Goal: Information Seeking & Learning: Compare options

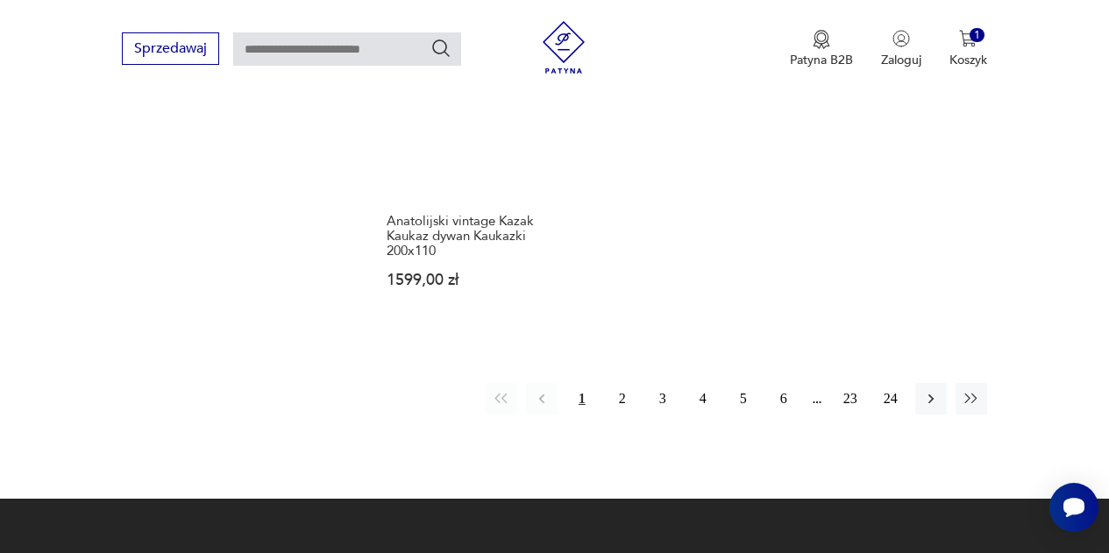
scroll to position [2590, 0]
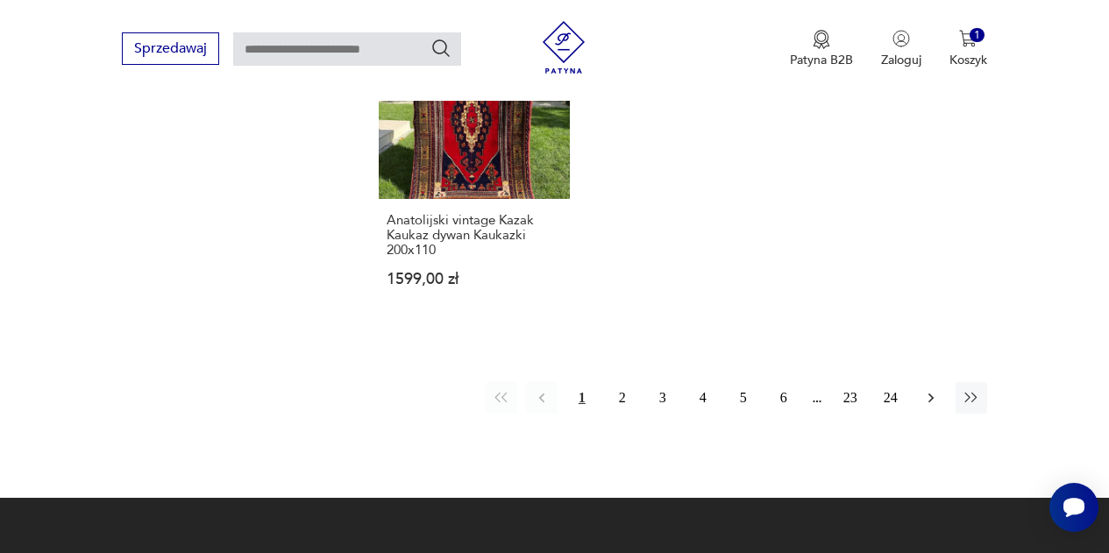
click at [936, 389] on icon "button" at bounding box center [932, 398] width 18 height 18
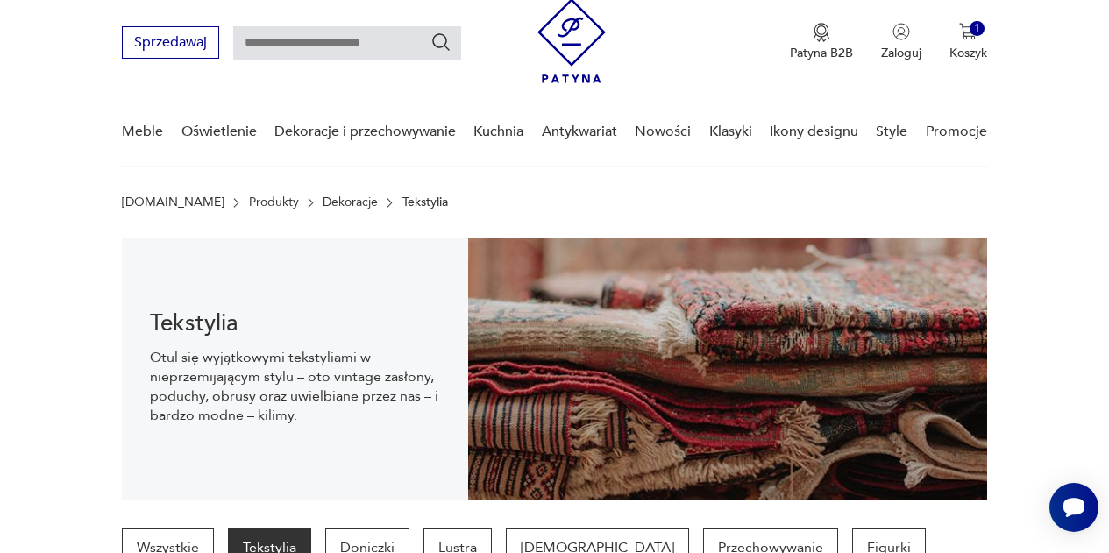
scroll to position [51, 0]
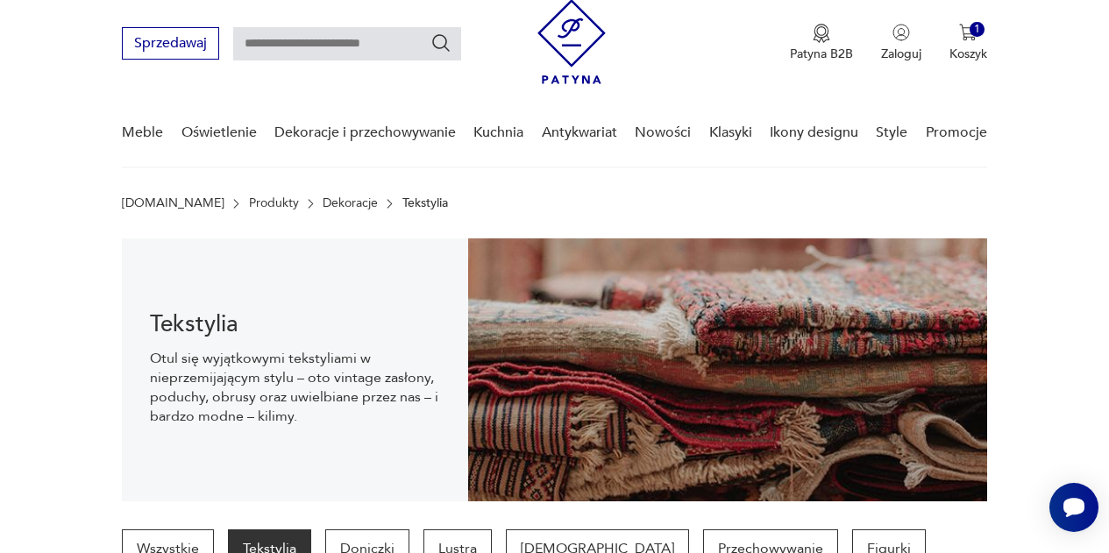
click at [314, 41] on input "text" at bounding box center [347, 43] width 228 height 33
type input "******"
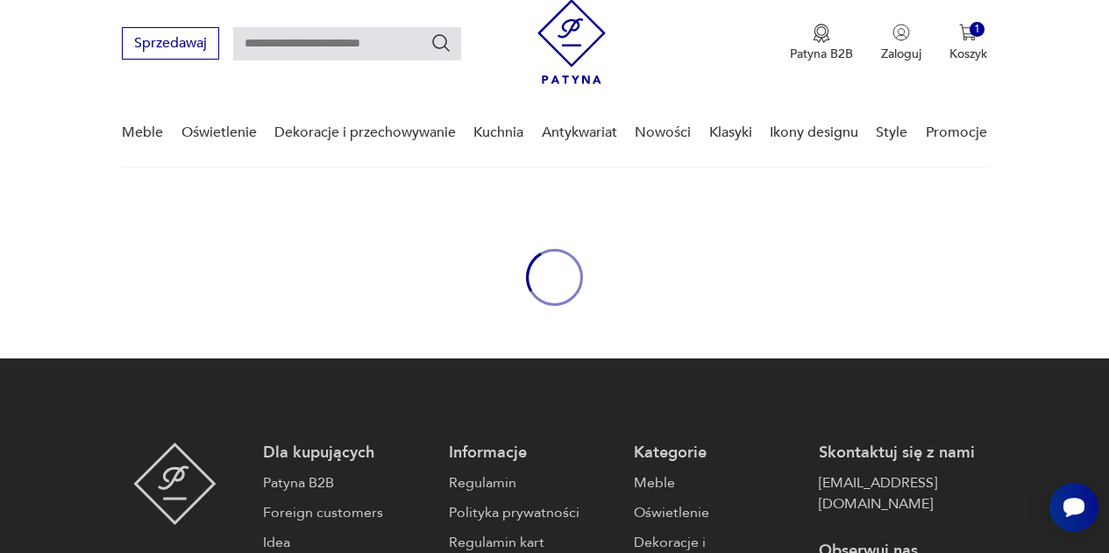
type input "******"
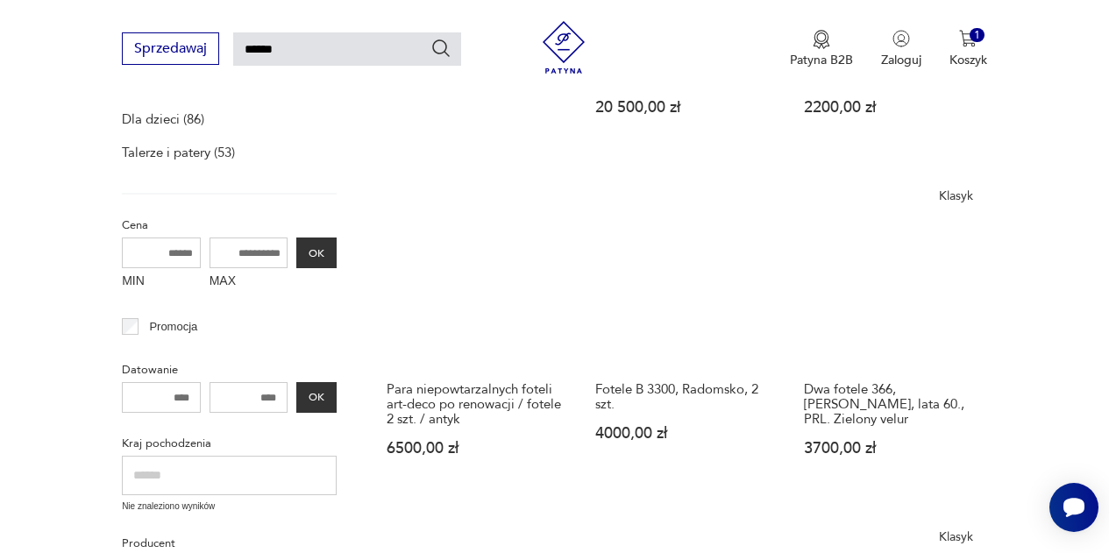
scroll to position [551, 0]
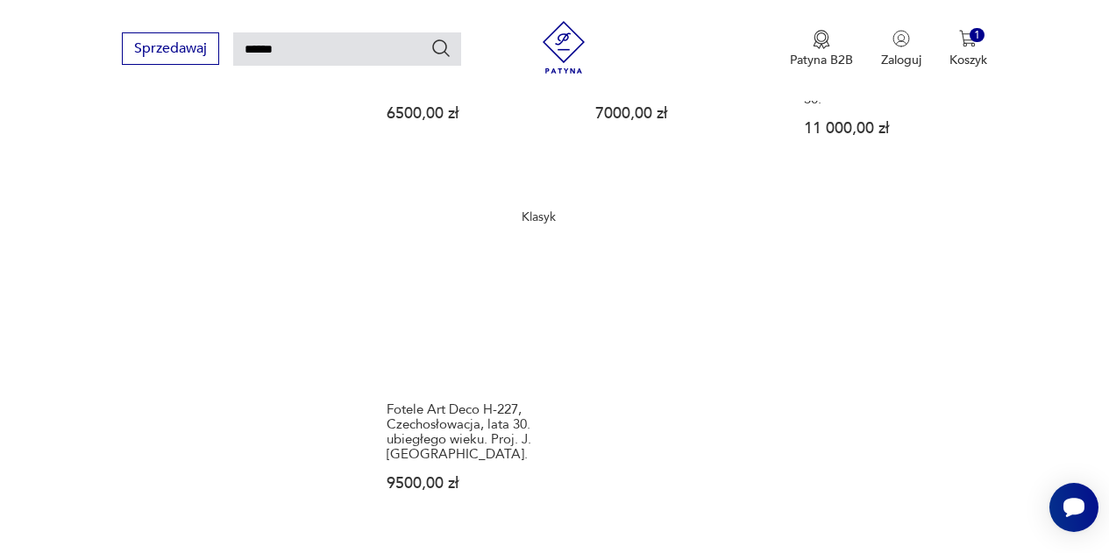
scroll to position [2013, 0]
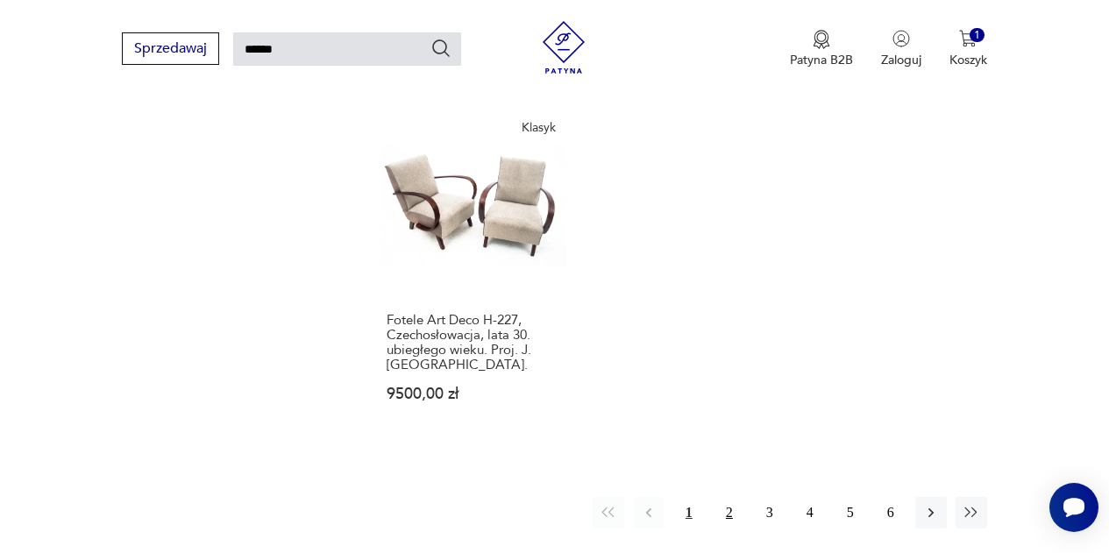
click at [724, 497] on button "2" at bounding box center [730, 513] width 32 height 32
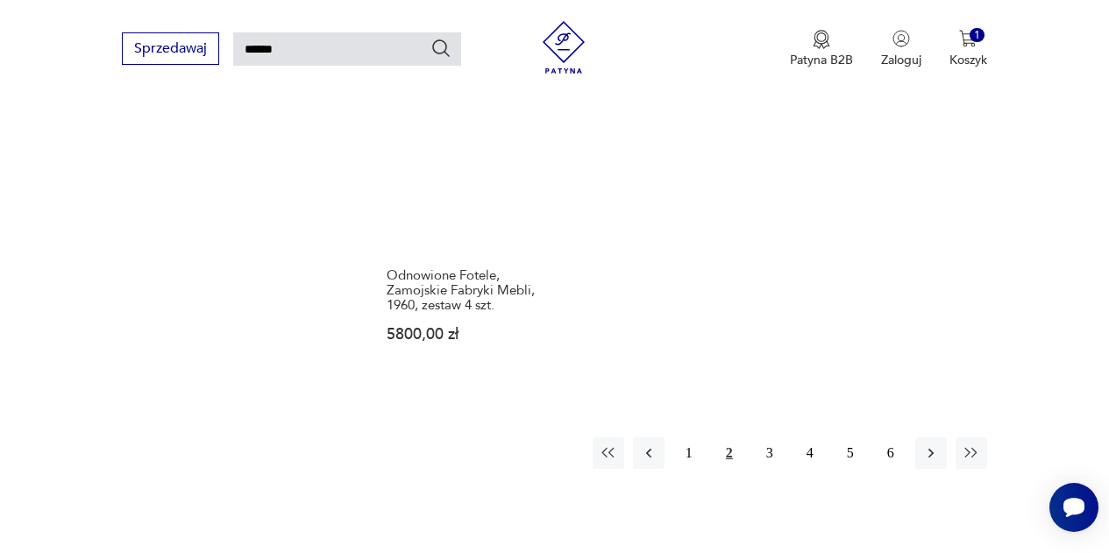
scroll to position [2093, 0]
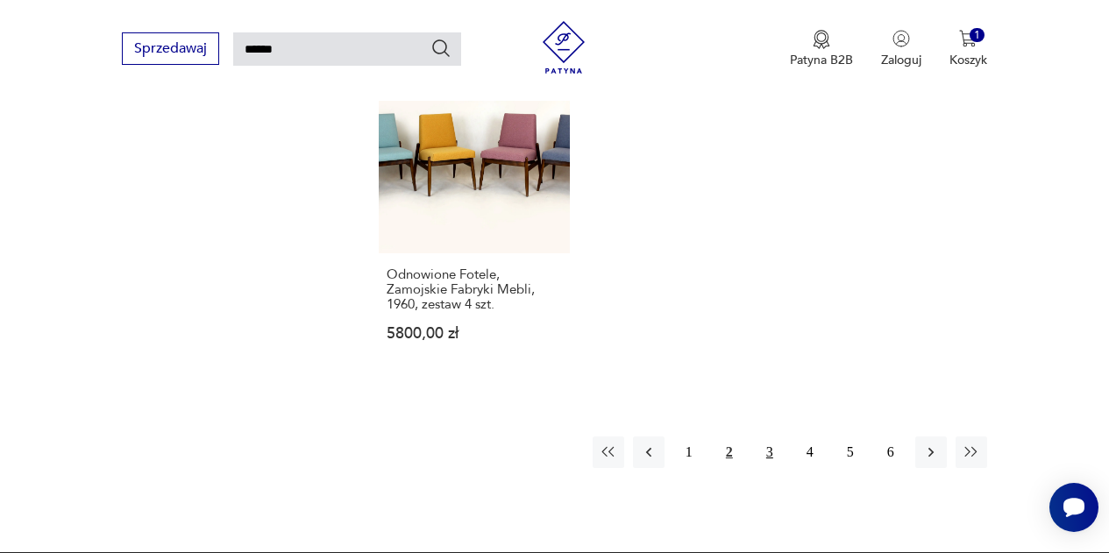
click at [771, 437] on button "3" at bounding box center [770, 453] width 32 height 32
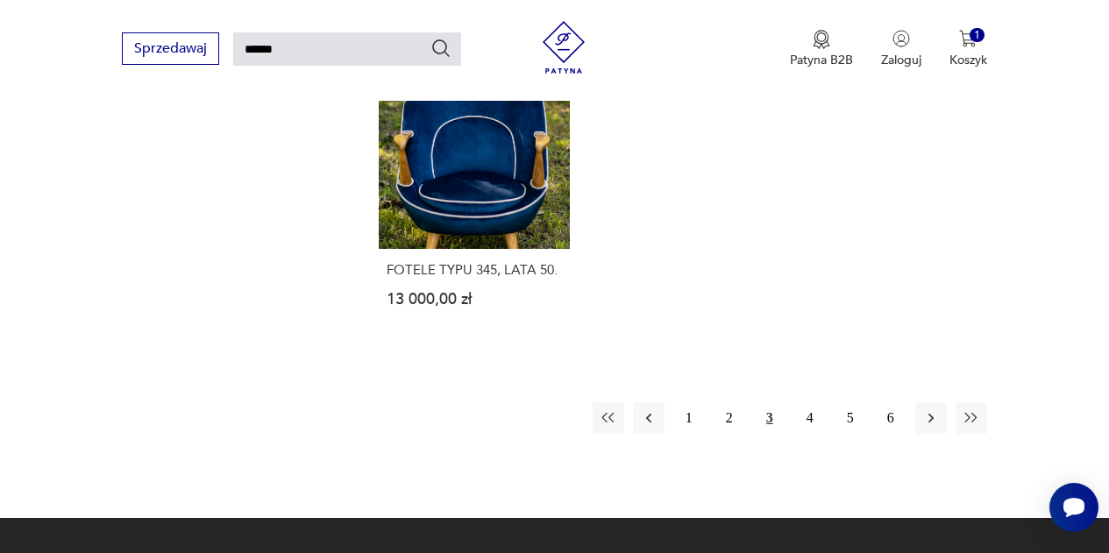
scroll to position [2224, 0]
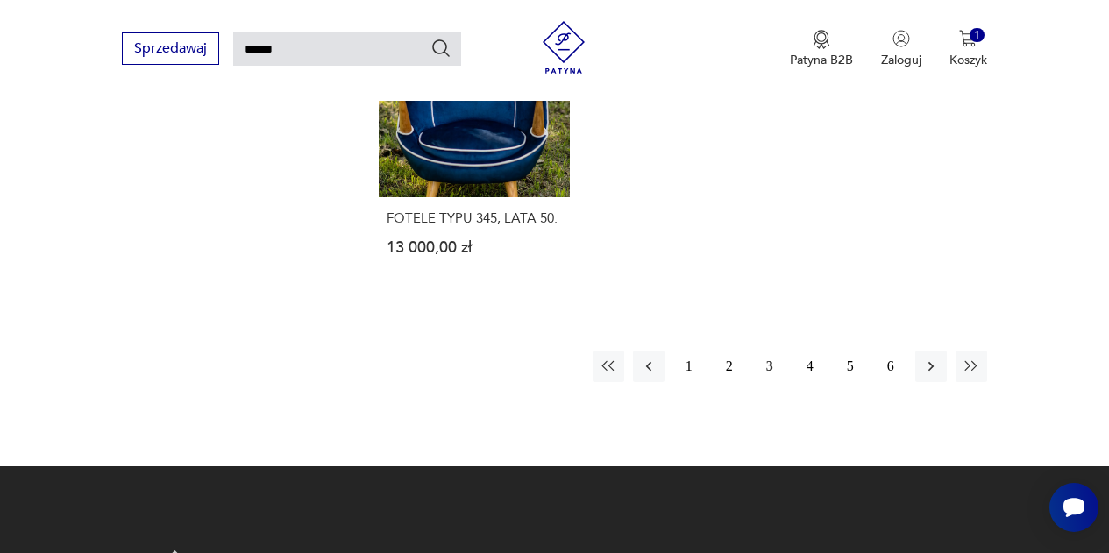
click at [810, 351] on button "4" at bounding box center [810, 367] width 32 height 32
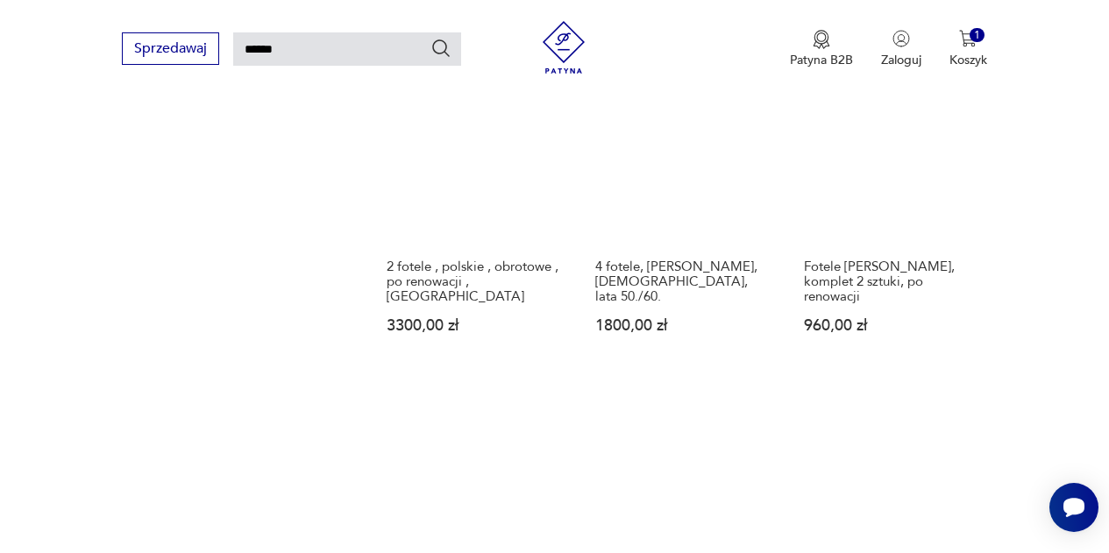
scroll to position [1361, 0]
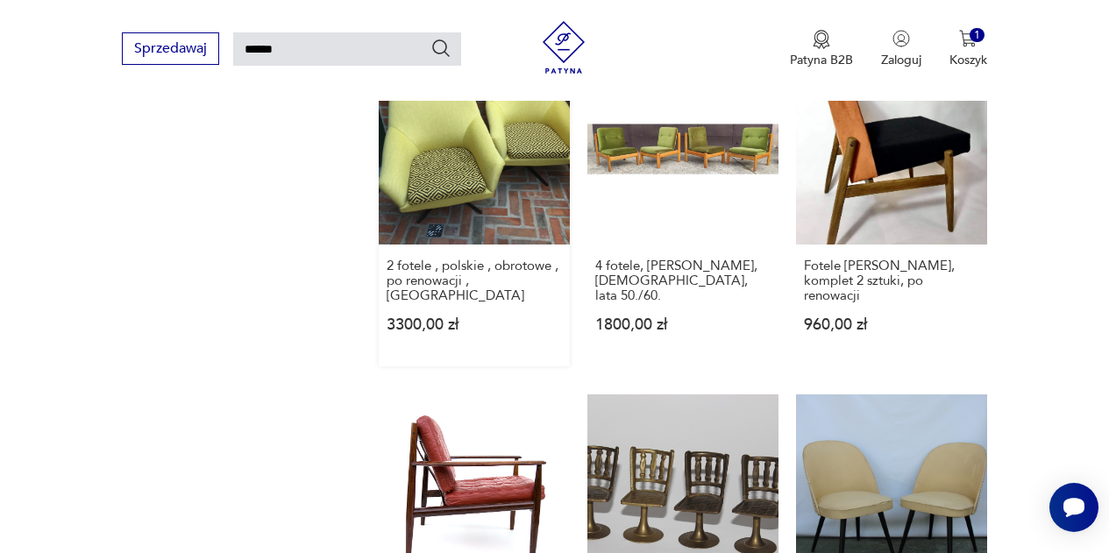
click at [495, 152] on link "2 fotele , polskie , obrotowe , po renowacji , PRL 3300,00 zł" at bounding box center [474, 209] width 191 height 313
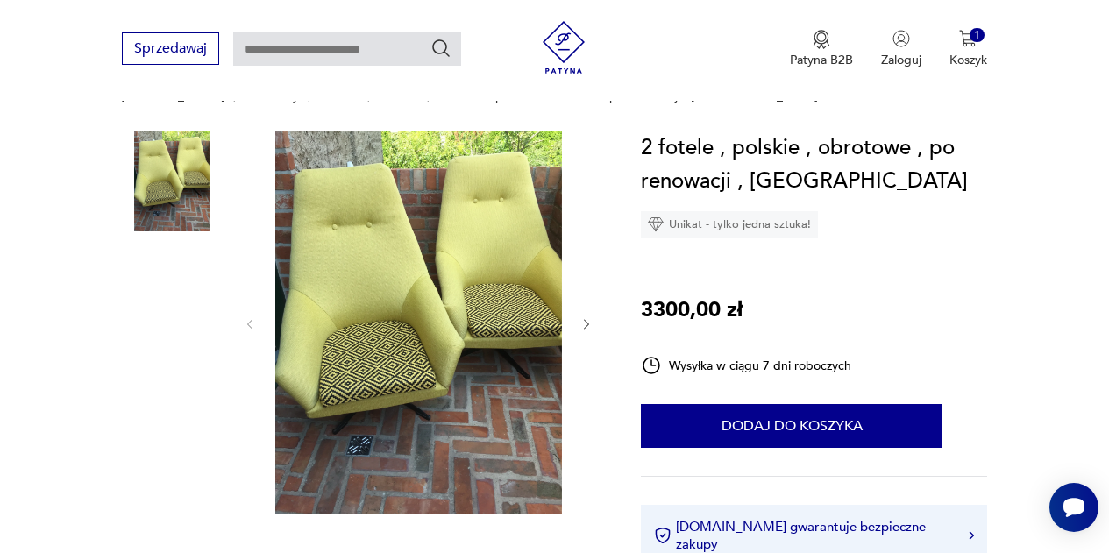
scroll to position [159, 0]
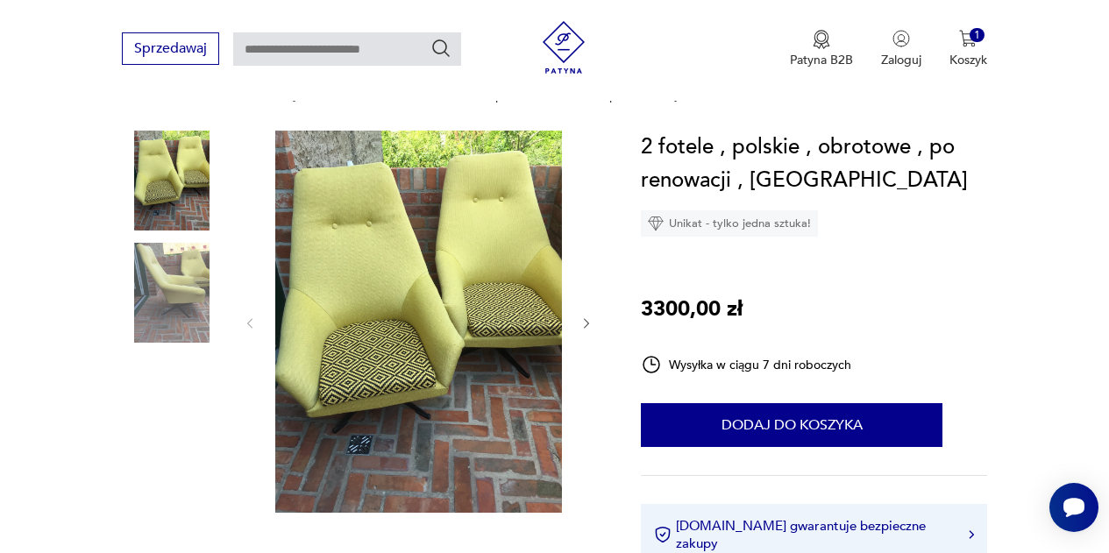
click at [590, 319] on icon "button" at bounding box center [587, 324] width 14 height 14
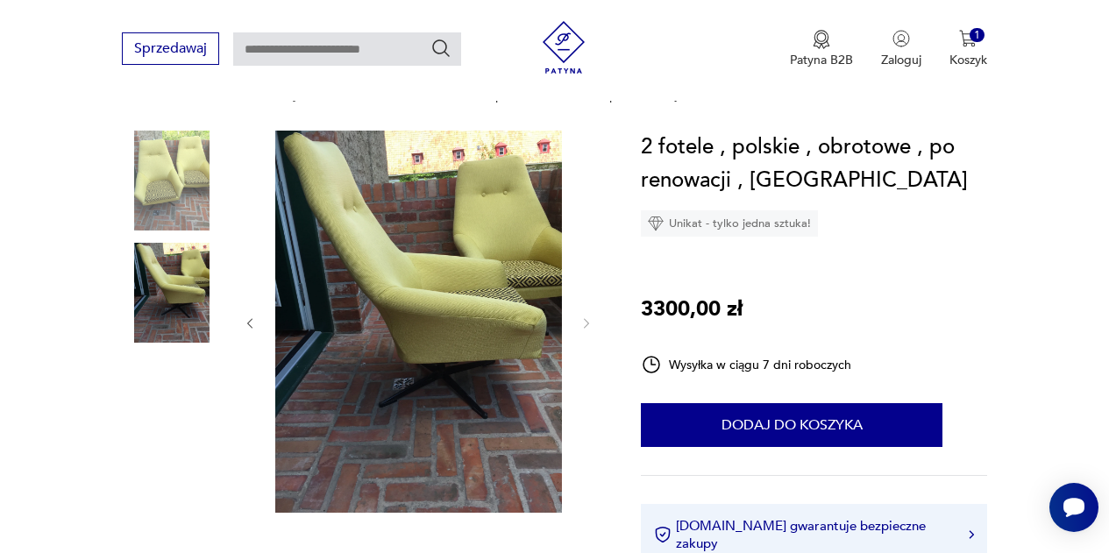
type input "******"
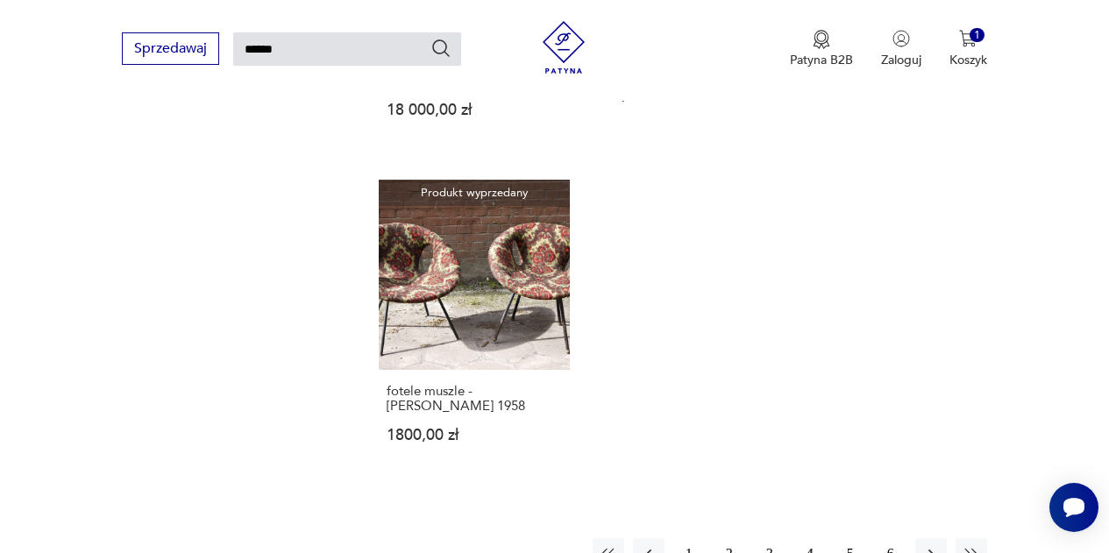
scroll to position [1918, 0]
click at [854, 538] on button "5" at bounding box center [851, 554] width 32 height 32
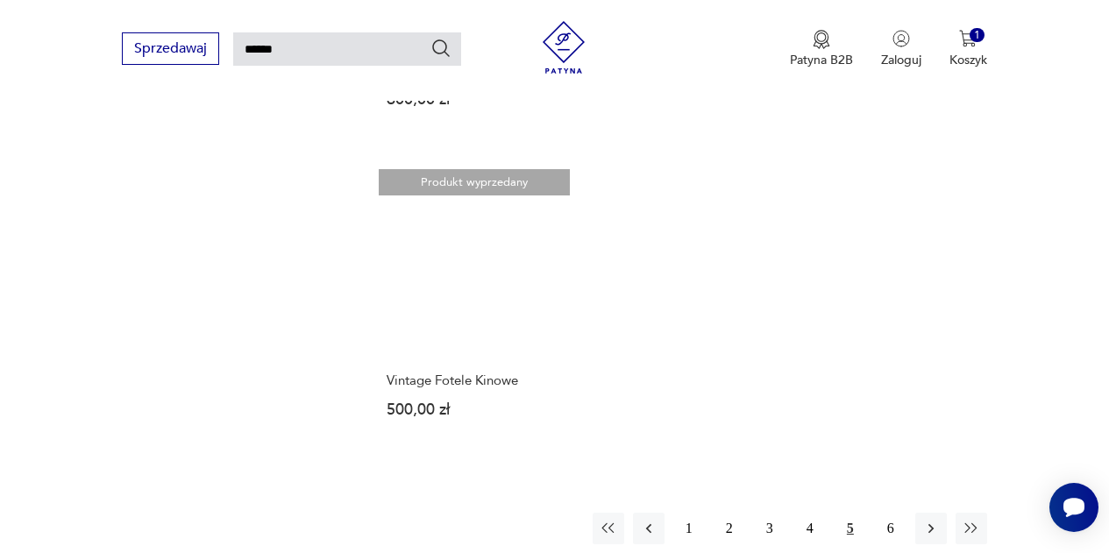
scroll to position [1953, 0]
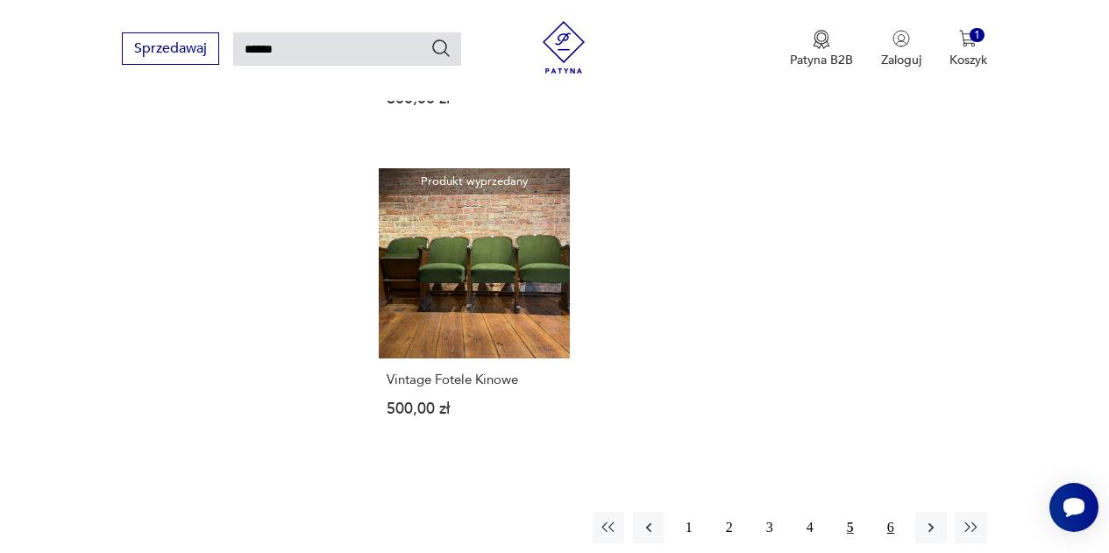
click at [893, 512] on button "6" at bounding box center [891, 528] width 32 height 32
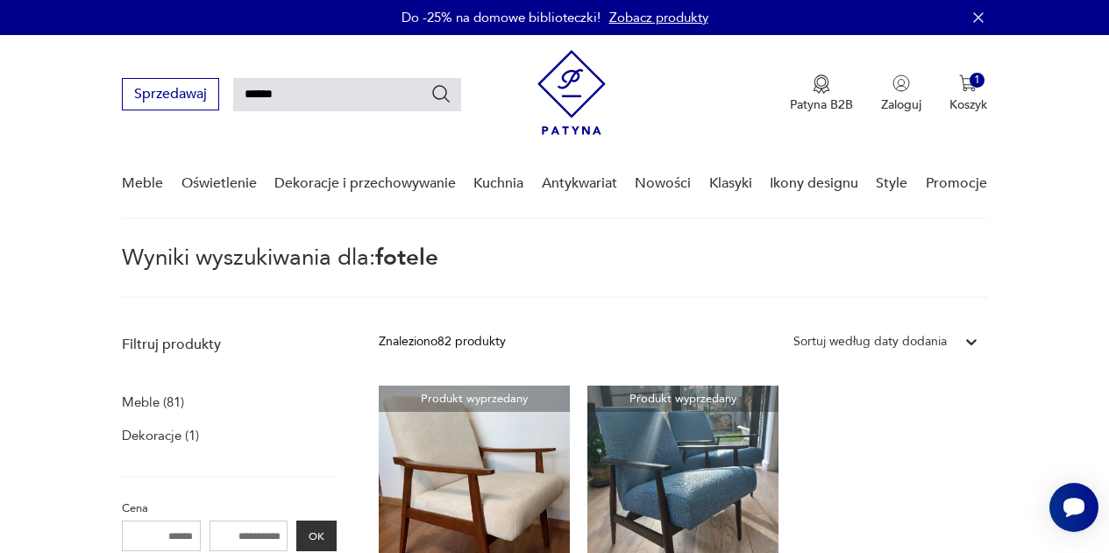
click at [342, 87] on input "******" at bounding box center [347, 94] width 228 height 33
type input "**********"
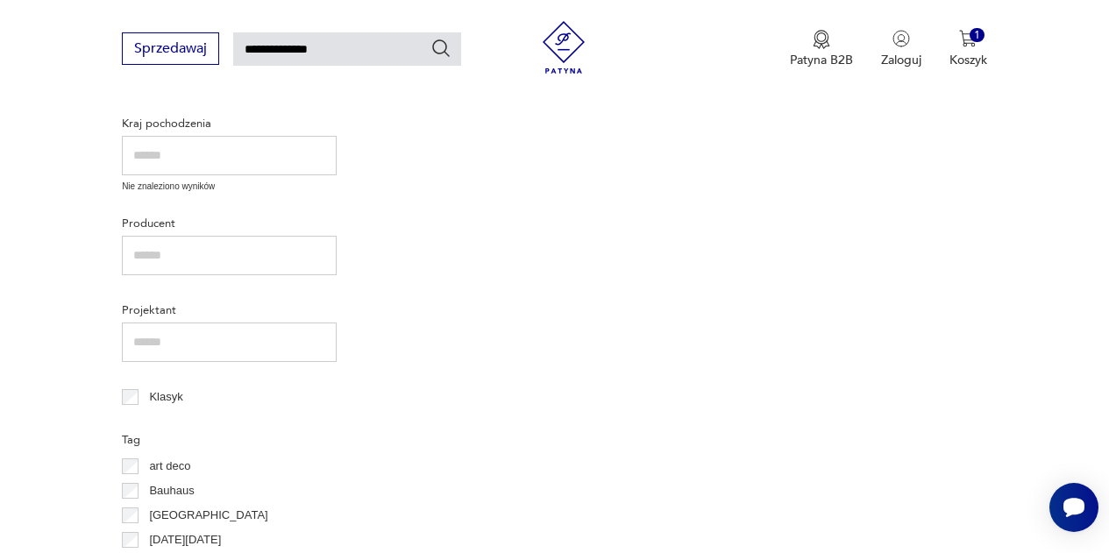
scroll to position [498, 0]
click at [965, 59] on p "Koszyk" at bounding box center [969, 60] width 38 height 17
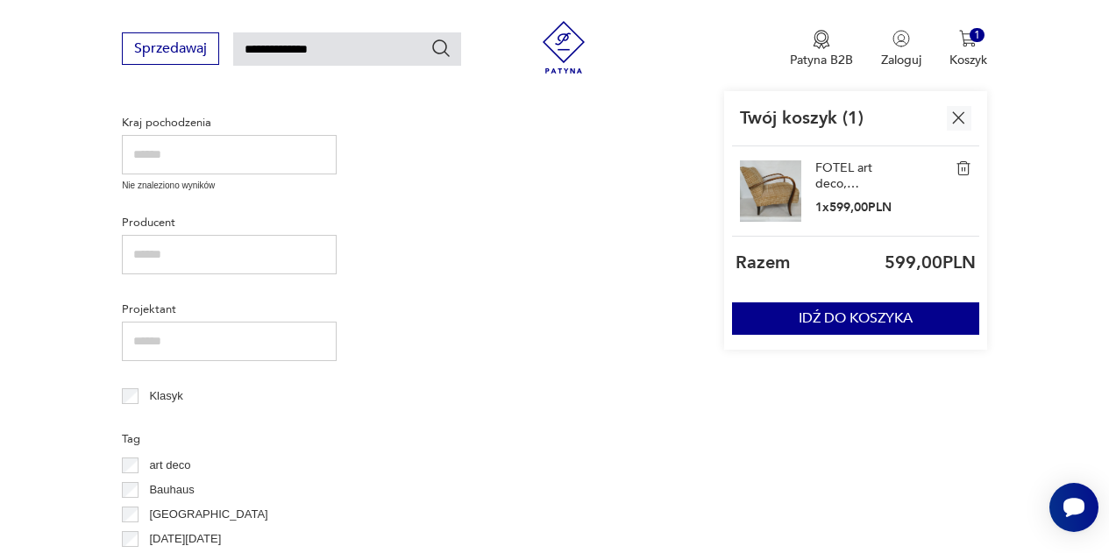
click at [776, 180] on img at bounding box center [770, 190] width 61 height 61
click at [838, 171] on link "FOTEL art deco, secesyjny, w stylu HALABALA, lata 50." at bounding box center [860, 176] width 88 height 32
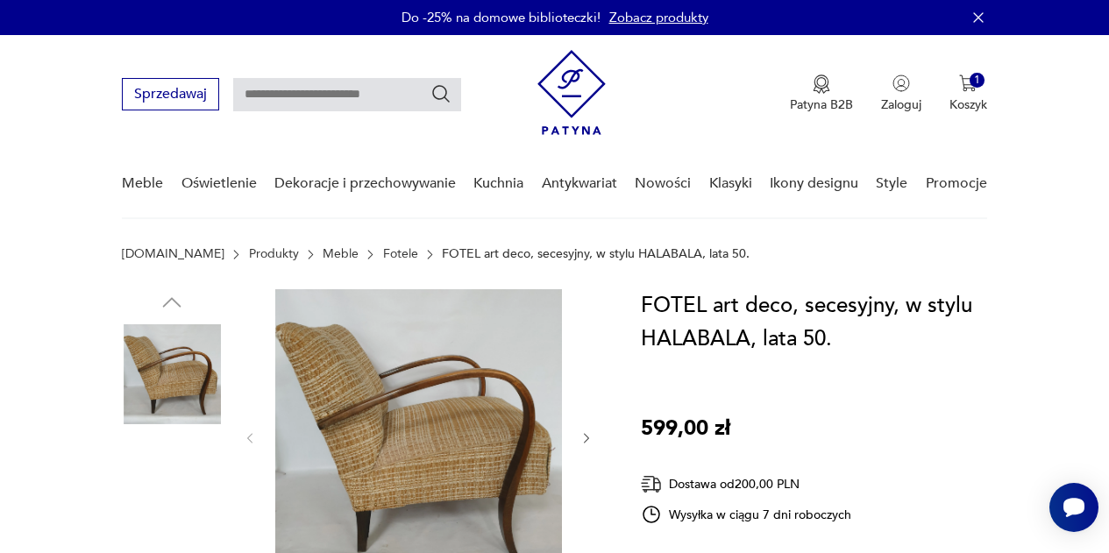
scroll to position [136, 0]
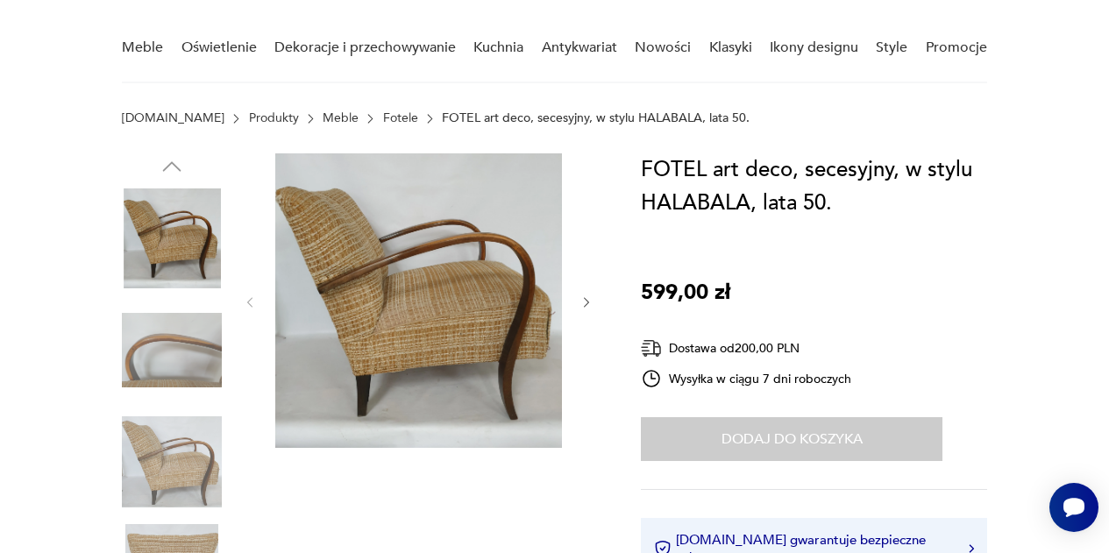
click at [581, 302] on icon "button" at bounding box center [587, 303] width 14 height 14
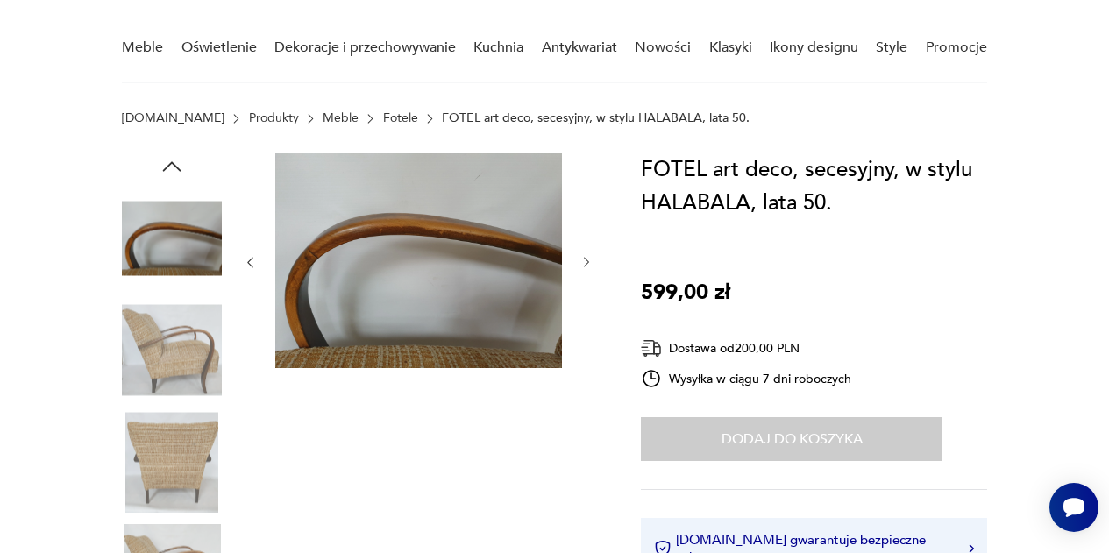
click at [581, 302] on div at bounding box center [418, 262] width 351 height 218
click at [589, 260] on icon "button" at bounding box center [587, 262] width 14 height 14
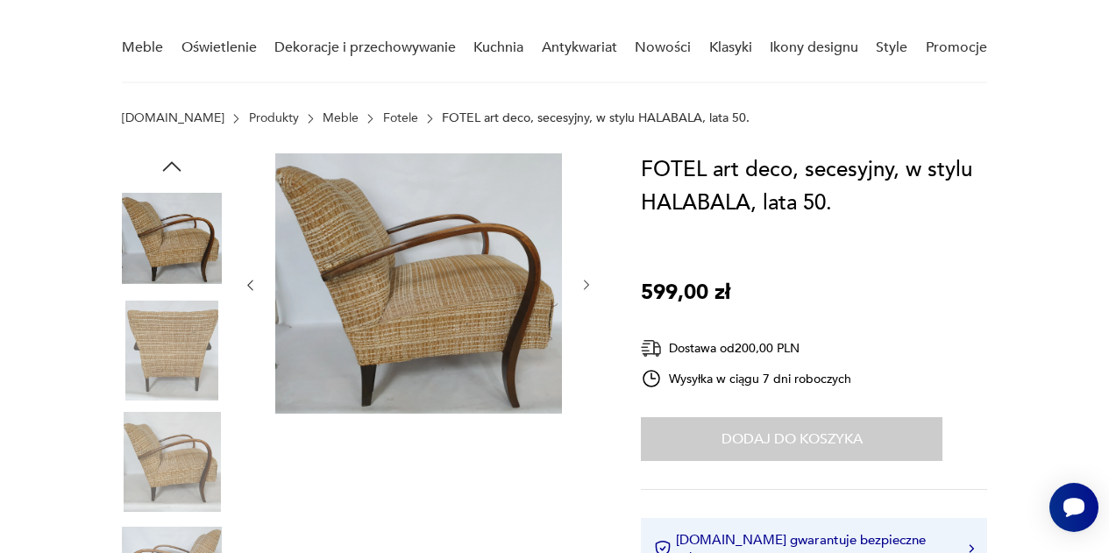
click at [584, 284] on icon "button" at bounding box center [587, 285] width 14 height 14
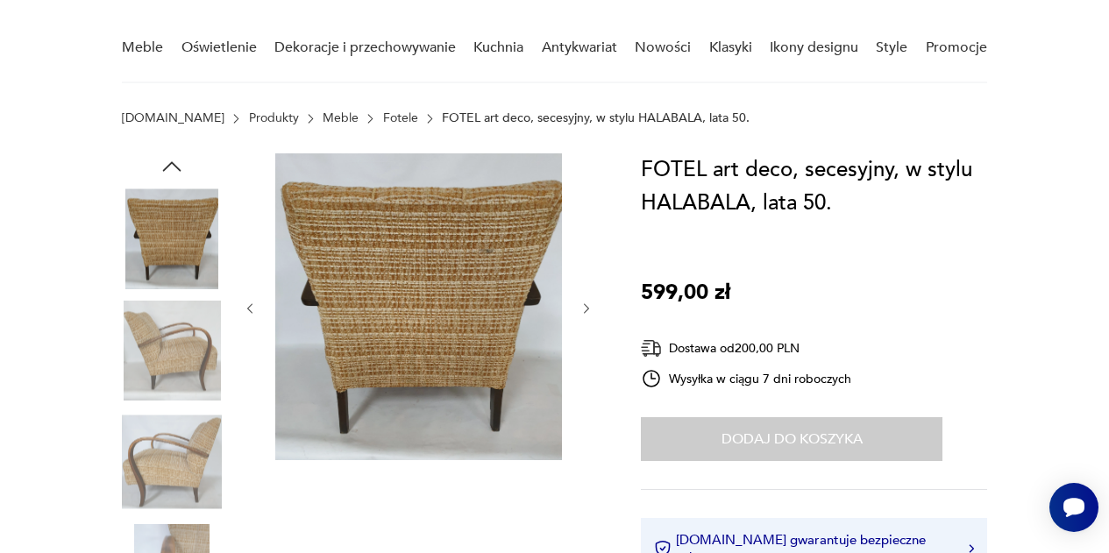
click at [584, 284] on div at bounding box center [418, 308] width 351 height 310
click at [586, 304] on icon "button" at bounding box center [587, 309] width 14 height 14
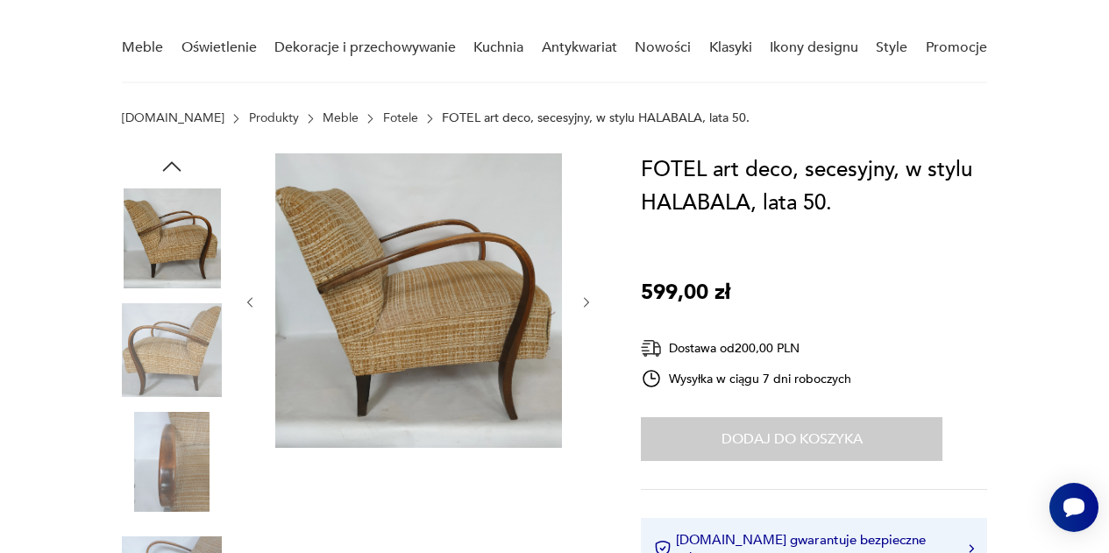
click at [586, 304] on icon "button" at bounding box center [586, 302] width 5 height 10
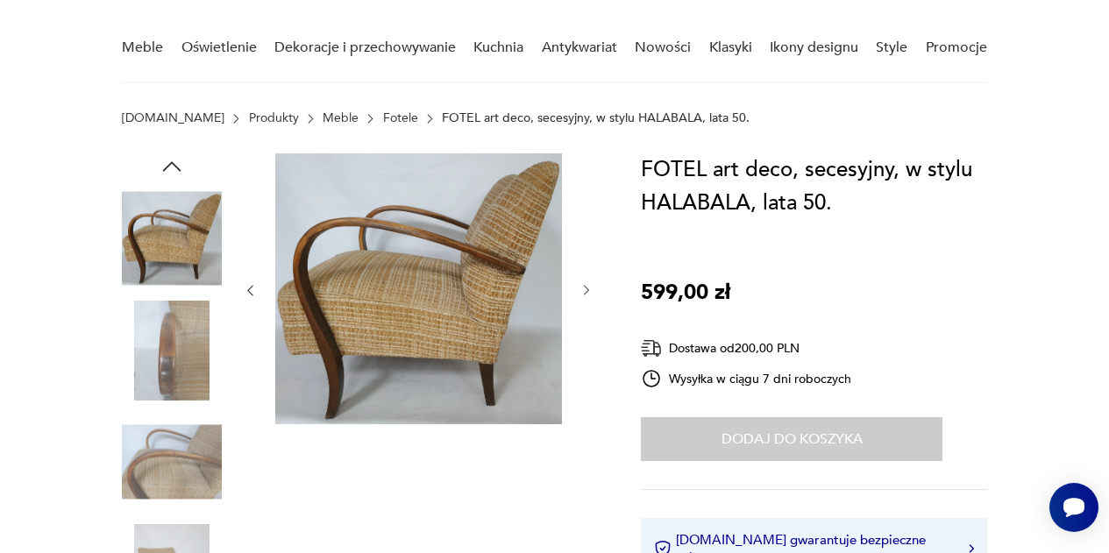
click at [588, 288] on icon "button" at bounding box center [587, 290] width 14 height 14
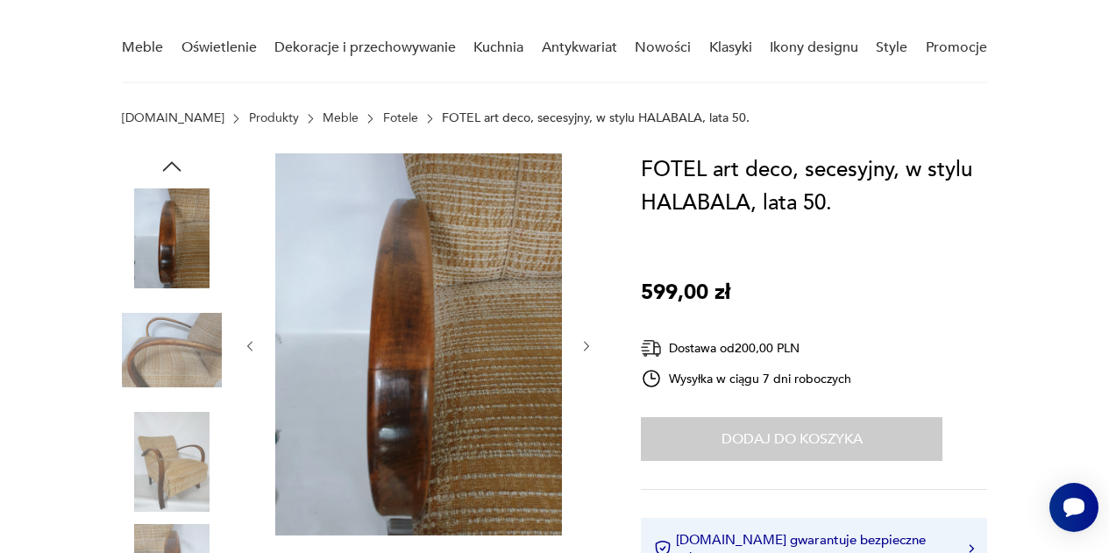
click at [383, 117] on link "Fotele" at bounding box center [400, 118] width 35 height 14
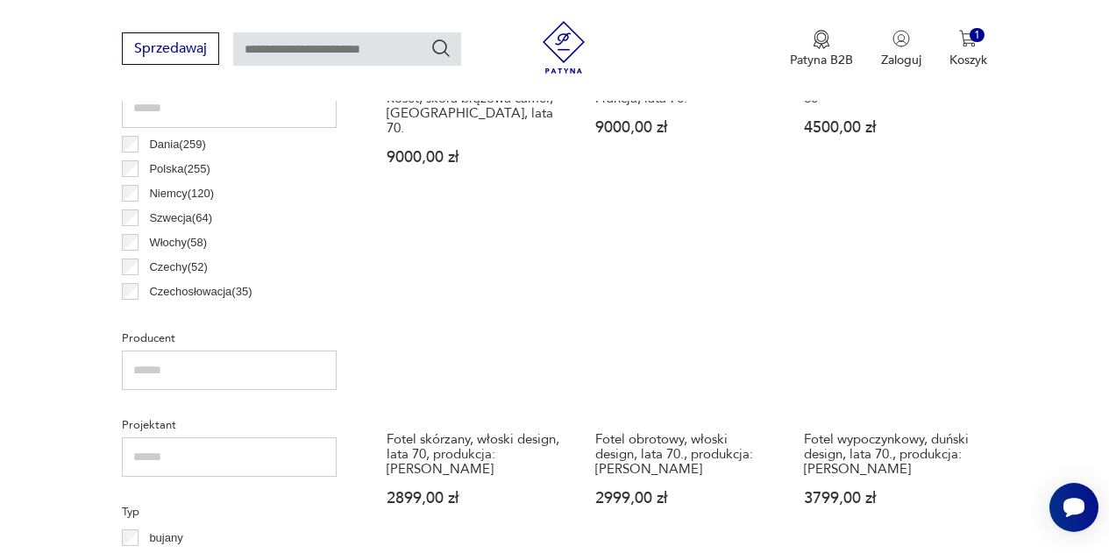
scroll to position [951, 0]
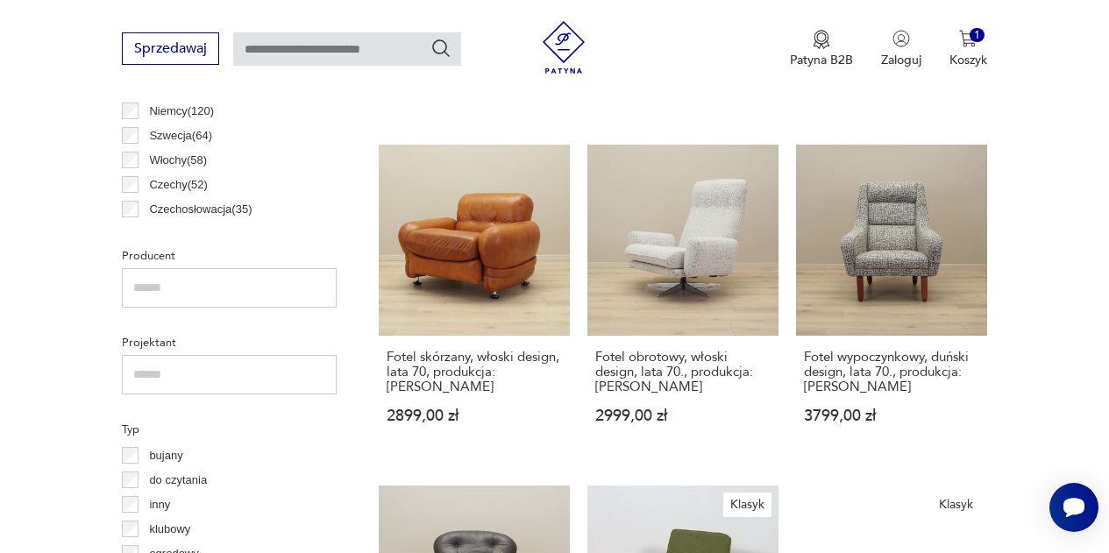
scroll to position [1041, 0]
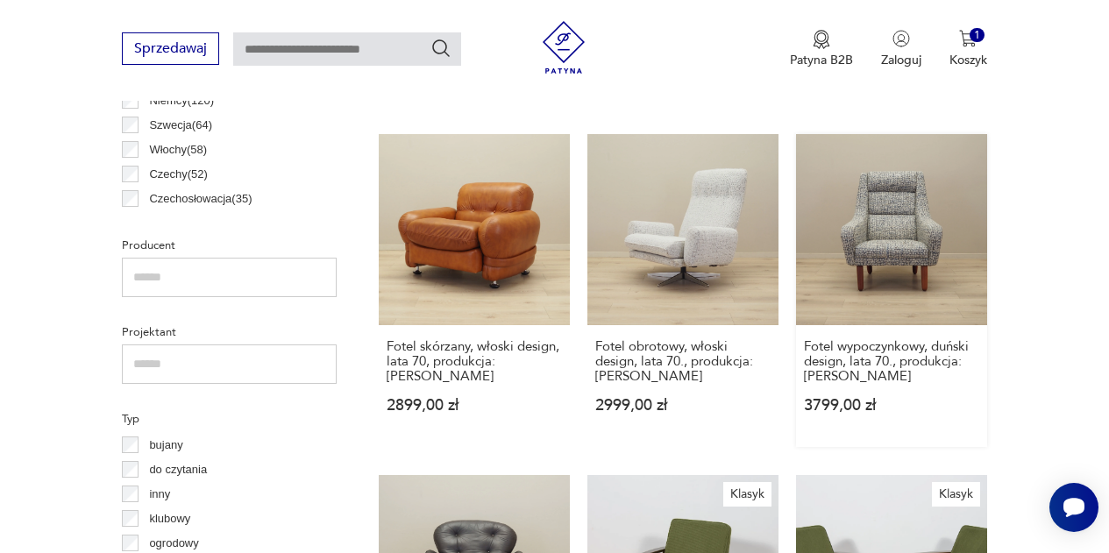
click at [909, 235] on link "Fotel wypoczynkowy, duński design, lata 70., produkcja: [PERSON_NAME] 3799,00 zł" at bounding box center [891, 290] width 191 height 313
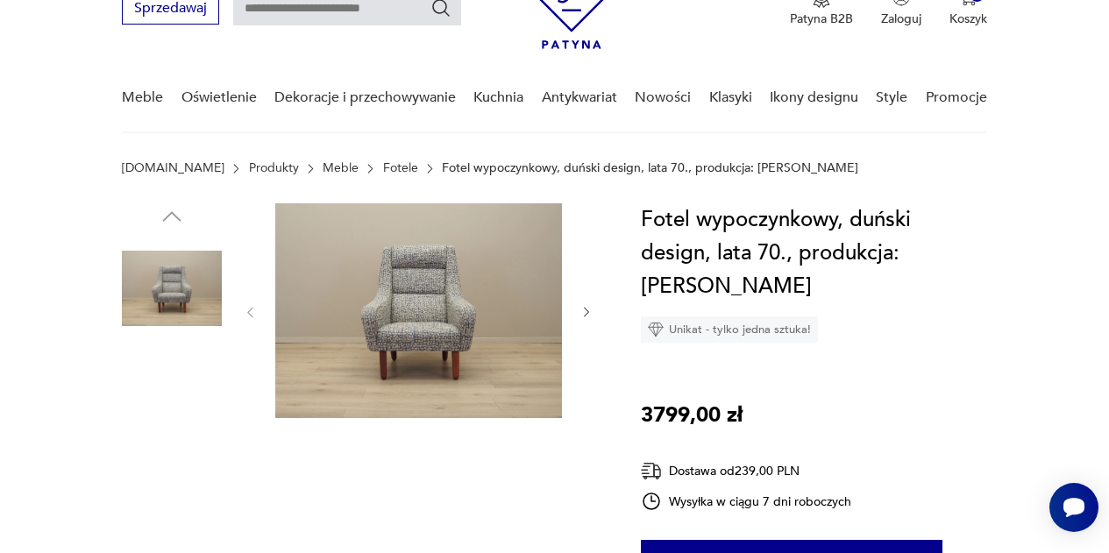
scroll to position [87, 0]
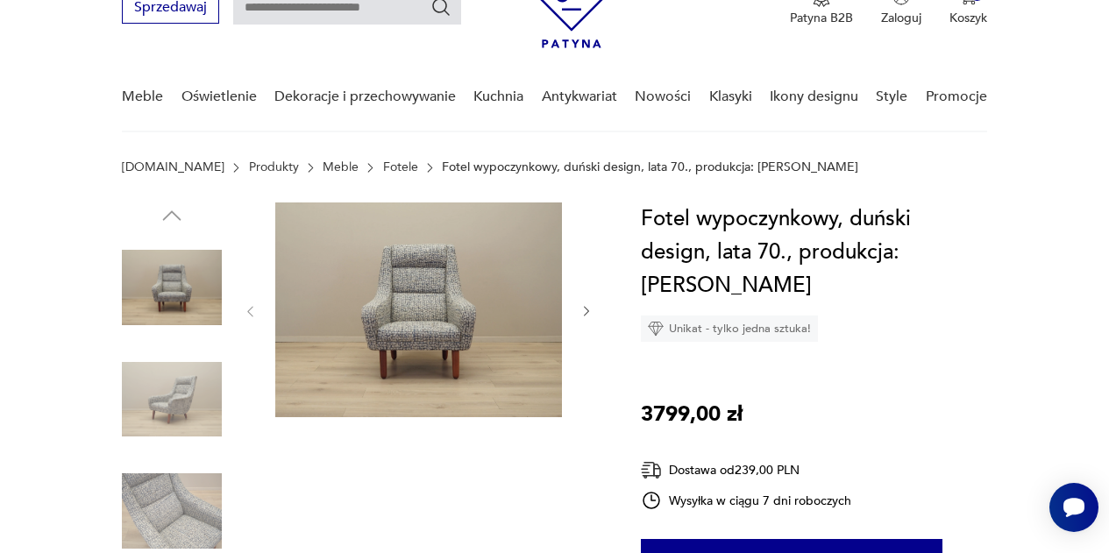
click at [588, 310] on icon "button" at bounding box center [586, 312] width 5 height 10
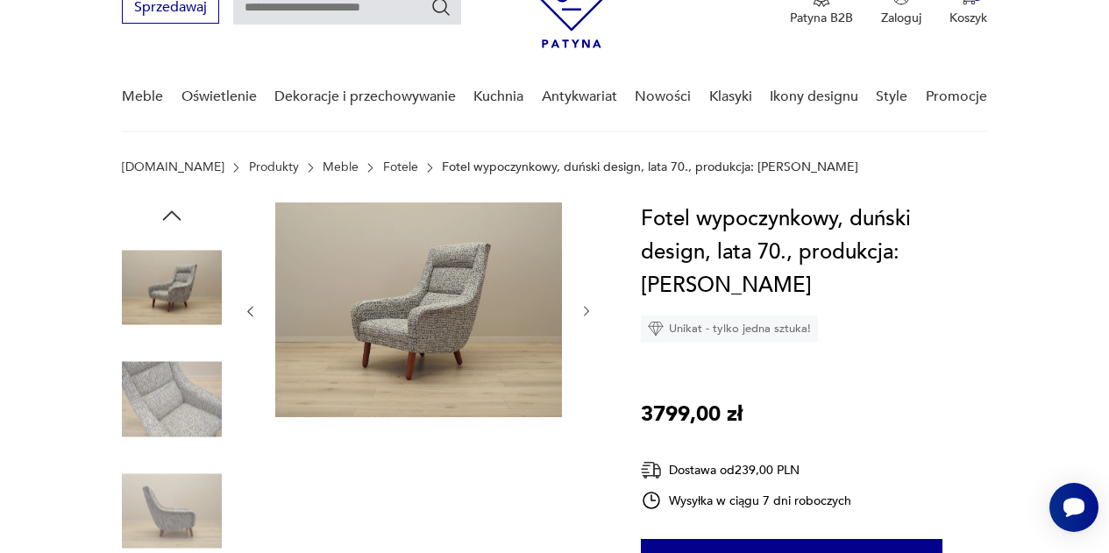
click at [588, 310] on icon "button" at bounding box center [586, 312] width 5 height 10
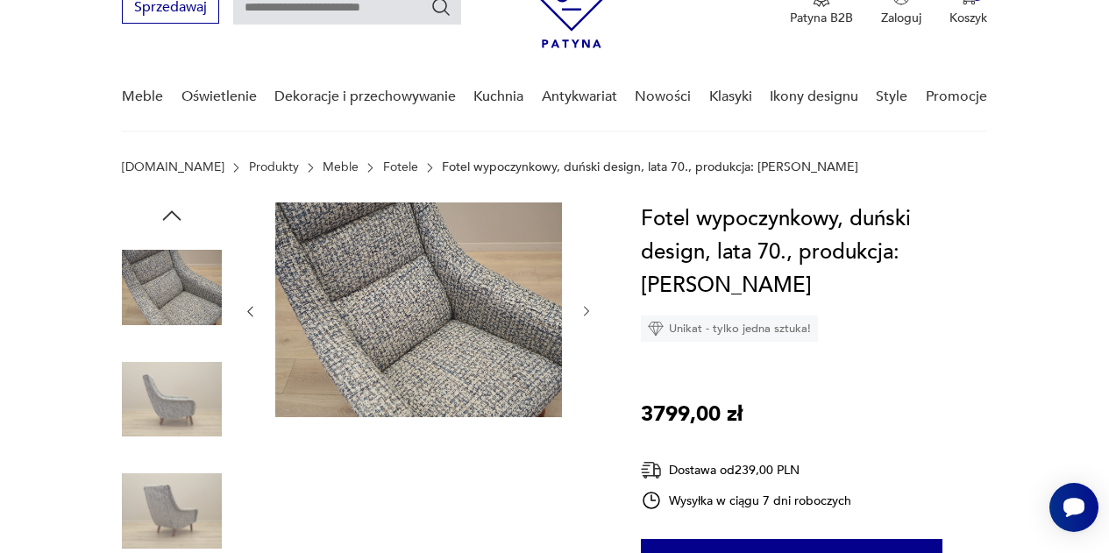
click at [588, 310] on icon "button" at bounding box center [586, 312] width 5 height 10
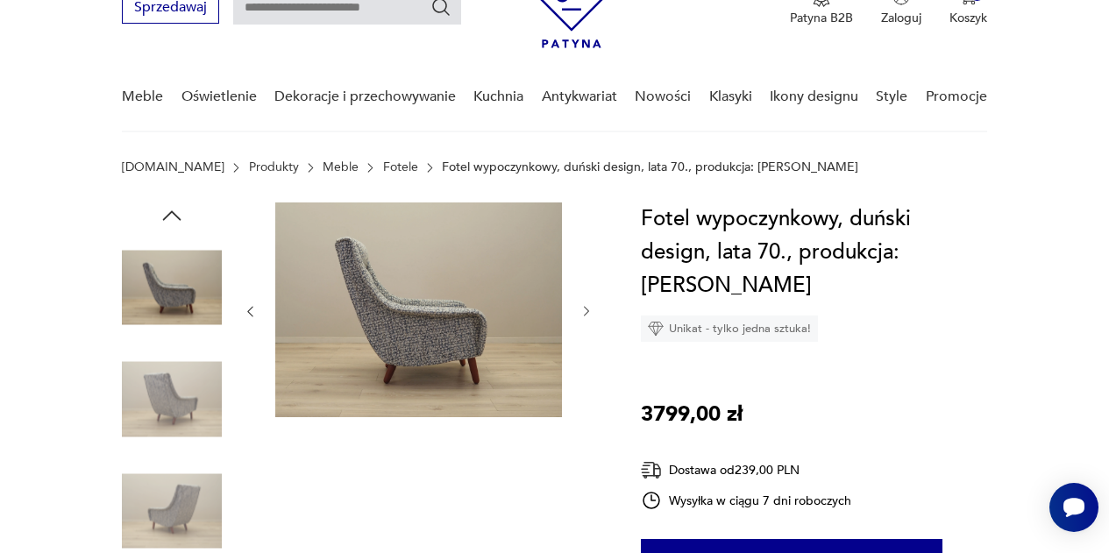
click at [588, 310] on icon "button" at bounding box center [586, 312] width 5 height 10
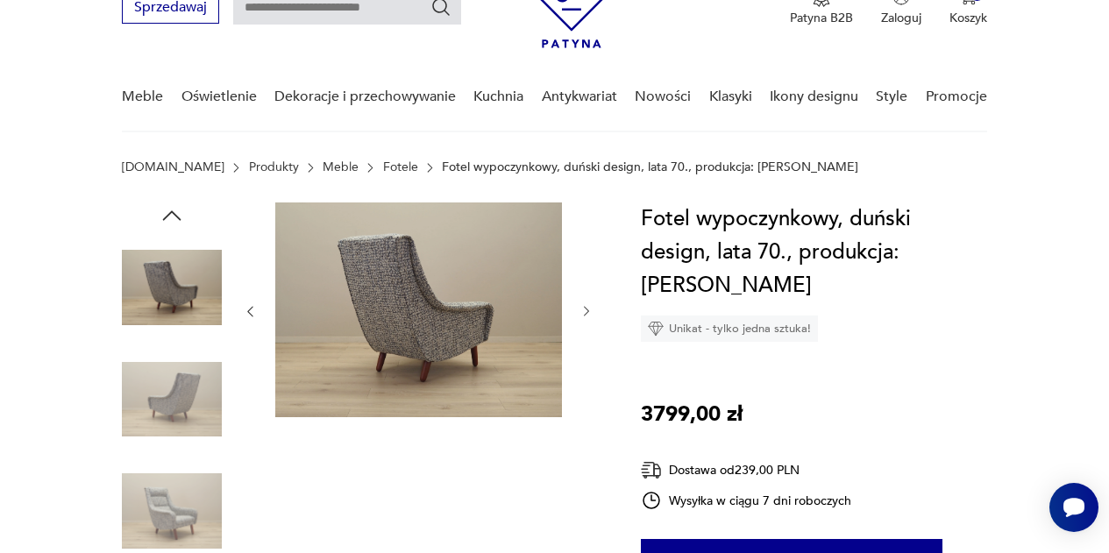
click at [588, 310] on icon "button" at bounding box center [586, 312] width 5 height 10
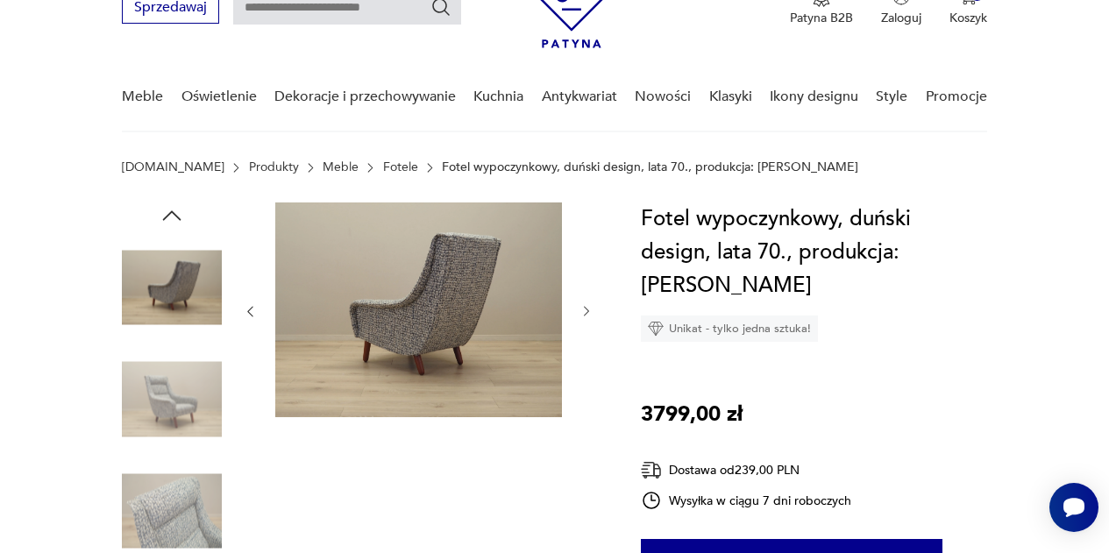
click at [588, 310] on icon "button" at bounding box center [586, 312] width 5 height 10
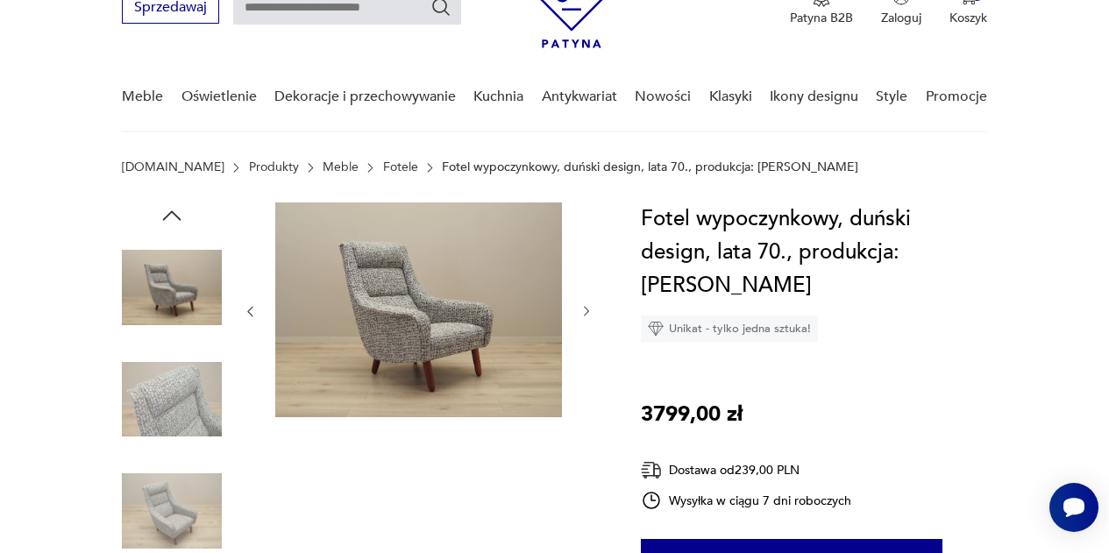
click at [588, 310] on icon "button" at bounding box center [586, 312] width 5 height 10
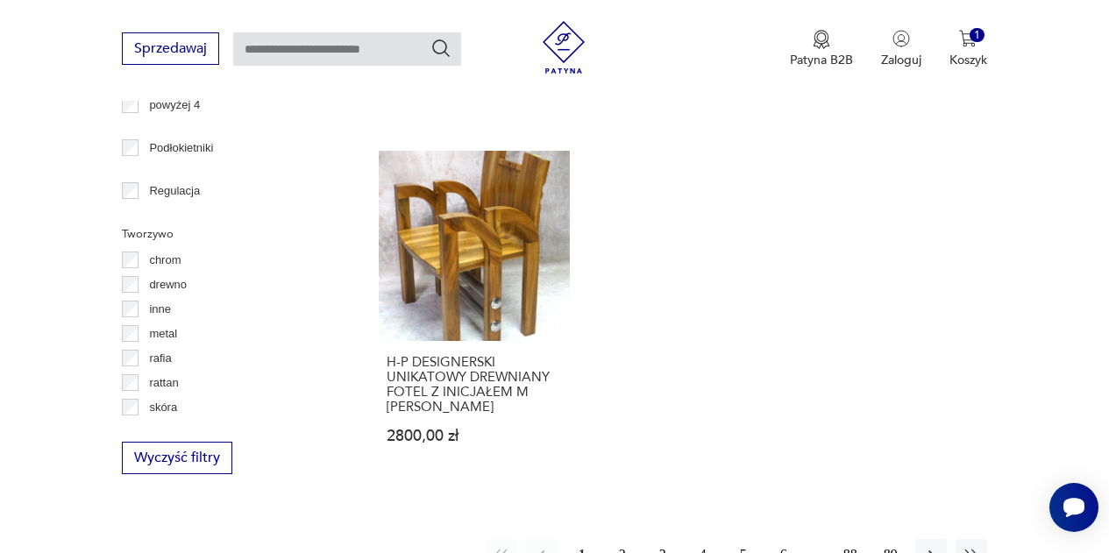
scroll to position [2412, 0]
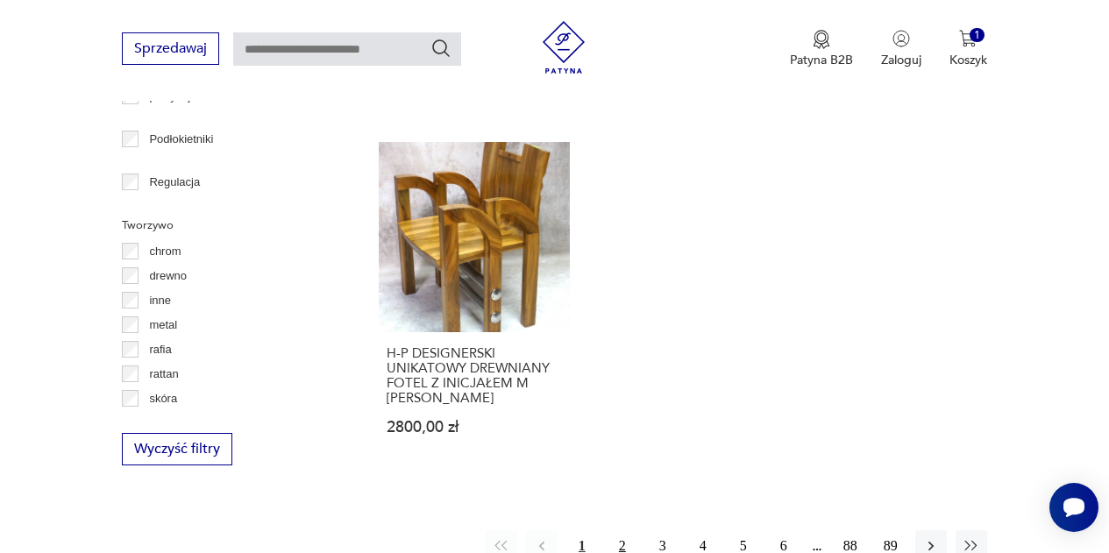
click at [618, 531] on button "2" at bounding box center [623, 547] width 32 height 32
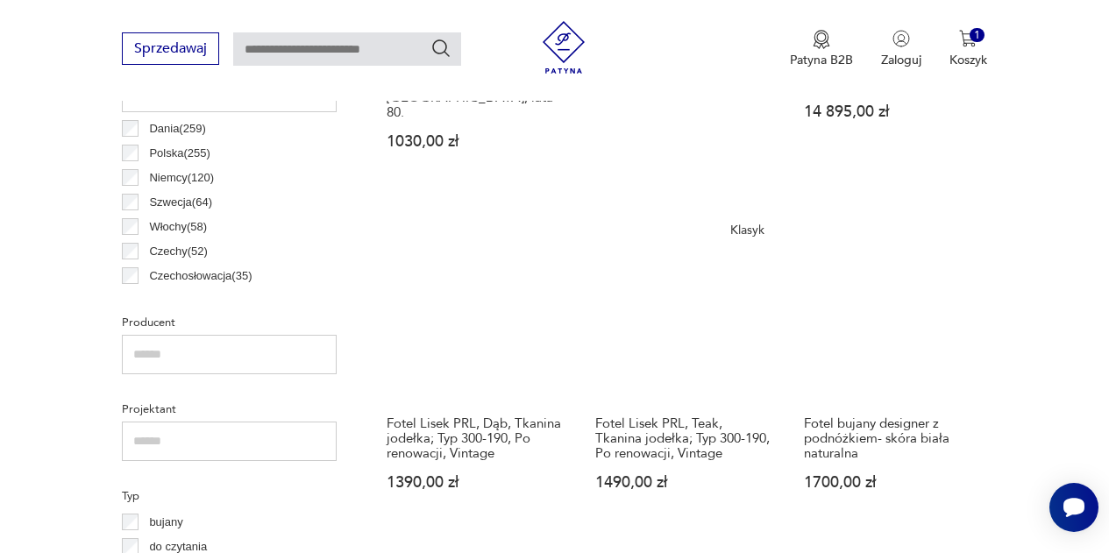
scroll to position [965, 0]
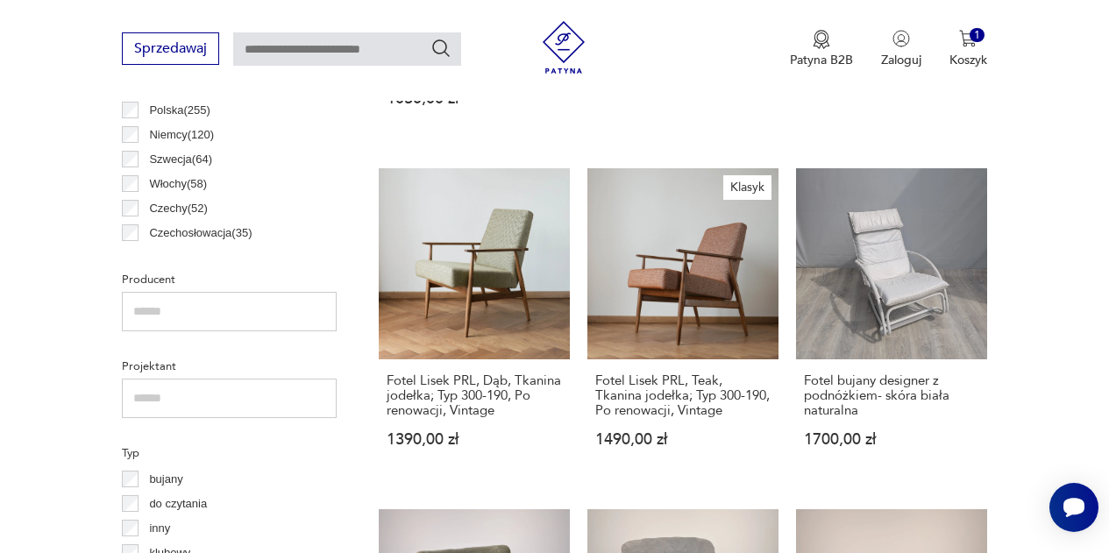
scroll to position [1006, 0]
click at [700, 247] on link "Klasyk Fotel Lisek PRL, Teak, Tkanina jodełka; Typ 300-190, Po renowacji, Vinta…" at bounding box center [683, 325] width 191 height 313
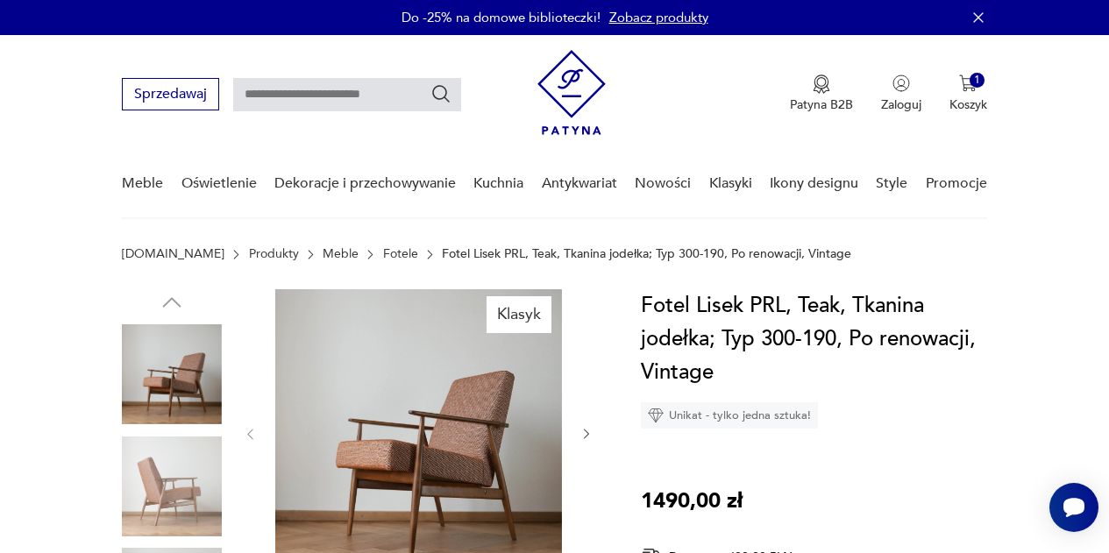
click at [587, 438] on icon "button" at bounding box center [587, 434] width 14 height 14
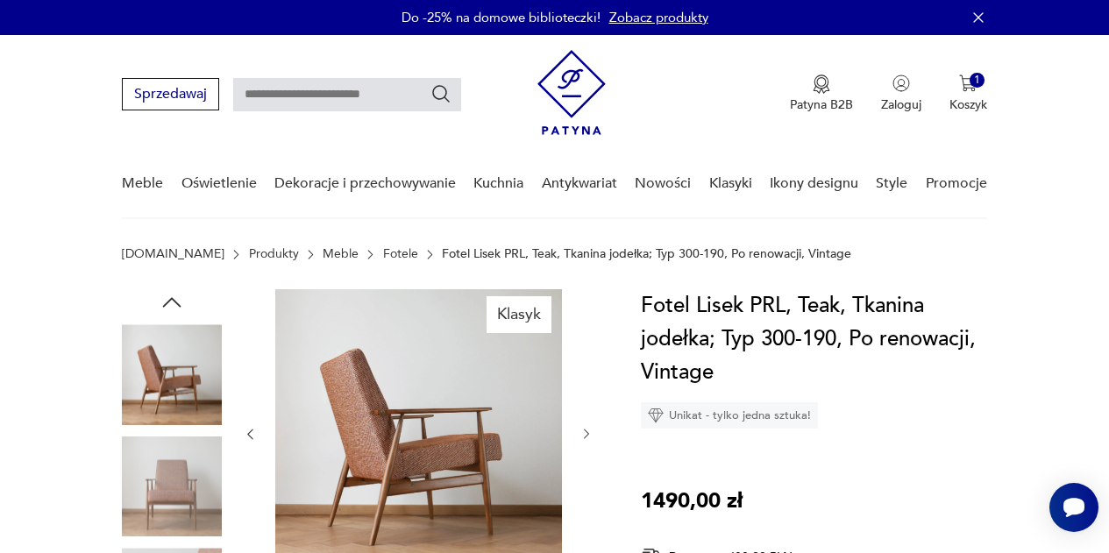
click at [587, 438] on icon "button" at bounding box center [587, 434] width 14 height 14
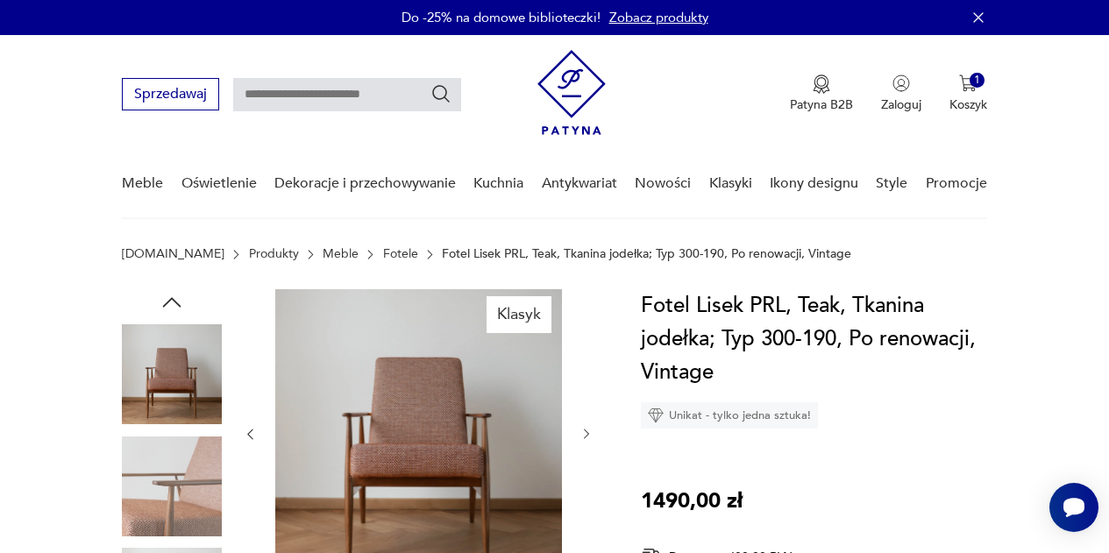
click at [587, 438] on icon "button" at bounding box center [587, 434] width 14 height 14
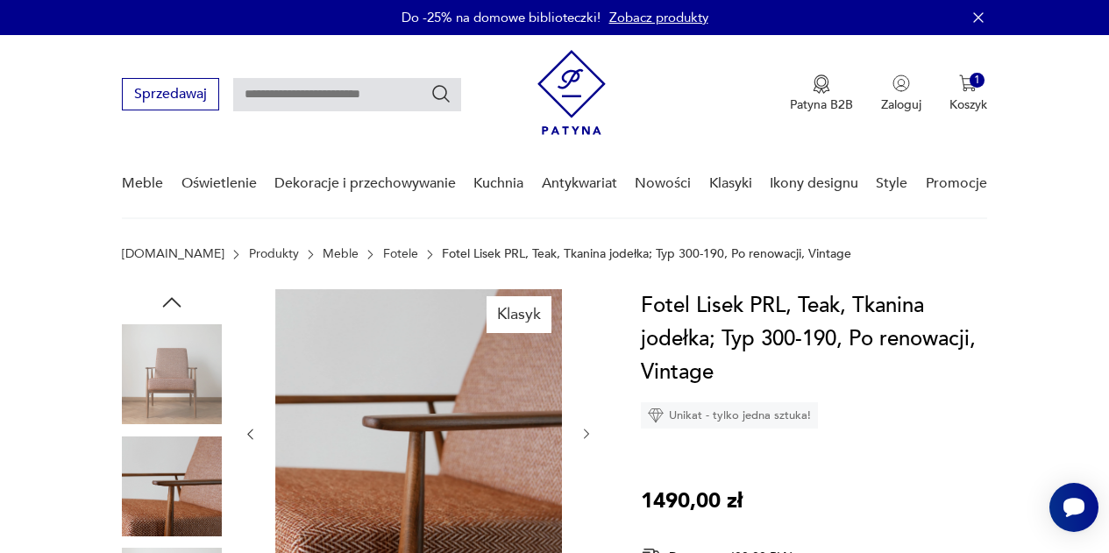
click at [587, 438] on icon "button" at bounding box center [587, 434] width 14 height 14
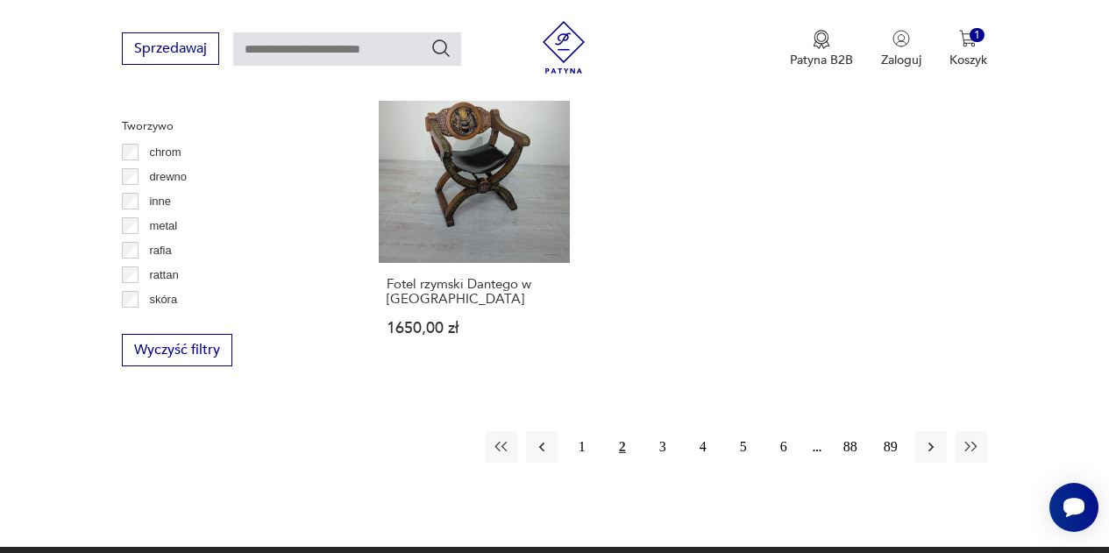
scroll to position [2512, 0]
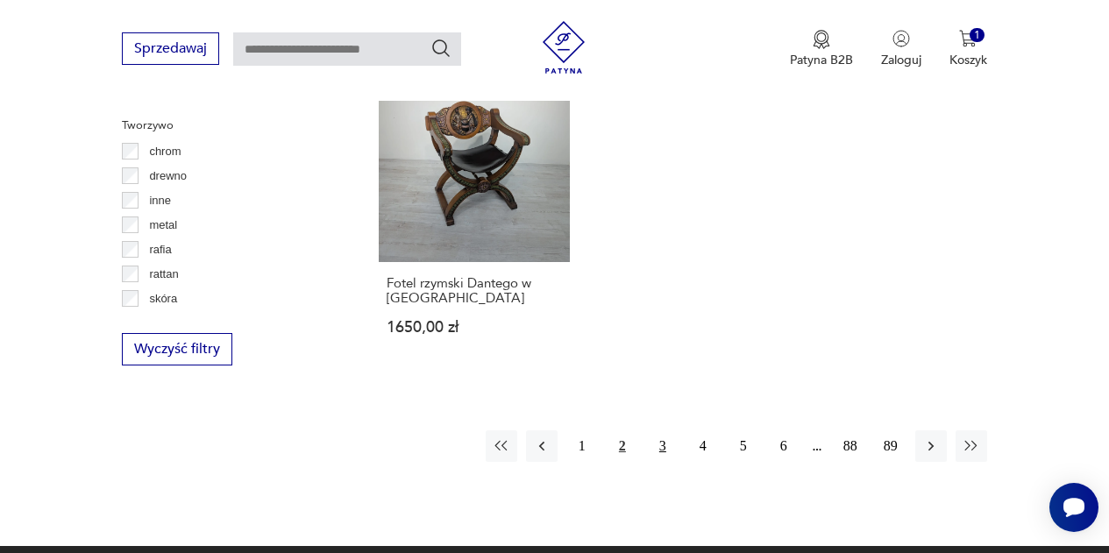
click at [666, 431] on button "3" at bounding box center [663, 447] width 32 height 32
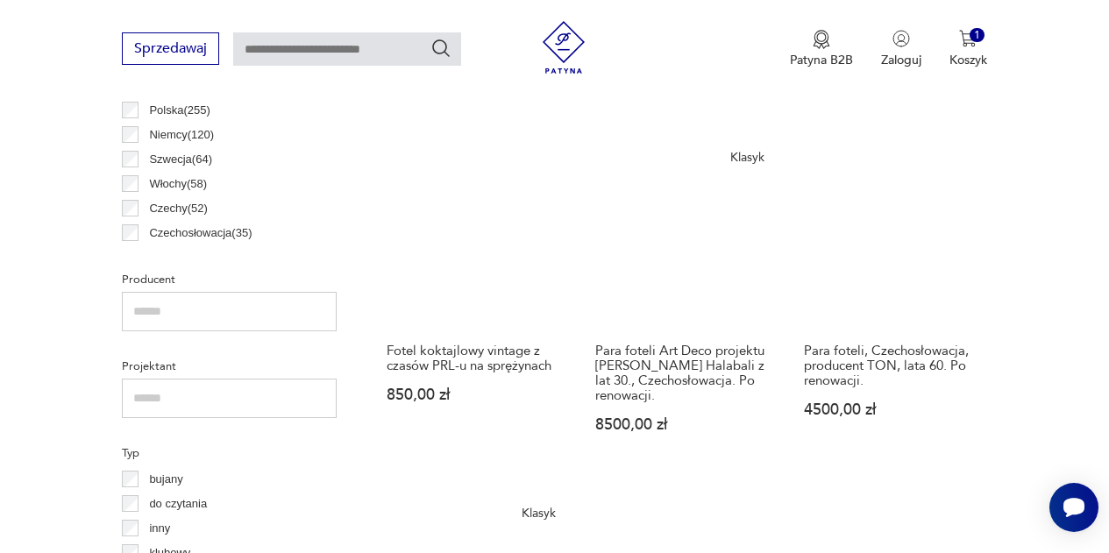
scroll to position [1086, 0]
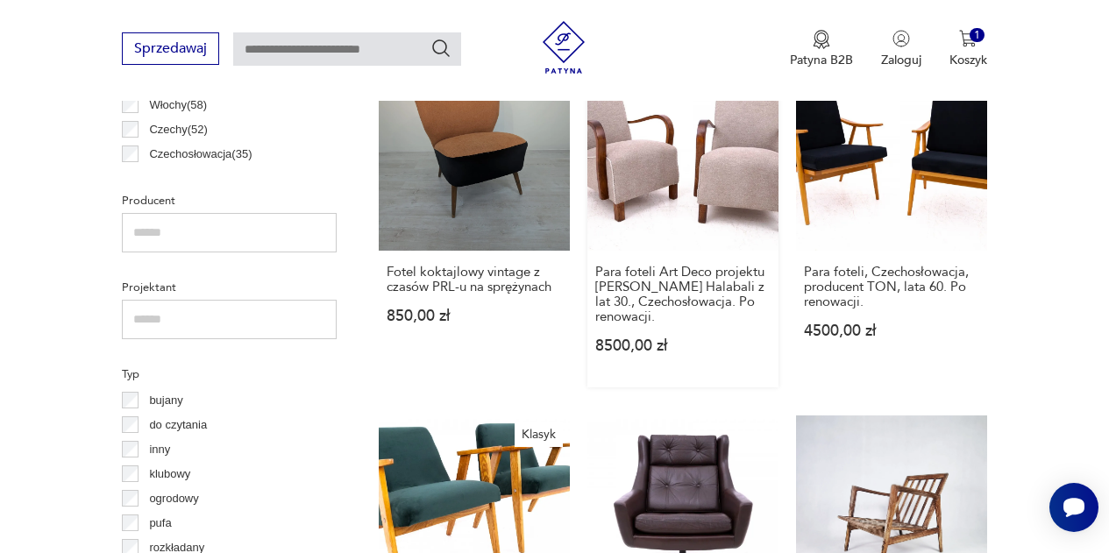
click at [712, 160] on link "Klasyk Para foteli Art Deco projektu [PERSON_NAME] Halabali z lat 30., Czechosł…" at bounding box center [683, 224] width 191 height 328
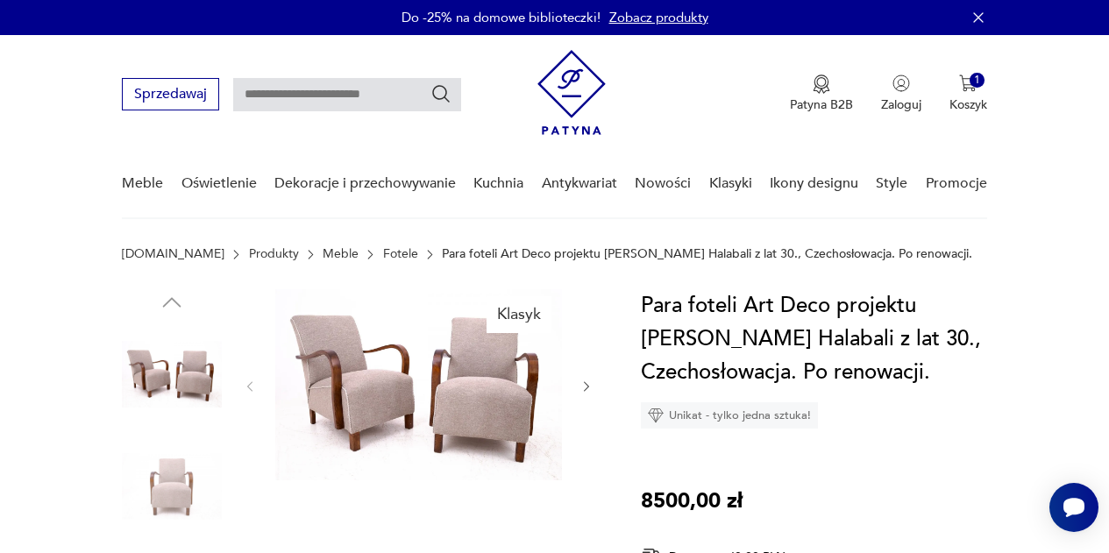
click at [587, 382] on icon "button" at bounding box center [587, 387] width 14 height 14
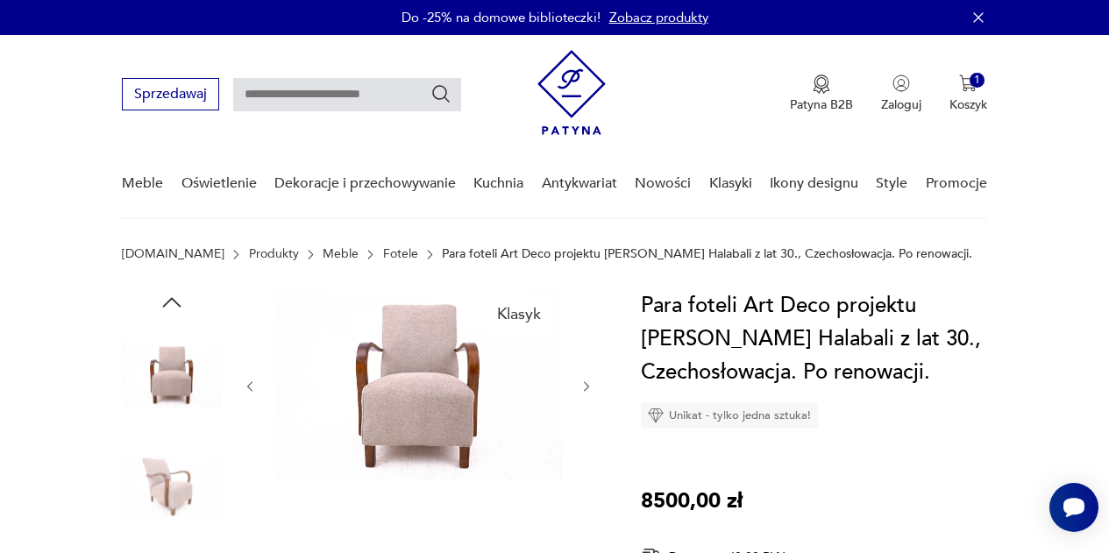
click at [586, 391] on icon "button" at bounding box center [587, 387] width 14 height 14
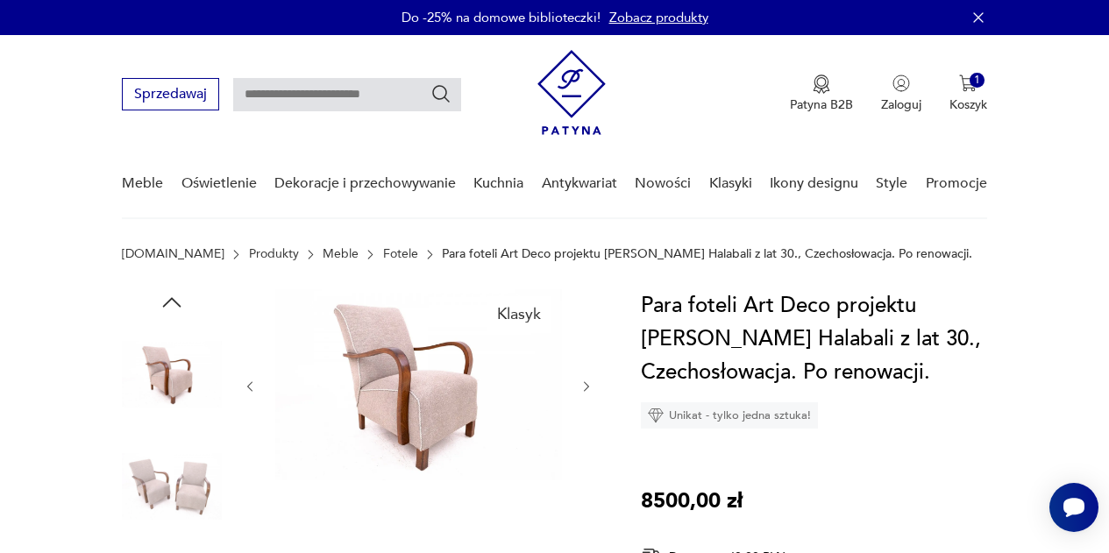
click at [586, 391] on icon "button" at bounding box center [587, 387] width 14 height 14
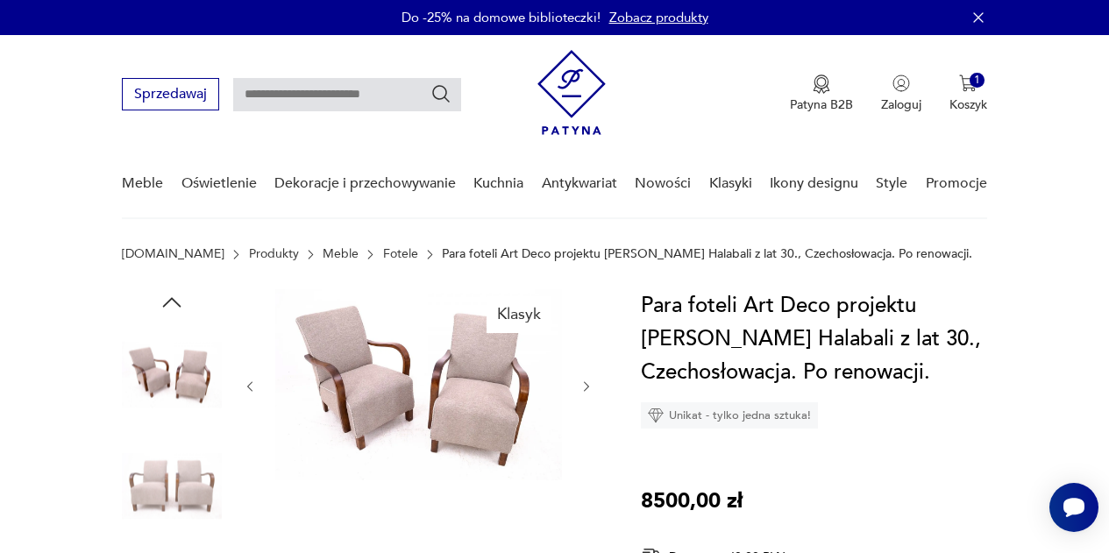
click at [586, 391] on icon "button" at bounding box center [587, 387] width 14 height 14
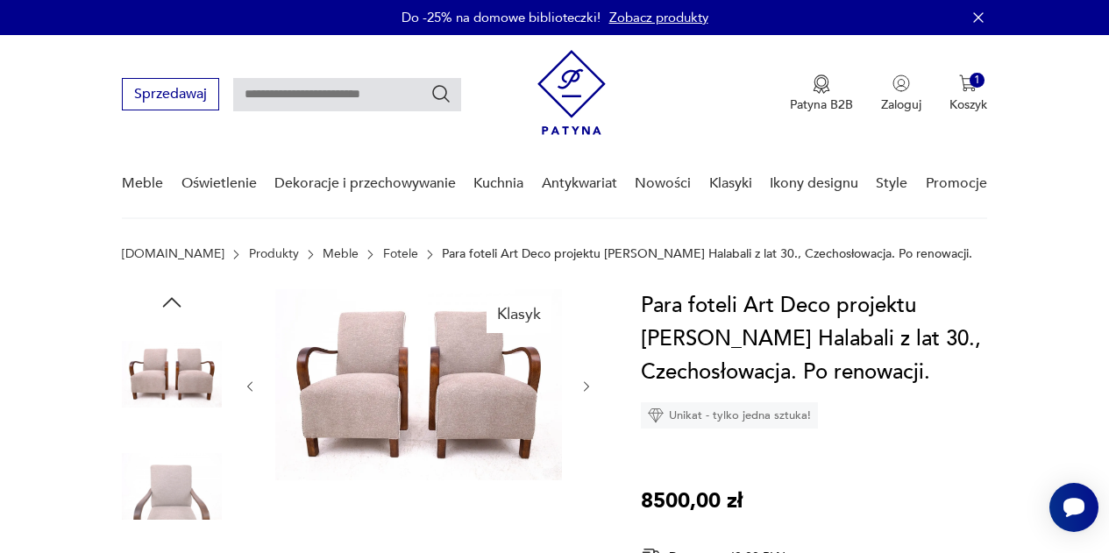
click at [586, 391] on icon "button" at bounding box center [587, 387] width 14 height 14
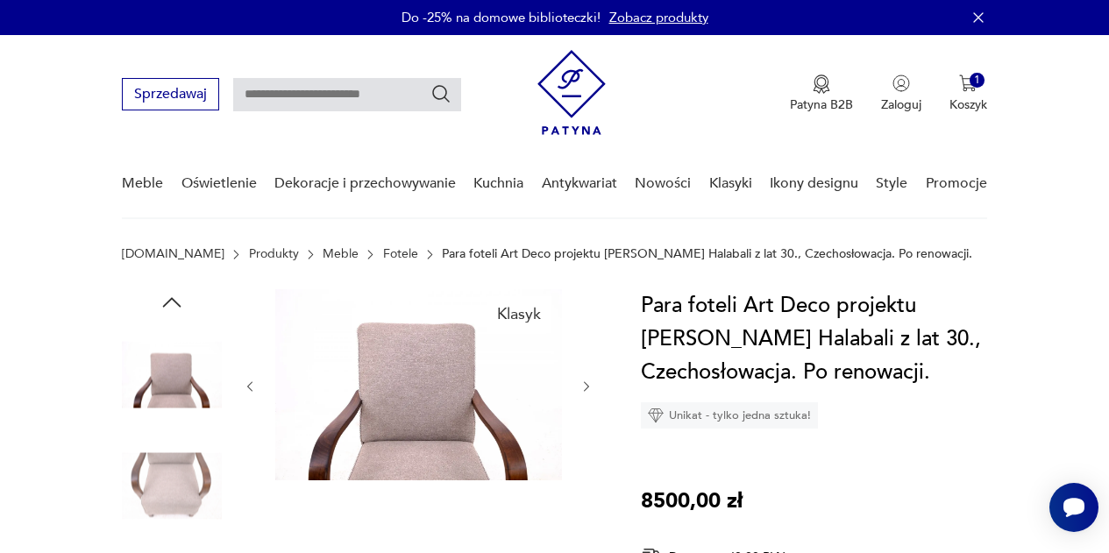
click at [586, 391] on icon "button" at bounding box center [587, 387] width 14 height 14
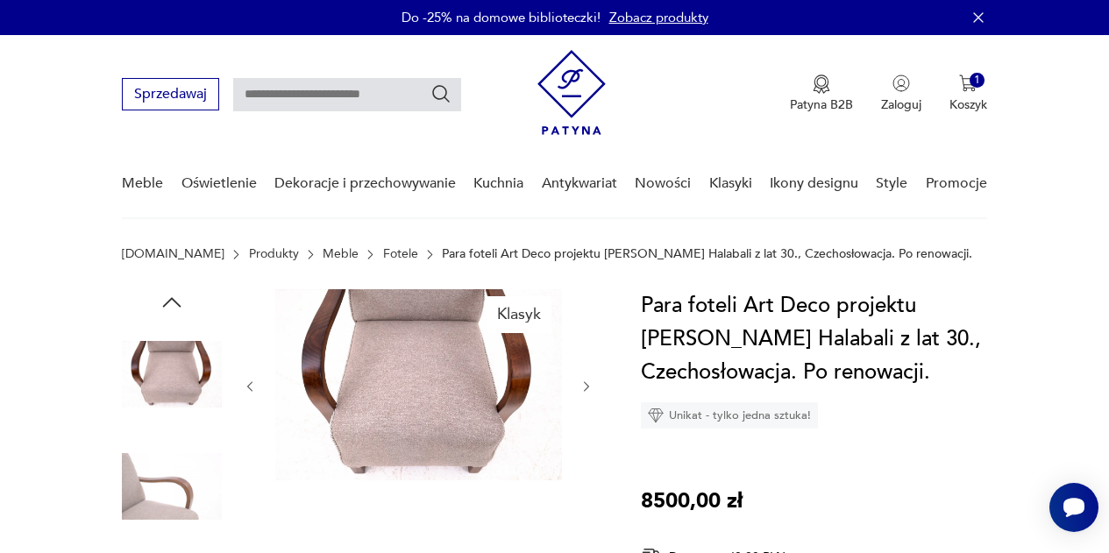
click at [586, 391] on icon "button" at bounding box center [587, 387] width 14 height 14
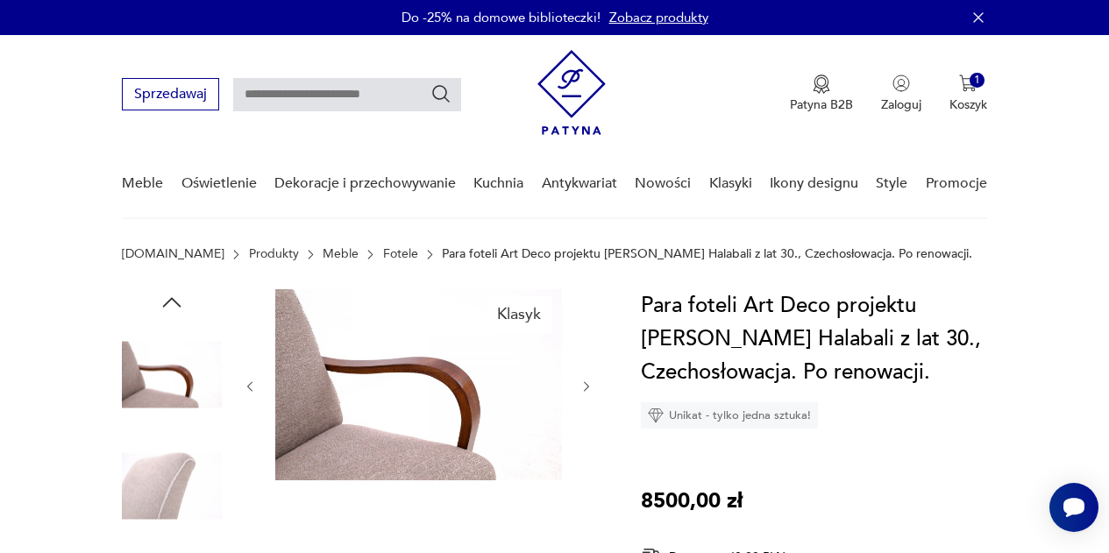
click at [374, 467] on img at bounding box center [418, 384] width 287 height 191
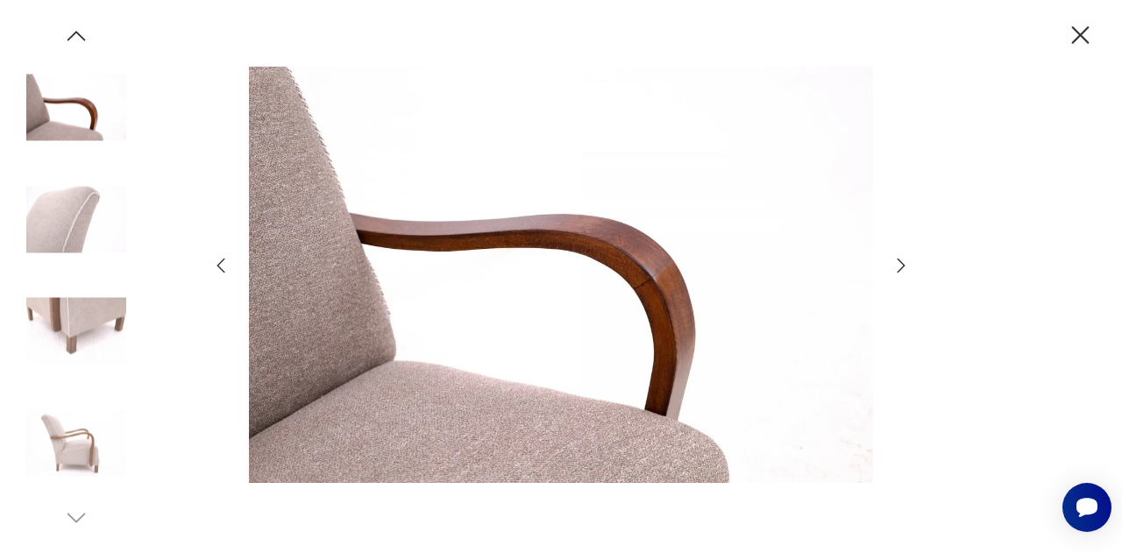
click at [900, 261] on icon "button" at bounding box center [902, 266] width 8 height 14
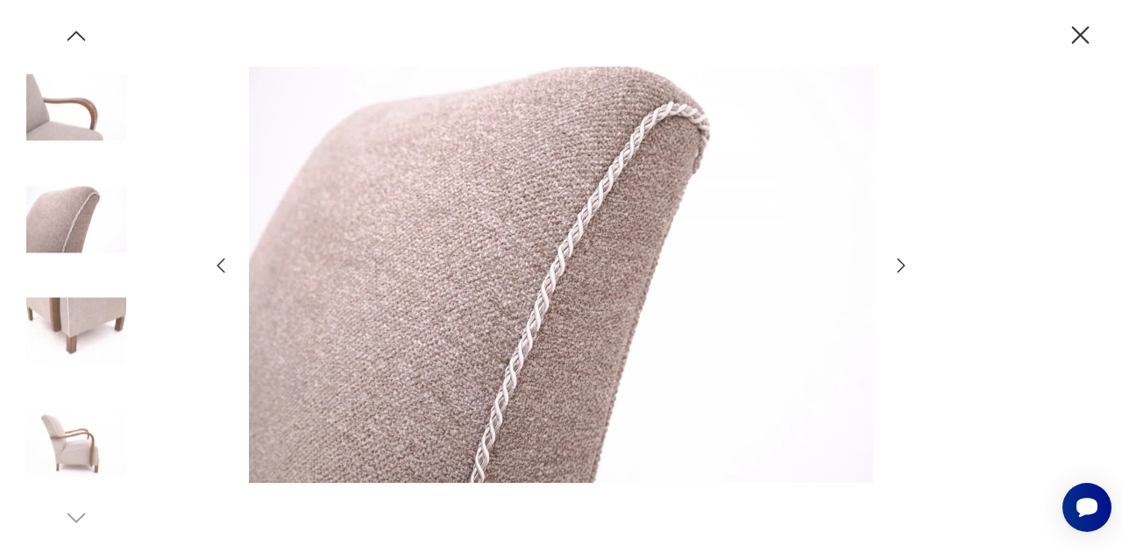
click at [1091, 37] on icon "button" at bounding box center [1080, 35] width 31 height 31
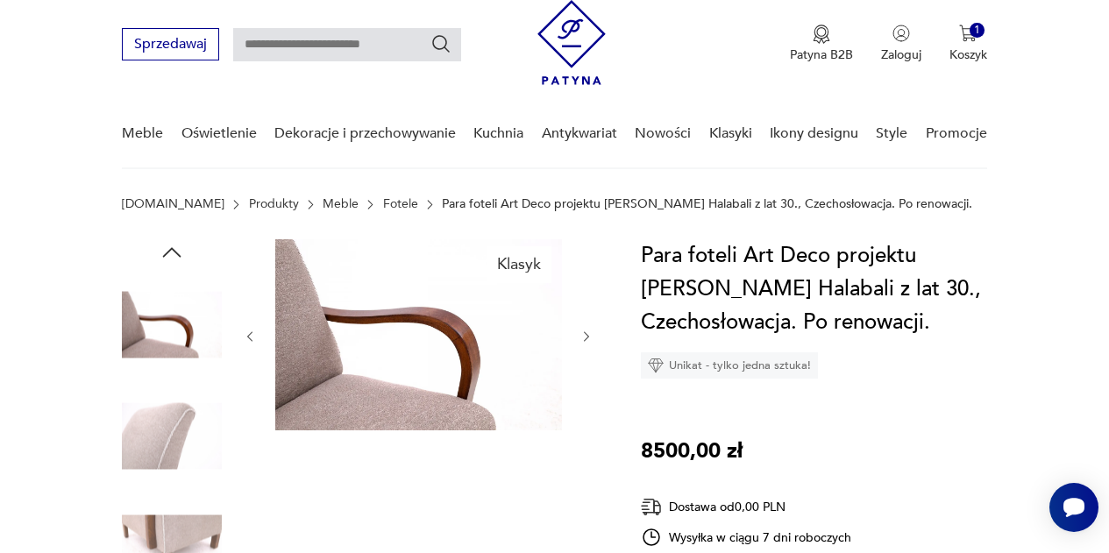
scroll to position [49, 0]
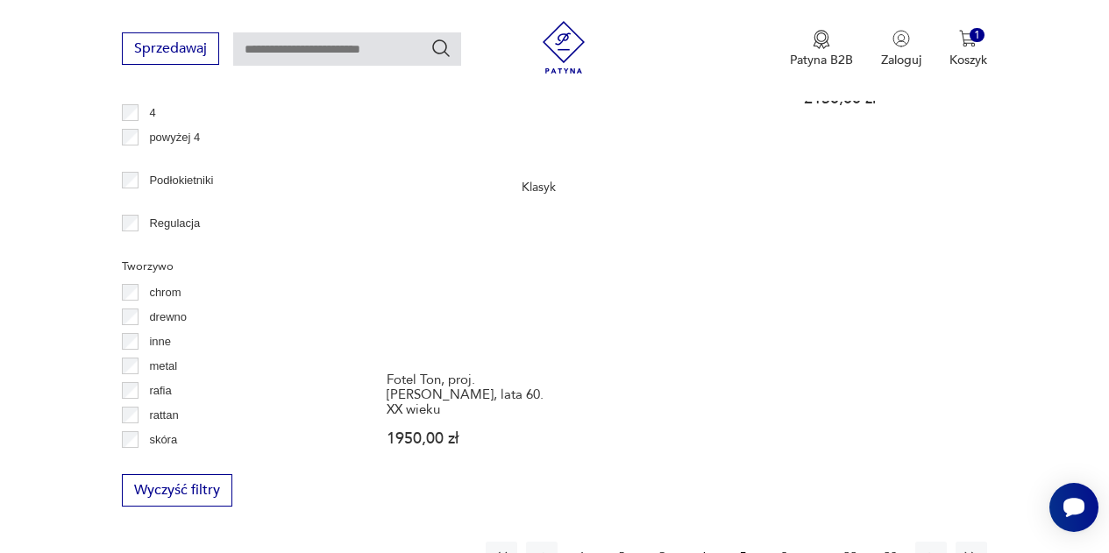
scroll to position [2372, 0]
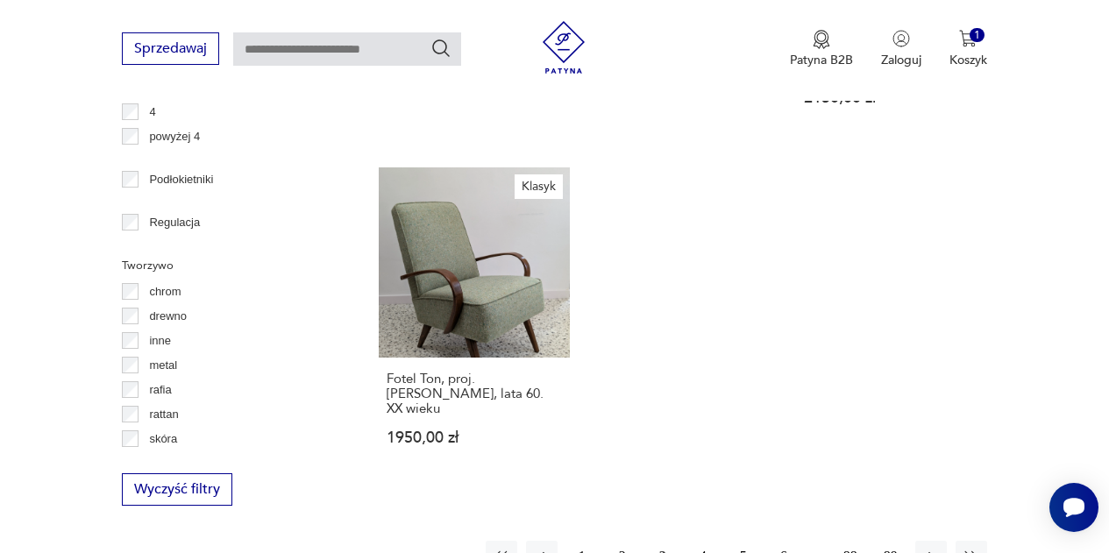
click at [702, 541] on button "4" at bounding box center [704, 557] width 32 height 32
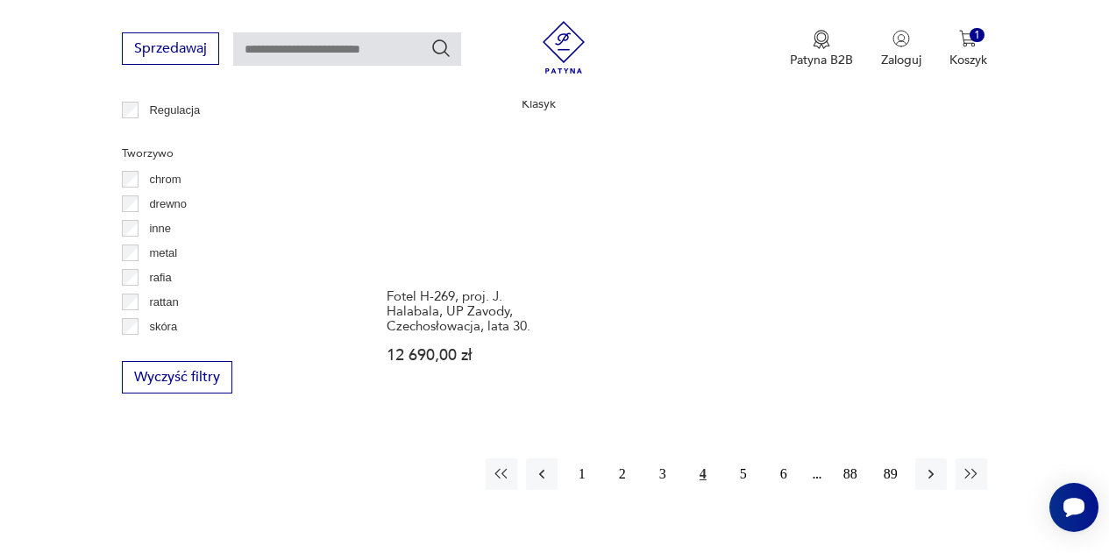
scroll to position [2485, 0]
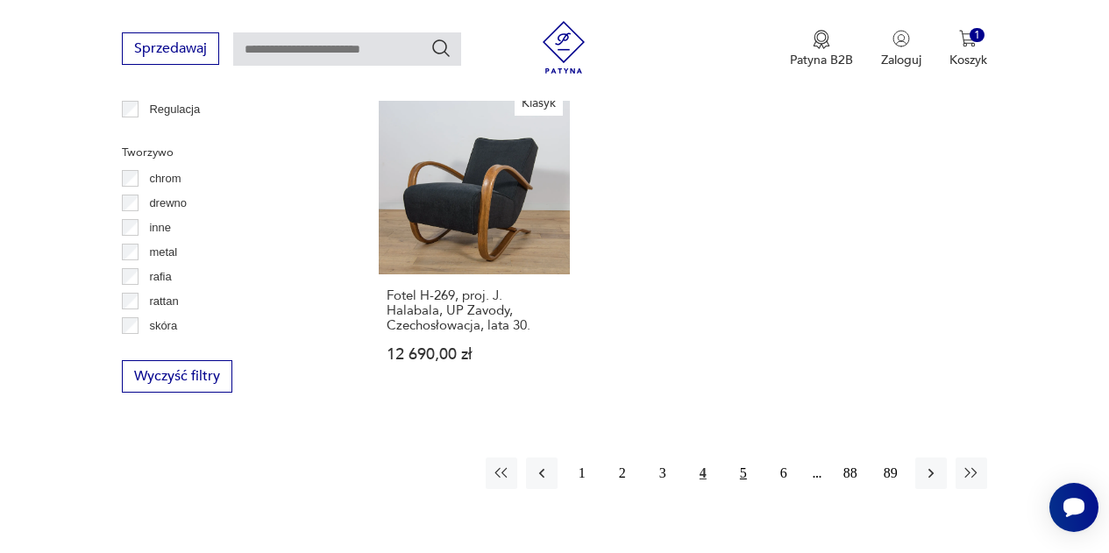
click at [742, 458] on button "5" at bounding box center [744, 474] width 32 height 32
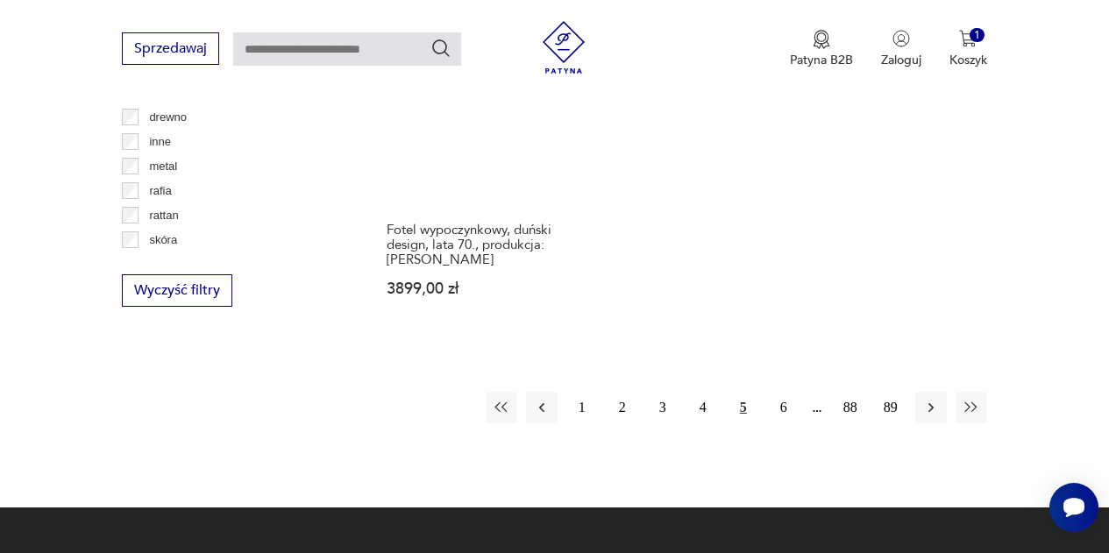
scroll to position [2572, 0]
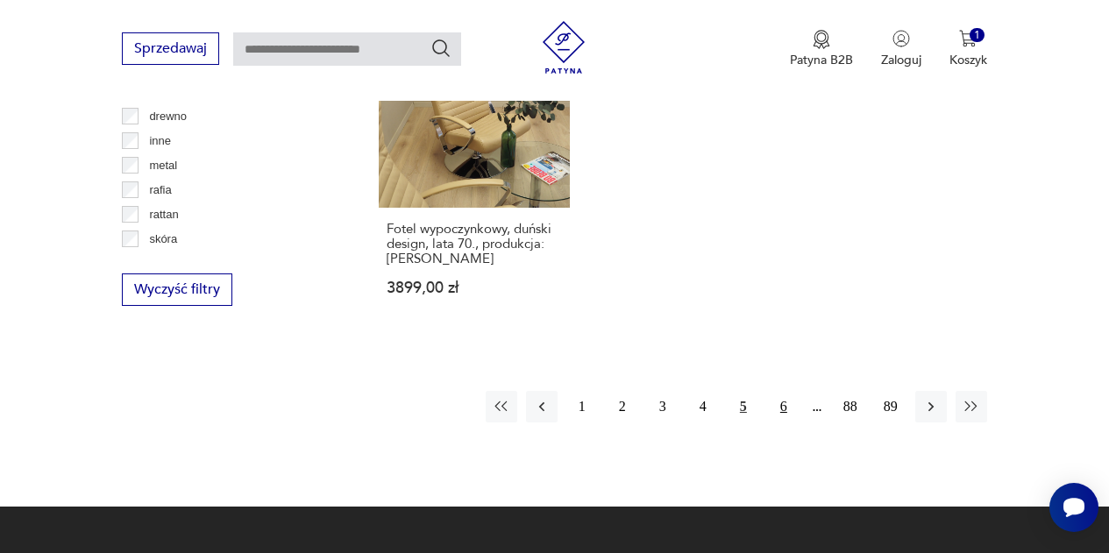
click at [789, 391] on button "6" at bounding box center [784, 407] width 32 height 32
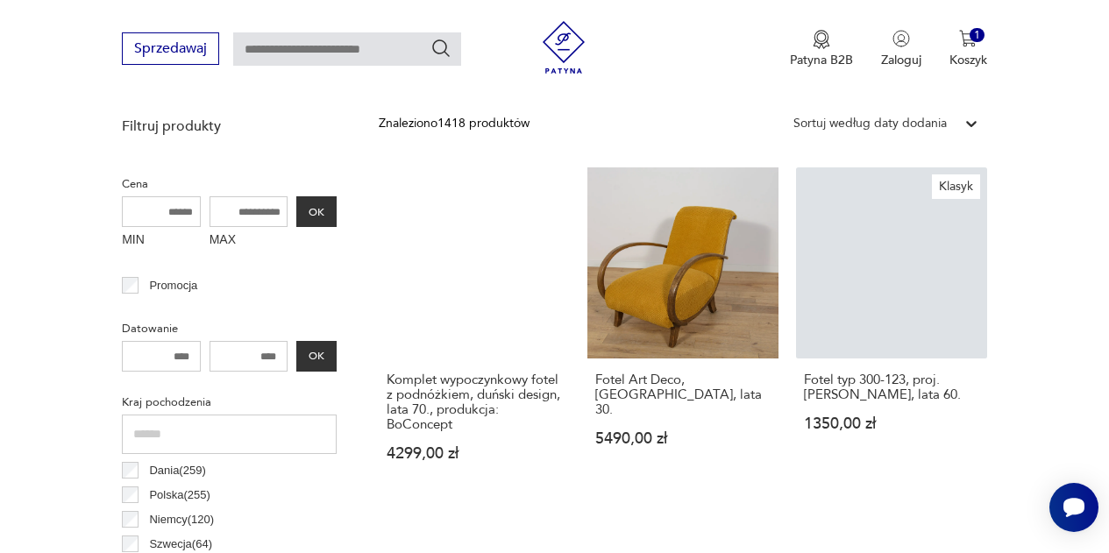
scroll to position [623, 0]
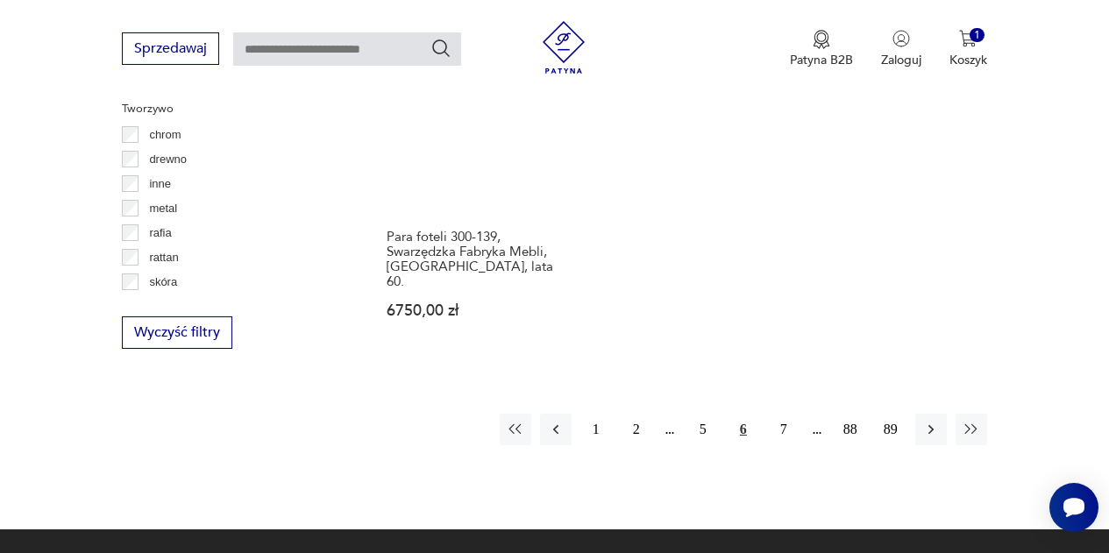
scroll to position [2530, 0]
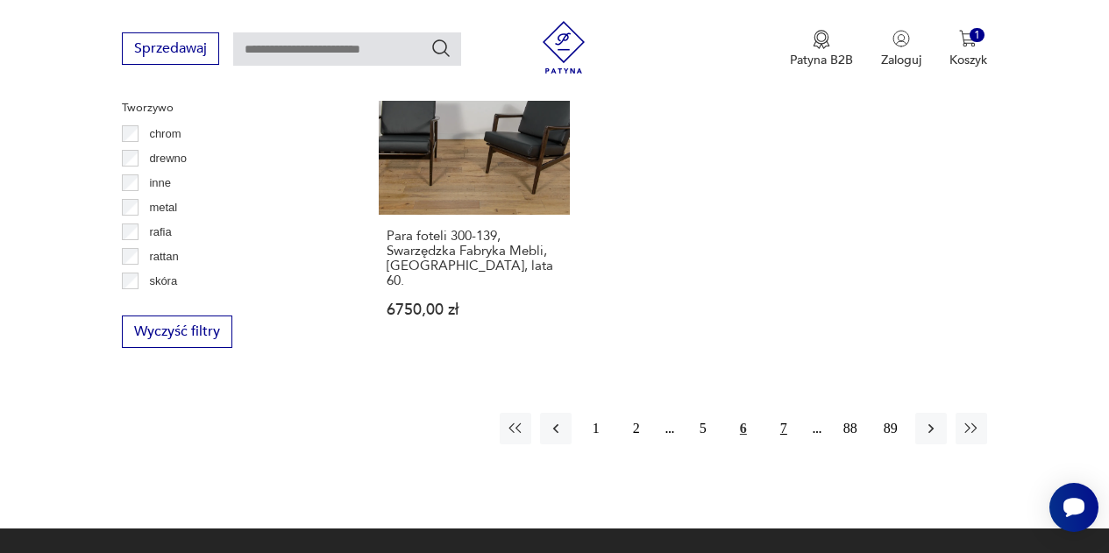
click at [782, 413] on button "7" at bounding box center [784, 429] width 32 height 32
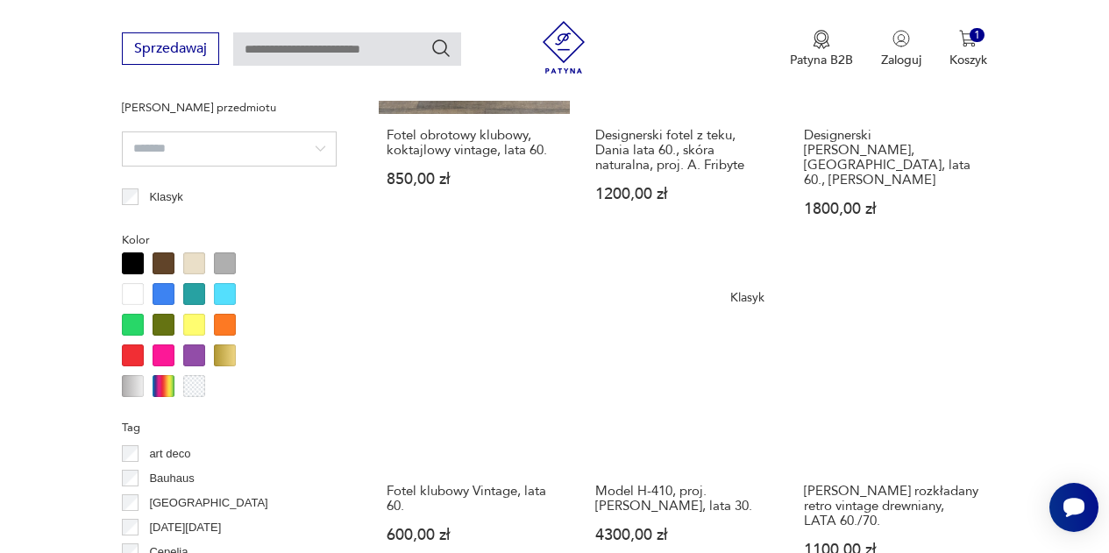
scroll to position [1570, 0]
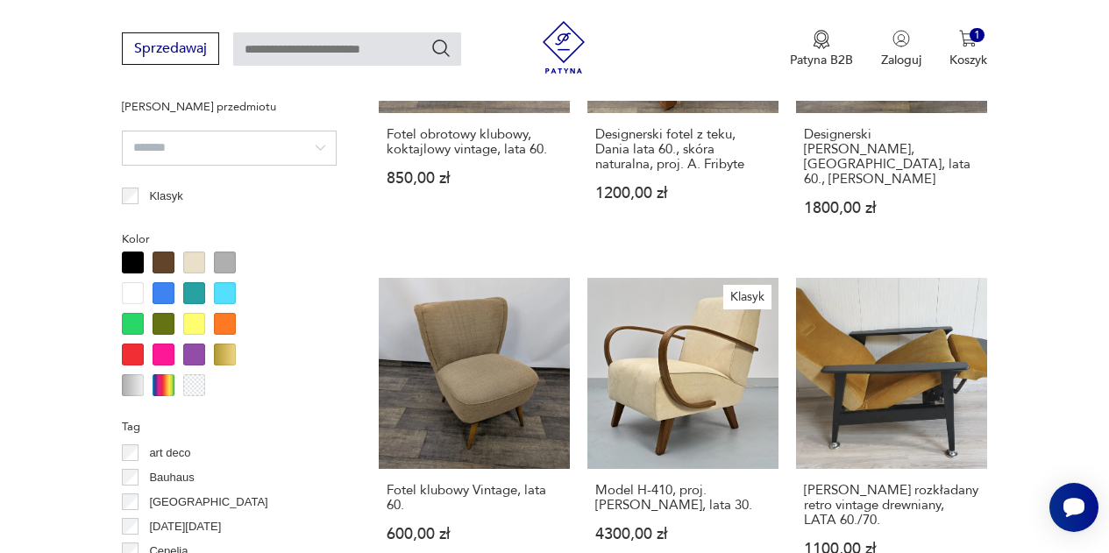
drag, startPoint x: 1030, startPoint y: 358, endPoint x: 1037, endPoint y: 397, distance: 40.1
click at [1037, 397] on section "Filtruj produkty Cena MIN MAX OK Promocja Datowanie OK Kraj pochodzenia Dania (…" at bounding box center [554, 305] width 1109 height 2290
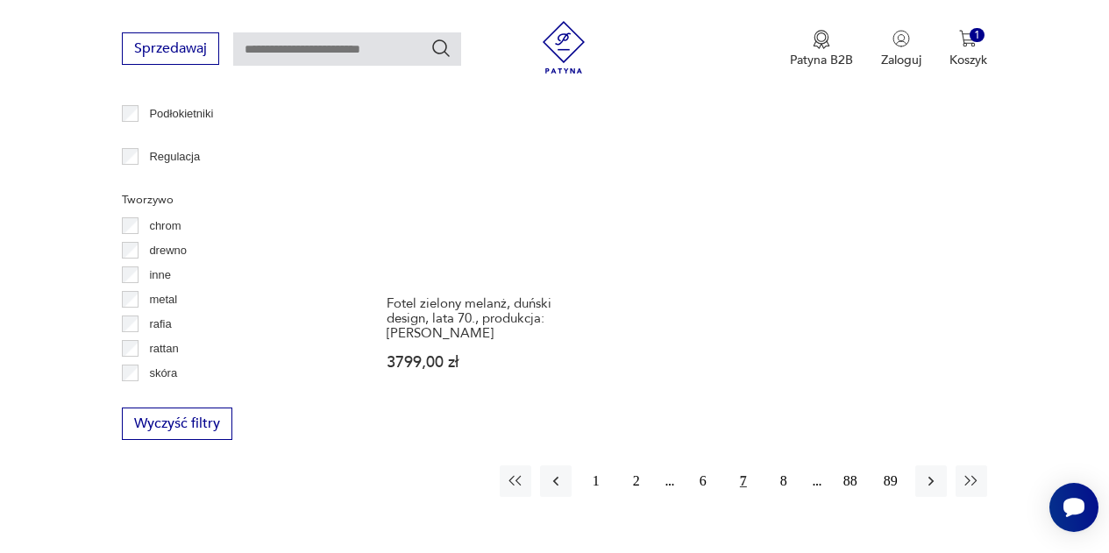
scroll to position [2439, 0]
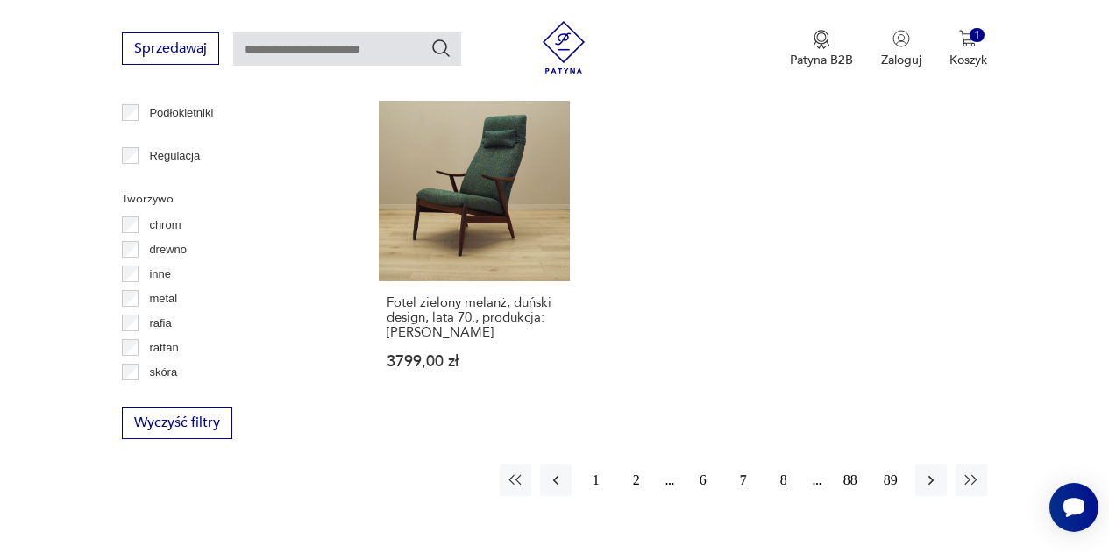
click at [788, 465] on button "8" at bounding box center [784, 481] width 32 height 32
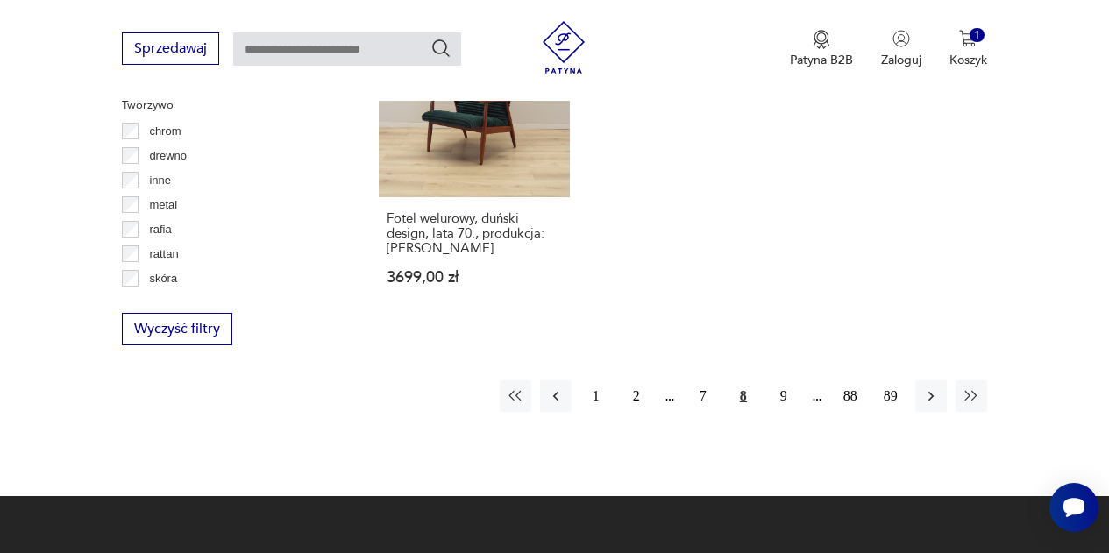
scroll to position [2540, 0]
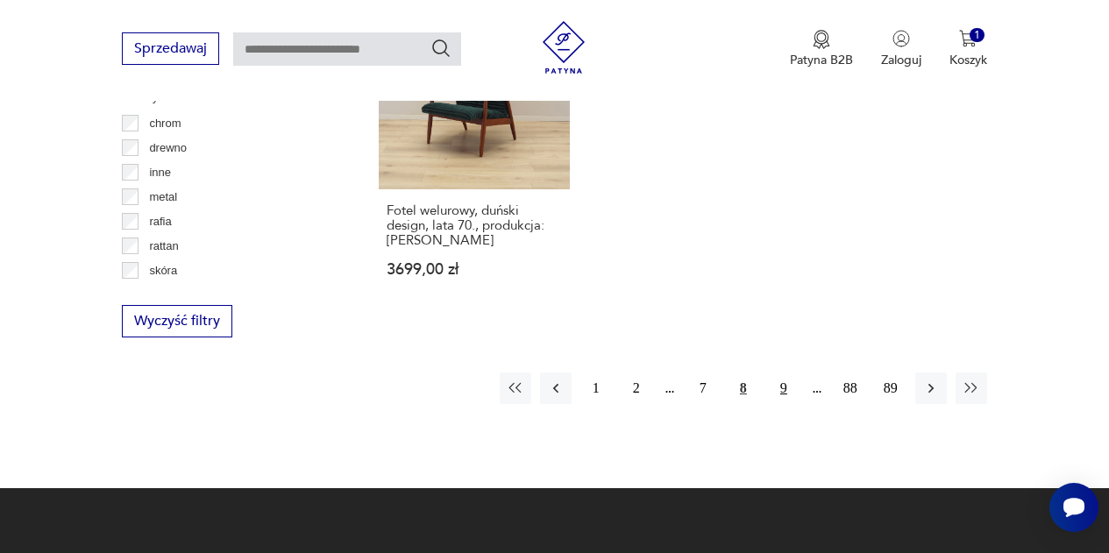
click at [787, 373] on button "9" at bounding box center [784, 389] width 32 height 32
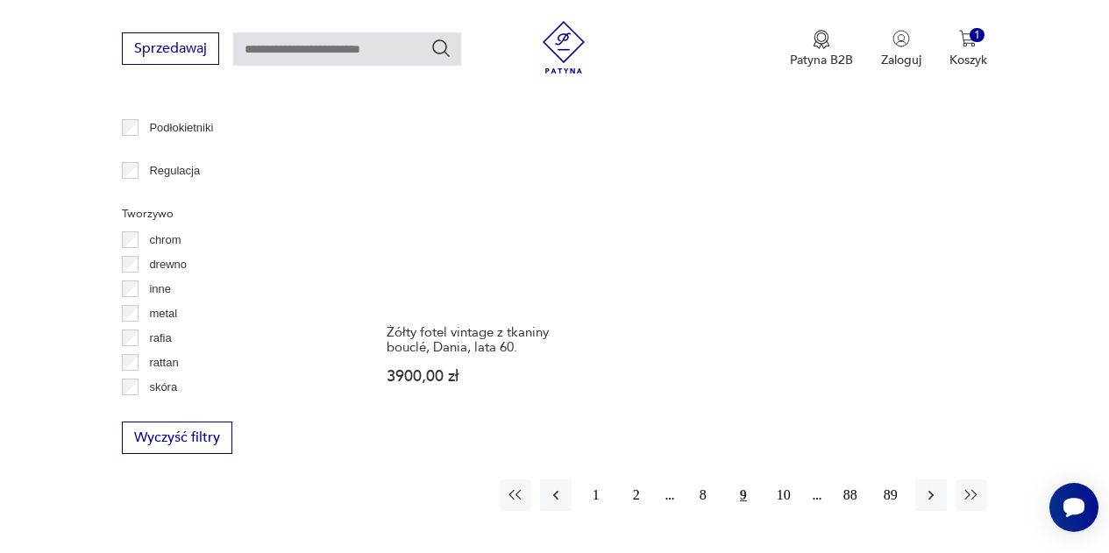
scroll to position [2425, 0]
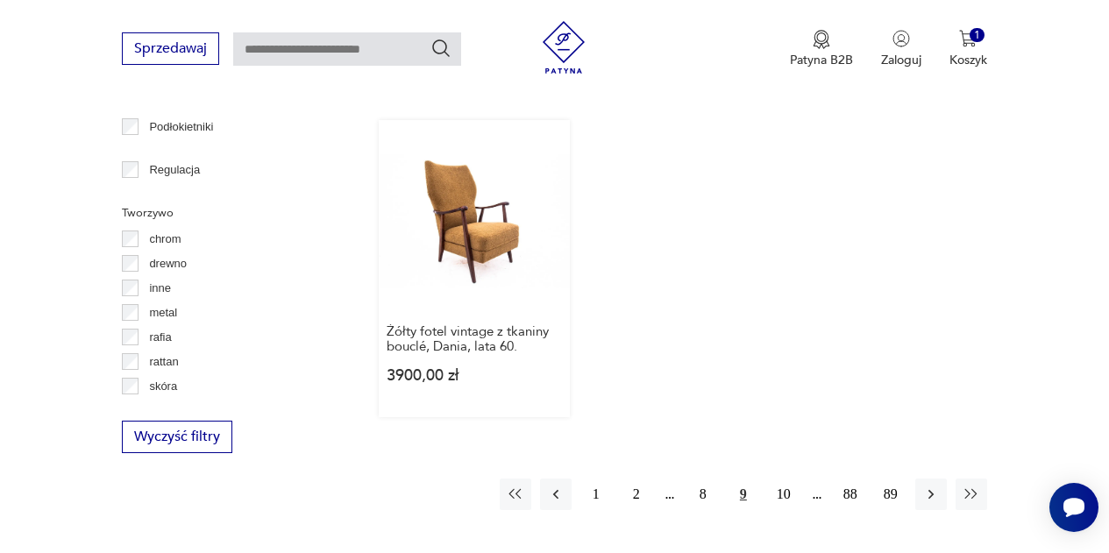
click at [462, 180] on link "Żółty fotel vintage z tkaniny bouclé, Dania, lata 60. 3900,00 zł" at bounding box center [474, 269] width 191 height 298
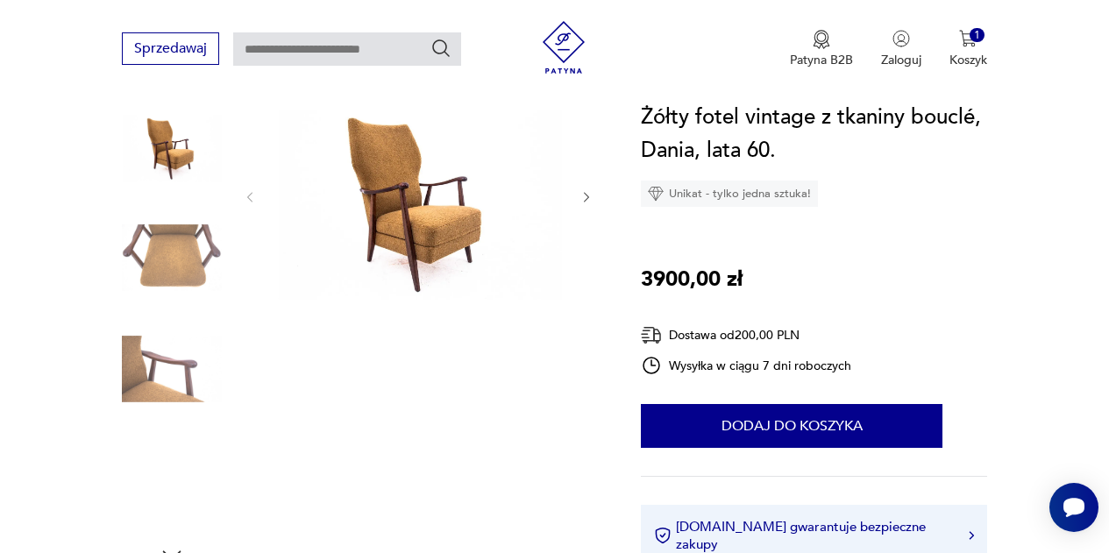
scroll to position [230, 0]
click at [589, 193] on icon "button" at bounding box center [587, 196] width 14 height 14
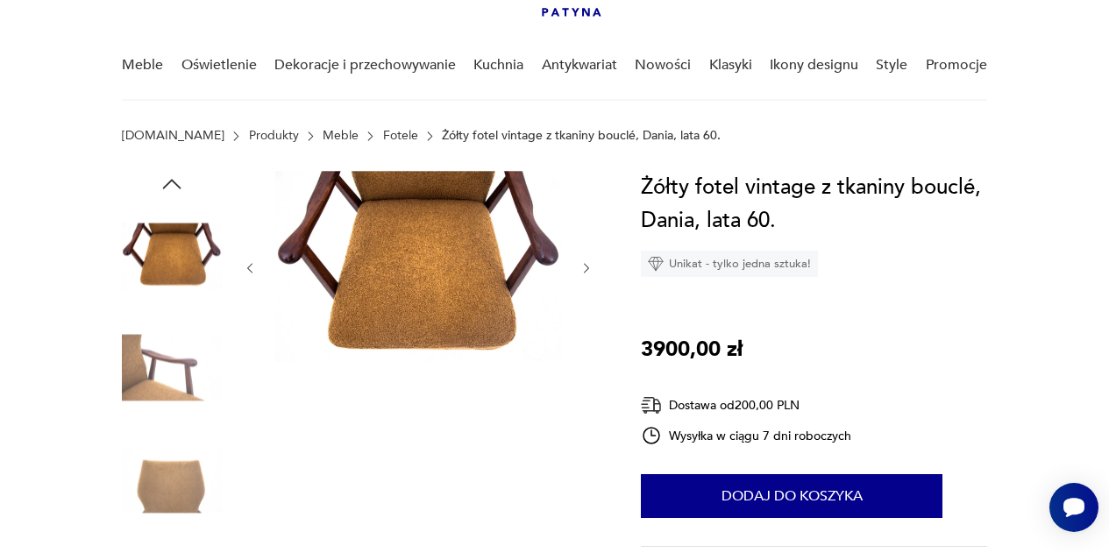
scroll to position [118, 0]
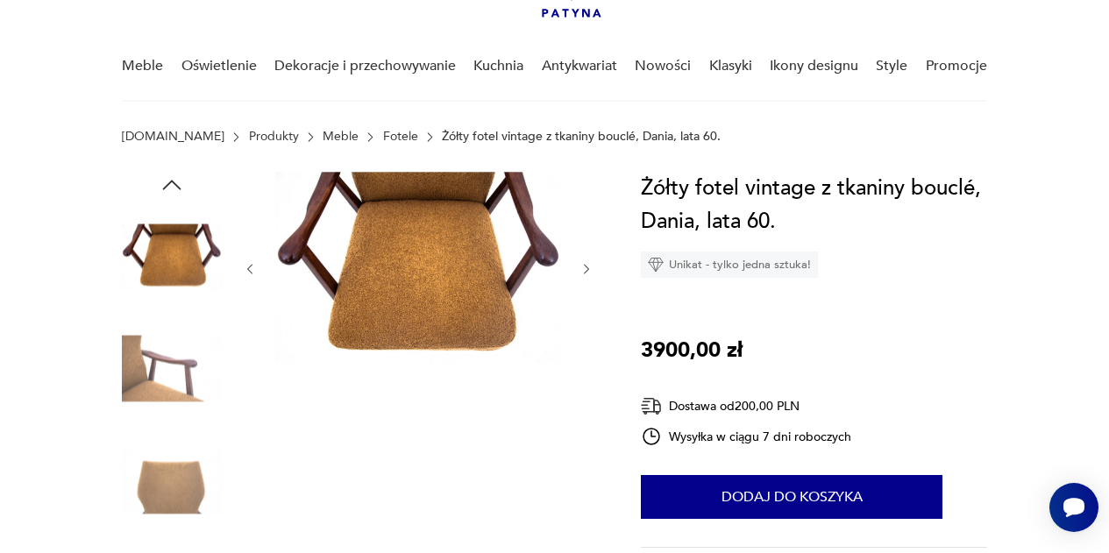
click at [589, 263] on icon "button" at bounding box center [587, 269] width 14 height 14
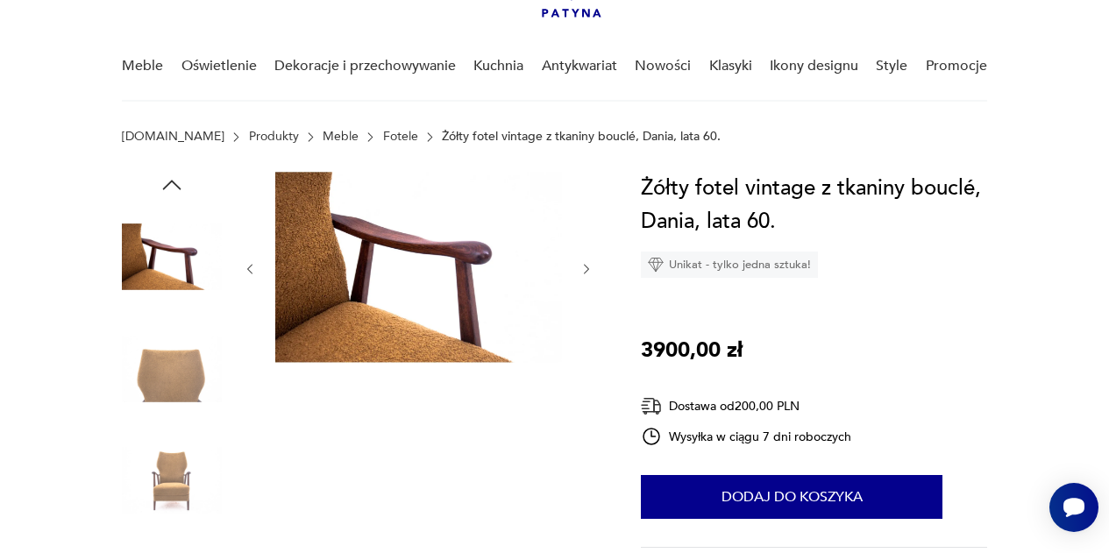
click at [587, 271] on icon "button" at bounding box center [586, 269] width 5 height 10
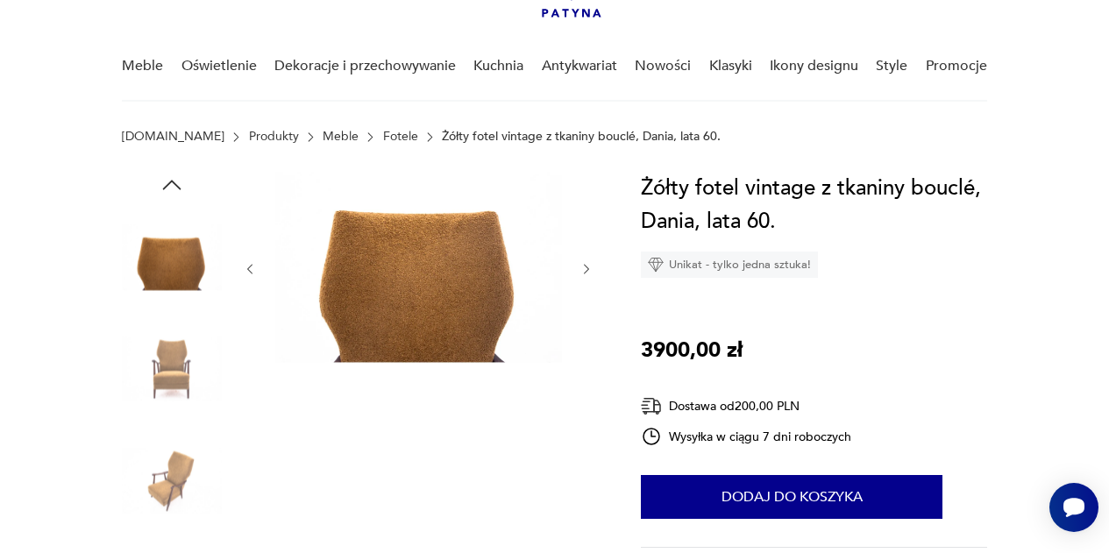
click at [587, 271] on icon "button" at bounding box center [586, 269] width 5 height 10
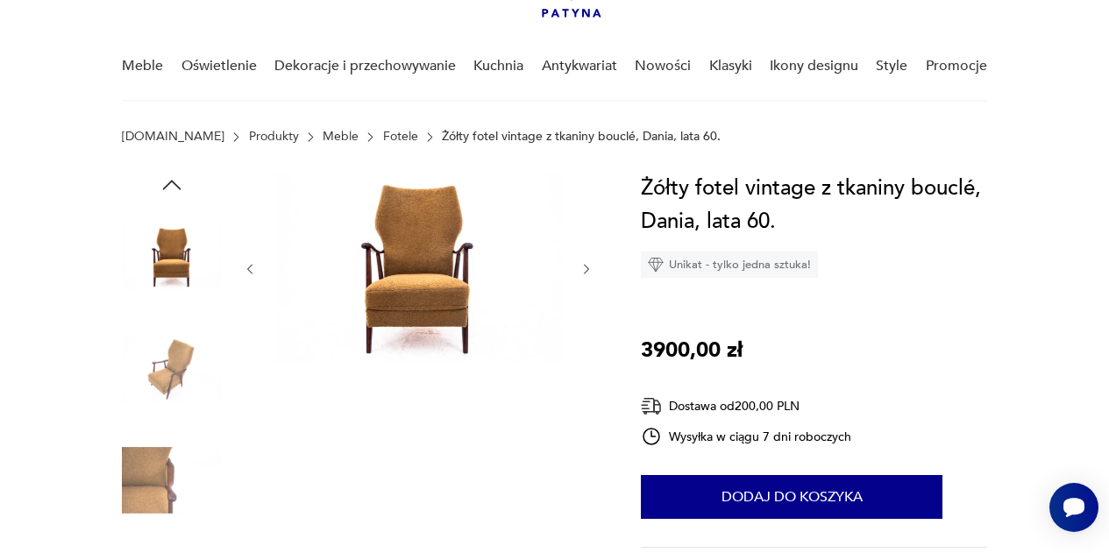
click at [587, 271] on icon "button" at bounding box center [586, 269] width 5 height 10
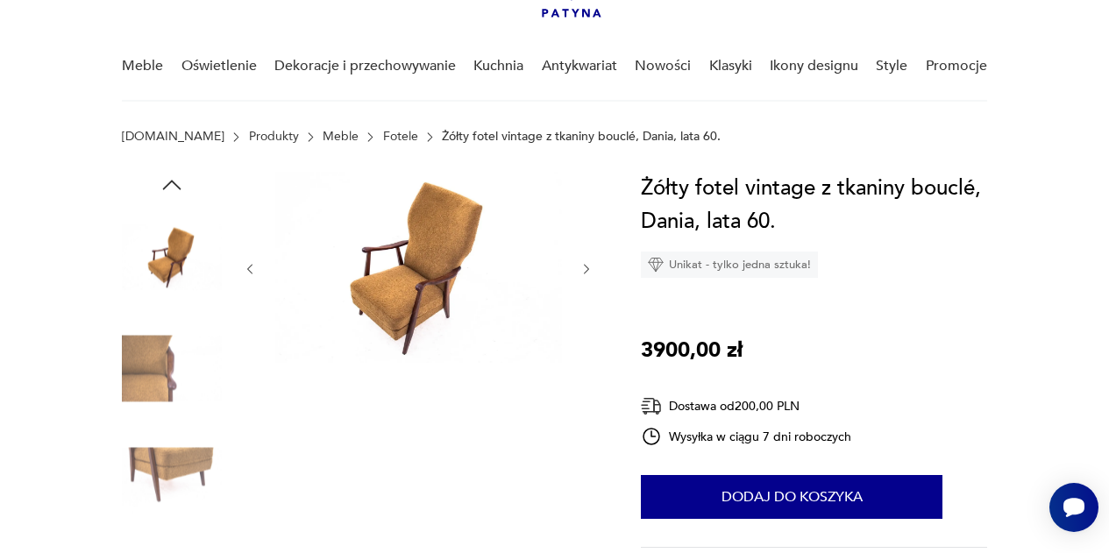
click at [587, 271] on icon "button" at bounding box center [586, 269] width 5 height 10
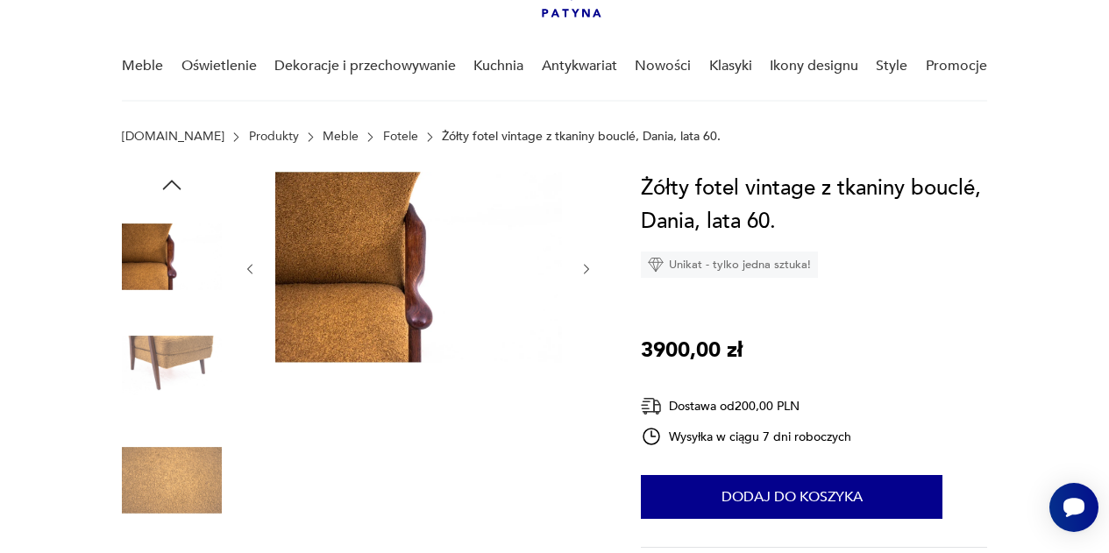
click at [587, 271] on icon "button" at bounding box center [586, 269] width 5 height 10
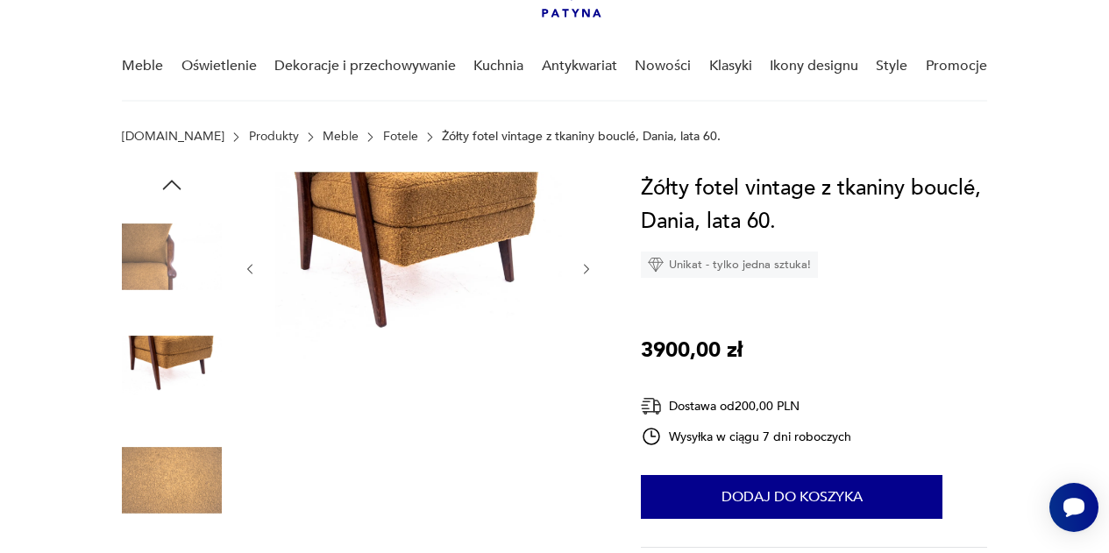
scroll to position [0, 0]
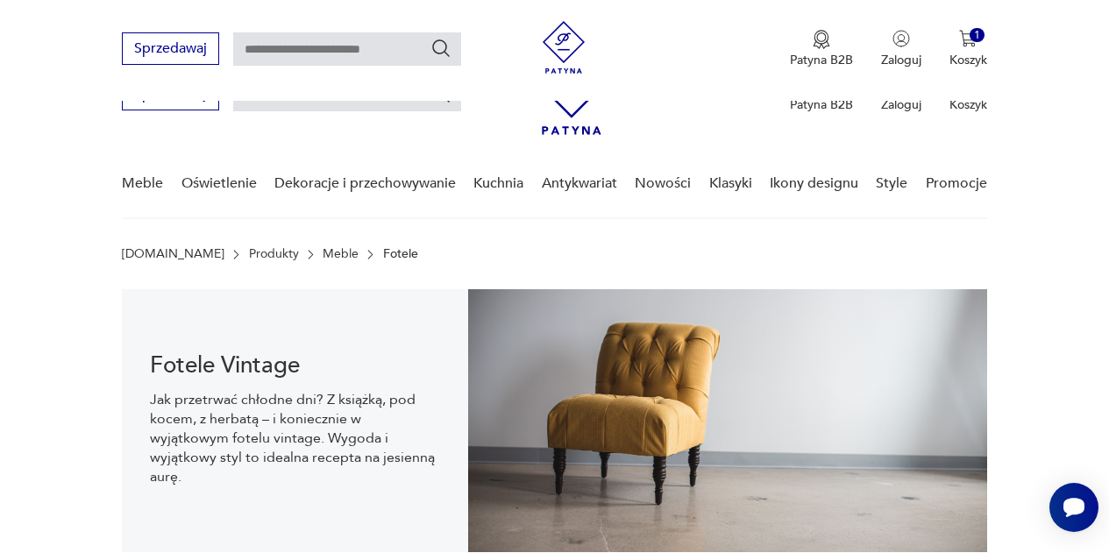
scroll to position [2586, 0]
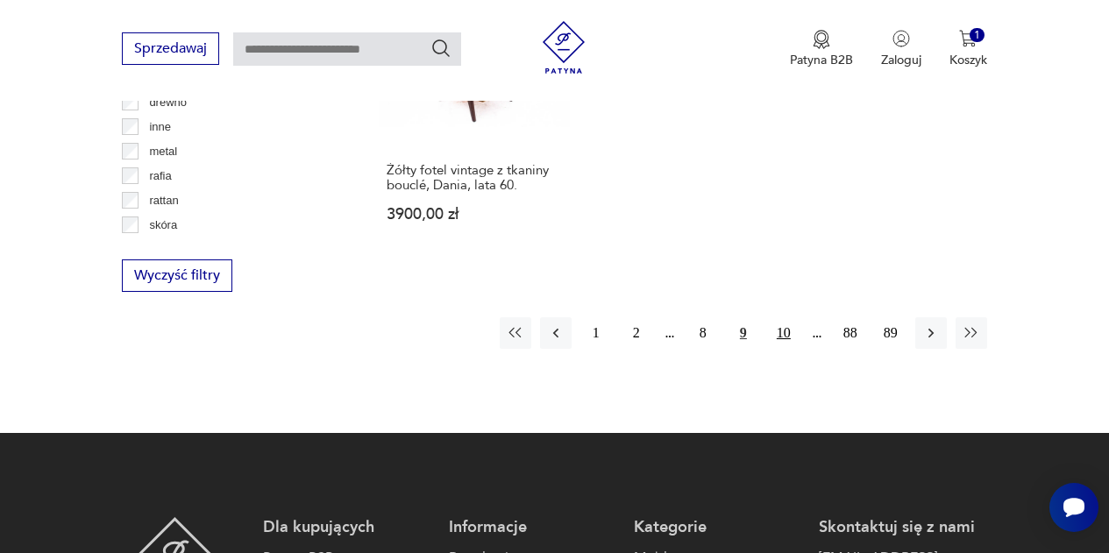
click at [781, 317] on button "10" at bounding box center [784, 333] width 32 height 32
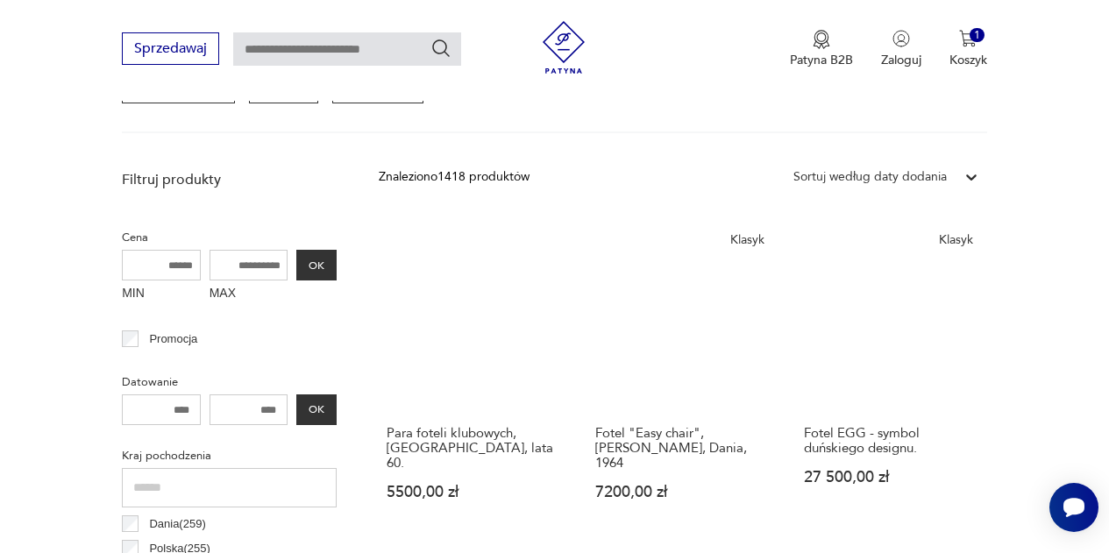
scroll to position [603, 0]
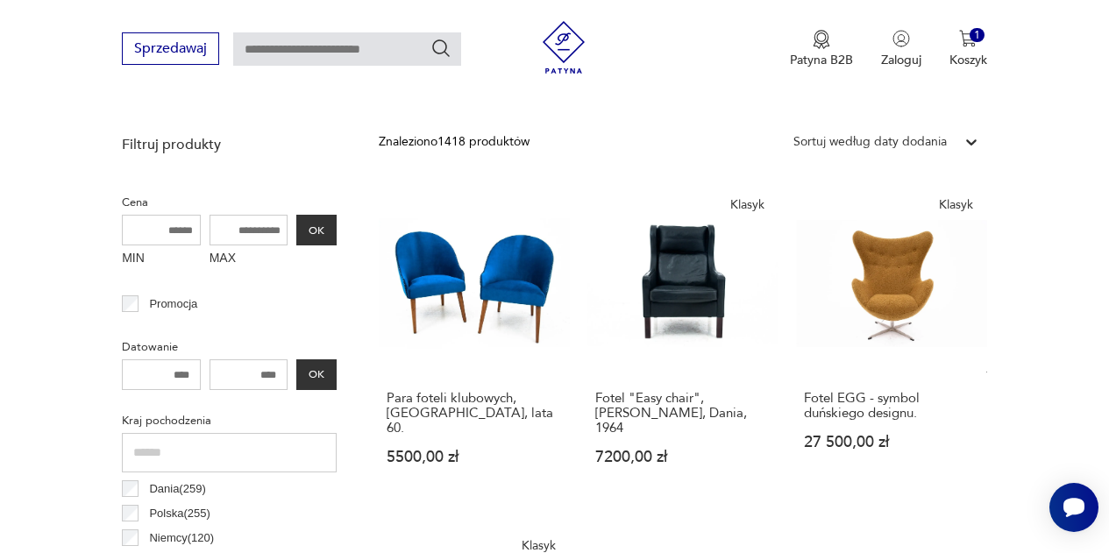
drag, startPoint x: 619, startPoint y: 262, endPoint x: 1012, endPoint y: 244, distance: 393.3
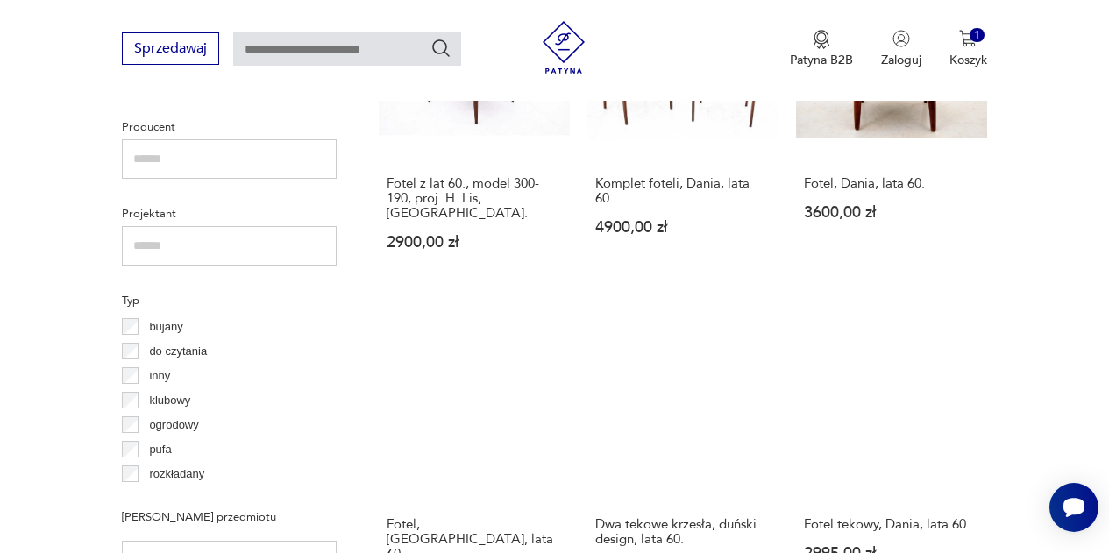
scroll to position [1160, 0]
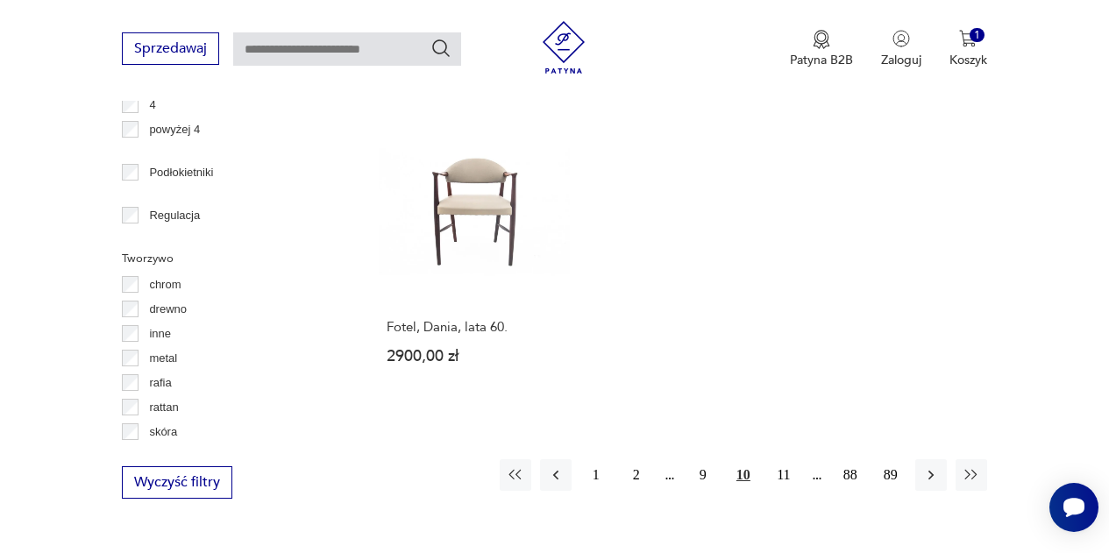
scroll to position [2385, 0]
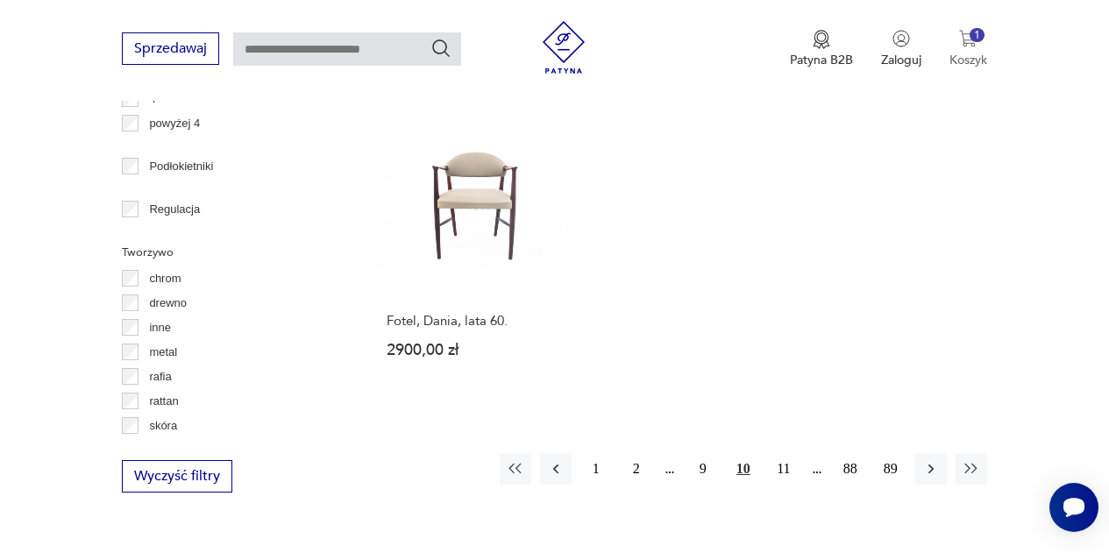
click at [964, 58] on p "Koszyk" at bounding box center [969, 60] width 38 height 17
click at [787, 453] on button "11" at bounding box center [784, 469] width 32 height 32
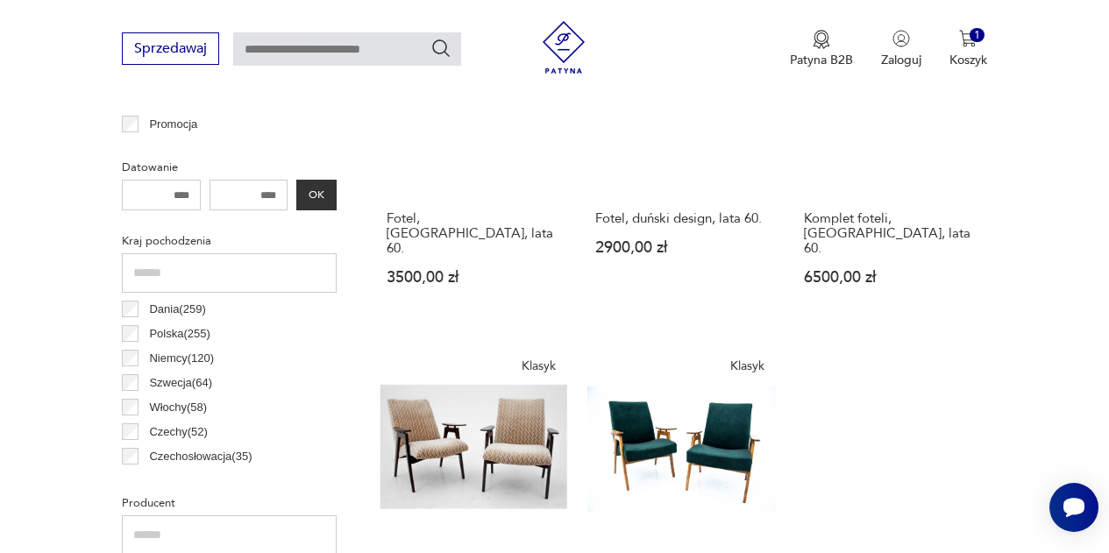
scroll to position [813, 0]
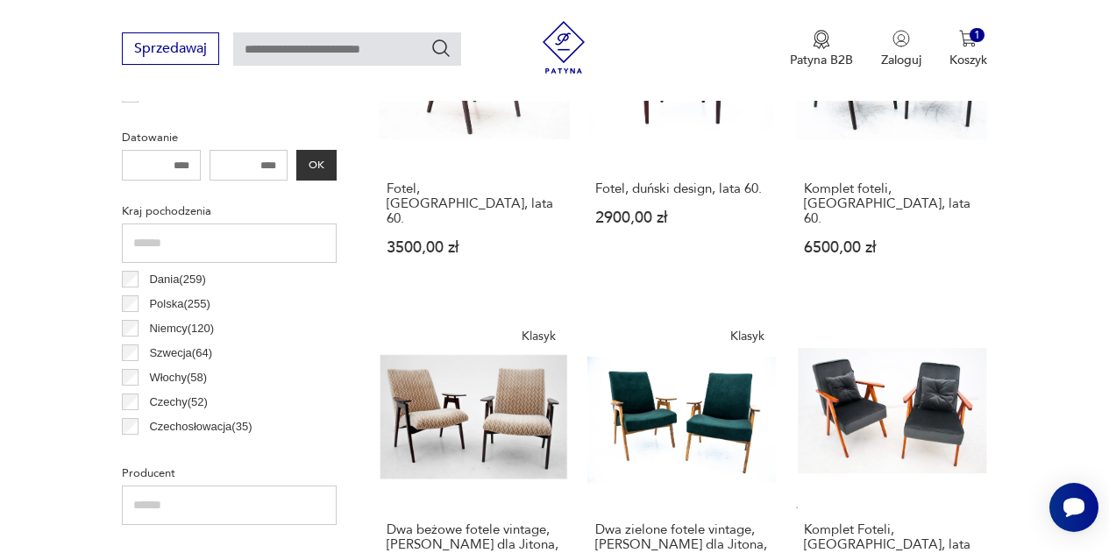
drag, startPoint x: 787, startPoint y: 397, endPoint x: 1023, endPoint y: 346, distance: 241.3
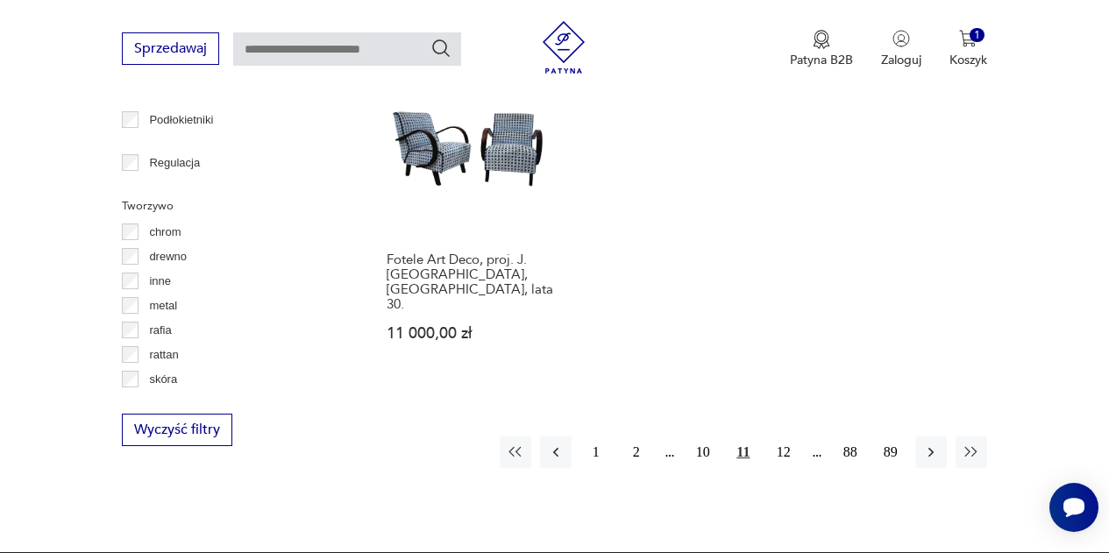
scroll to position [2499, 0]
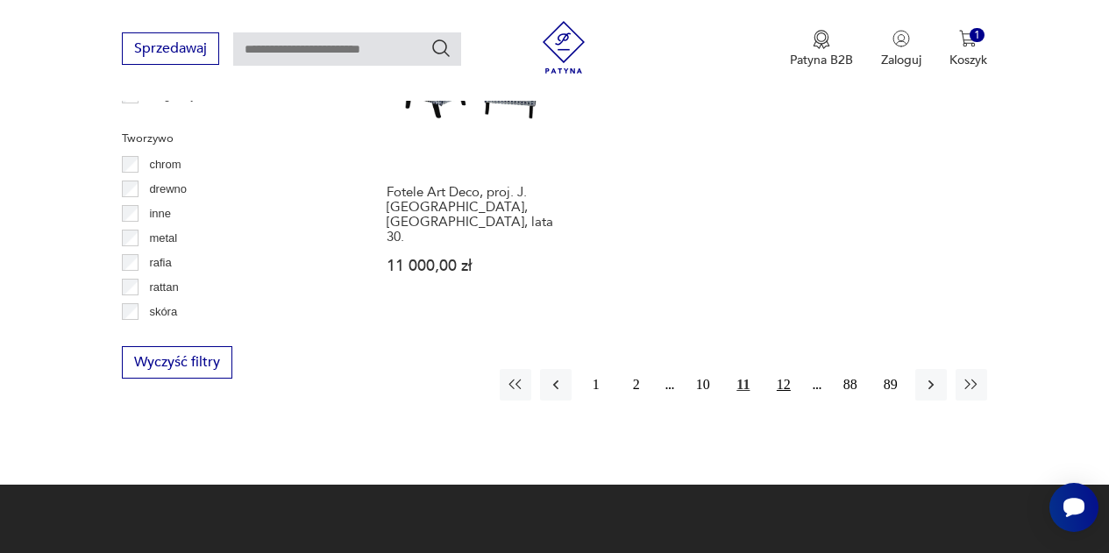
click at [782, 369] on button "12" at bounding box center [784, 385] width 32 height 32
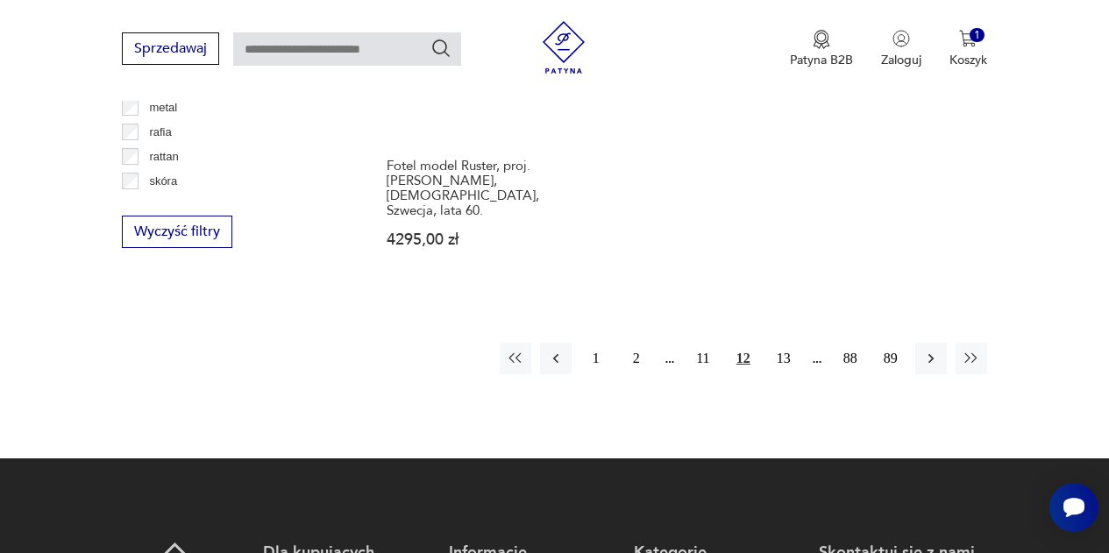
scroll to position [2632, 0]
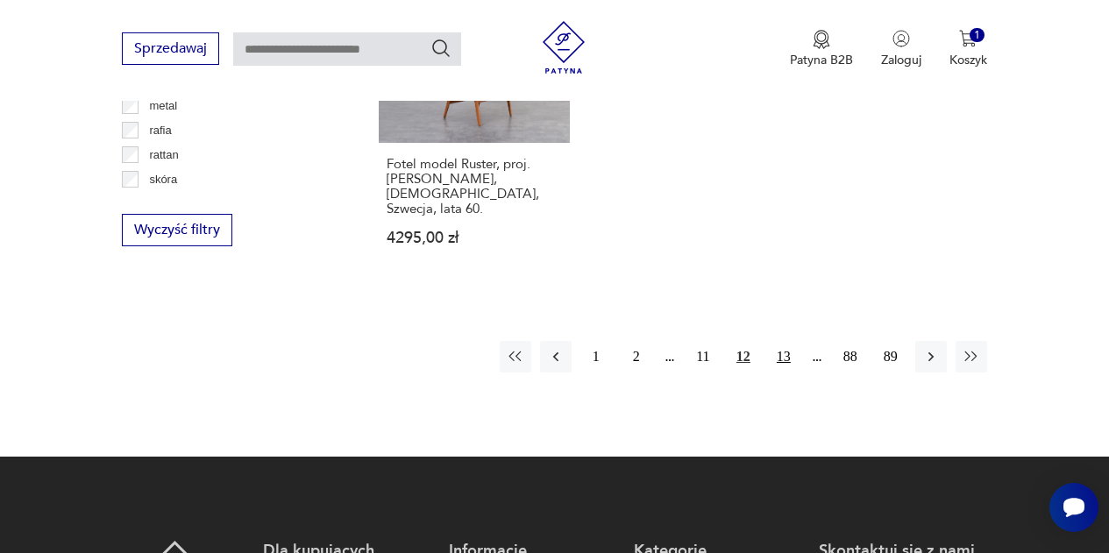
click at [786, 341] on button "13" at bounding box center [784, 357] width 32 height 32
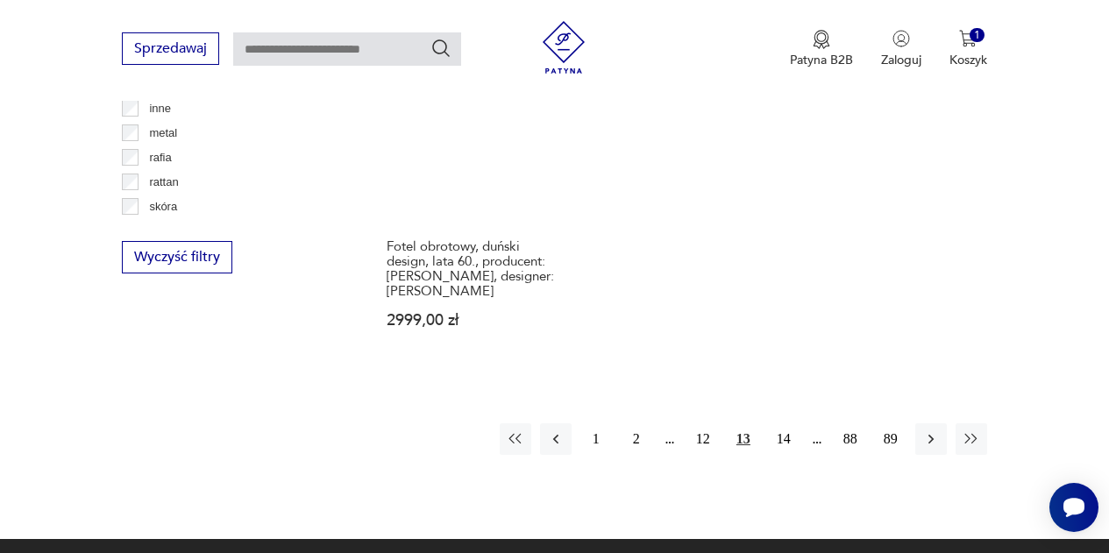
scroll to position [2605, 0]
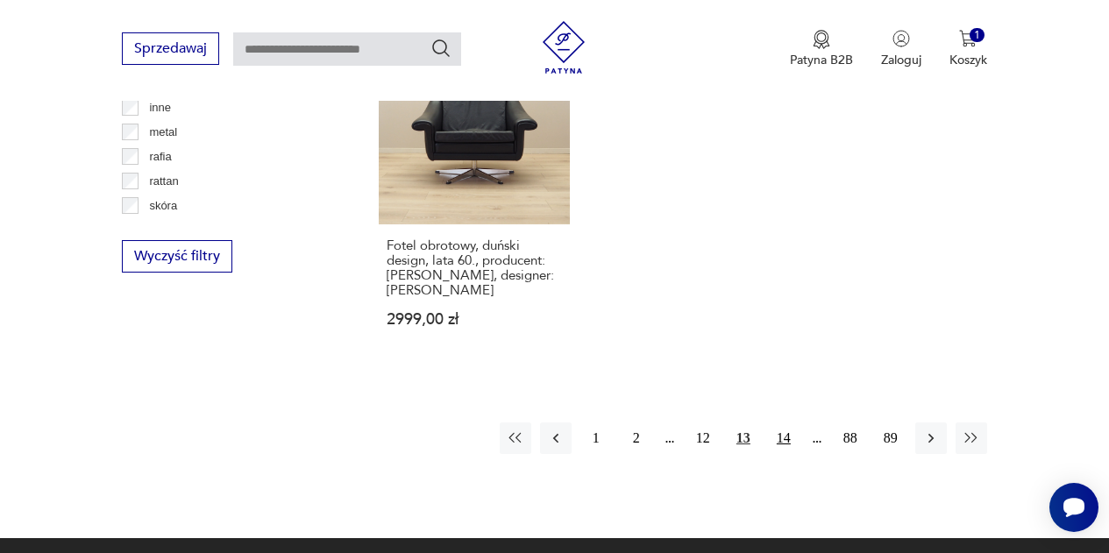
click at [785, 423] on button "14" at bounding box center [784, 439] width 32 height 32
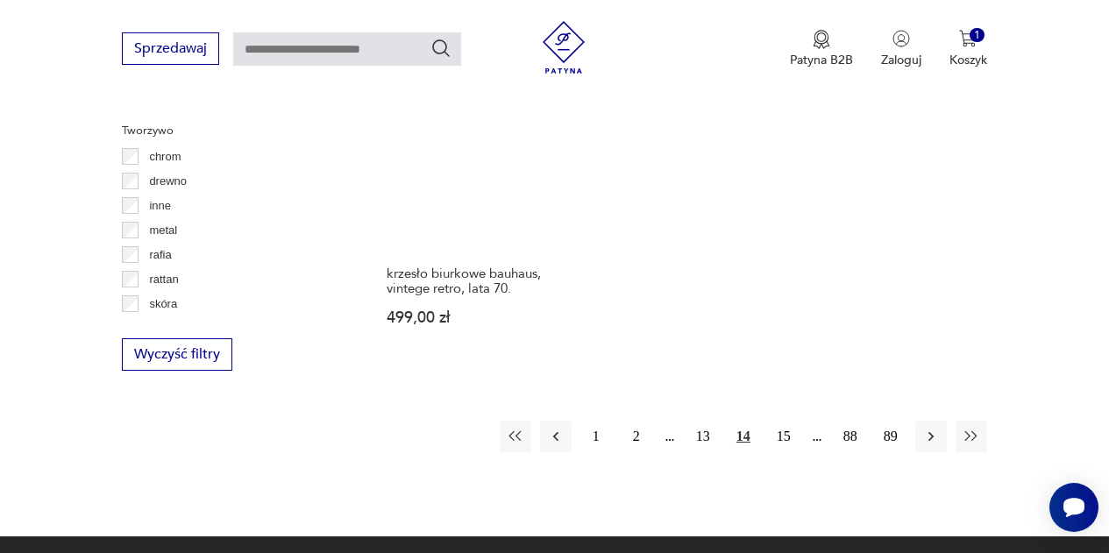
scroll to position [2508, 0]
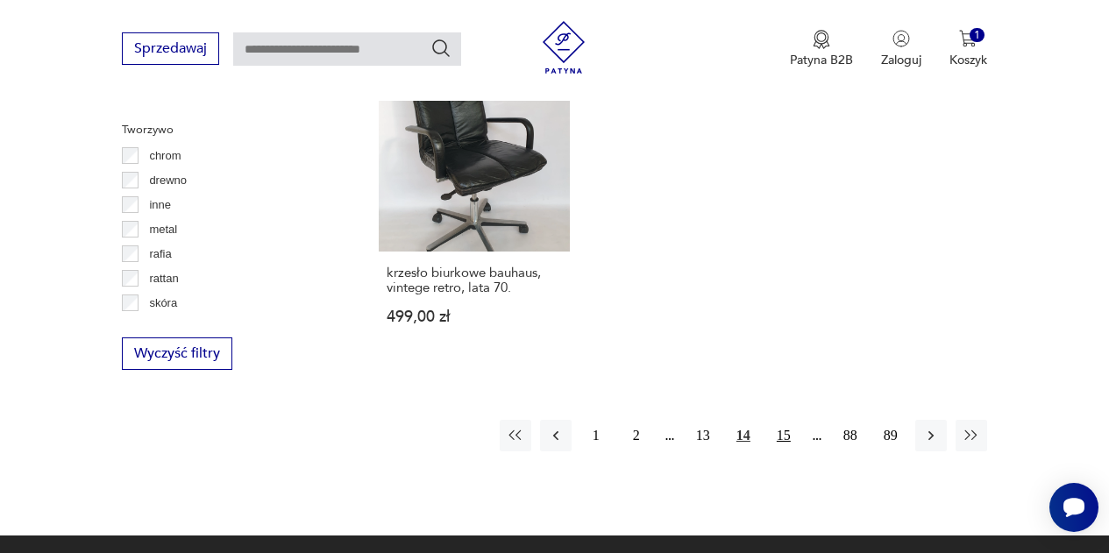
click at [787, 420] on button "15" at bounding box center [784, 436] width 32 height 32
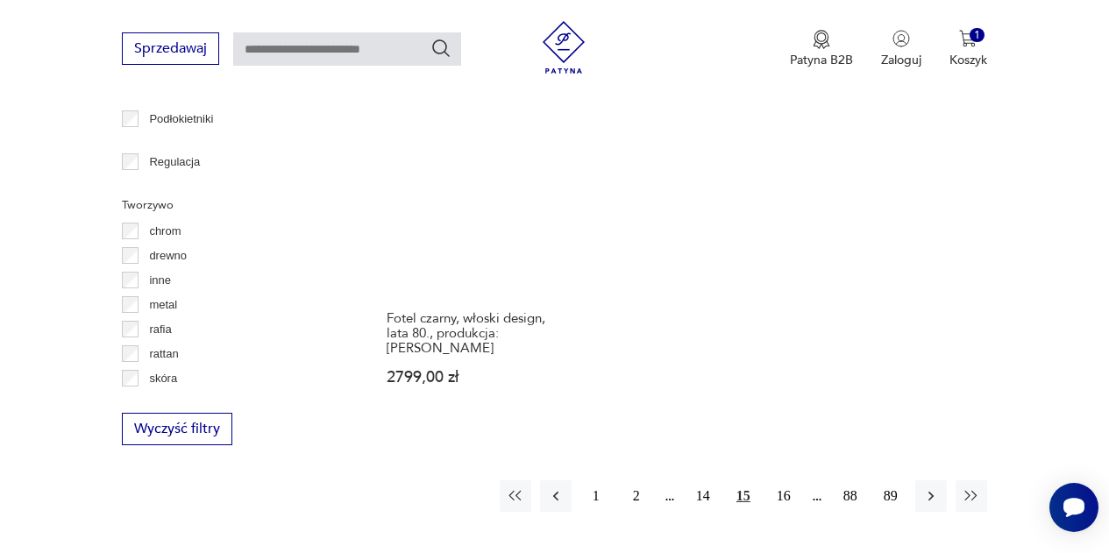
scroll to position [2433, 0]
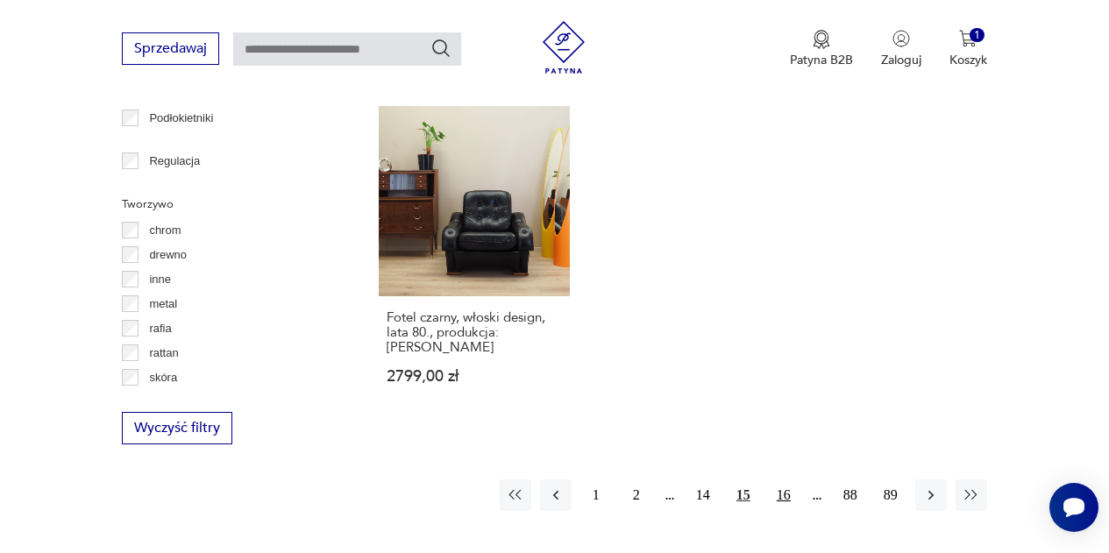
click at [787, 480] on button "16" at bounding box center [784, 496] width 32 height 32
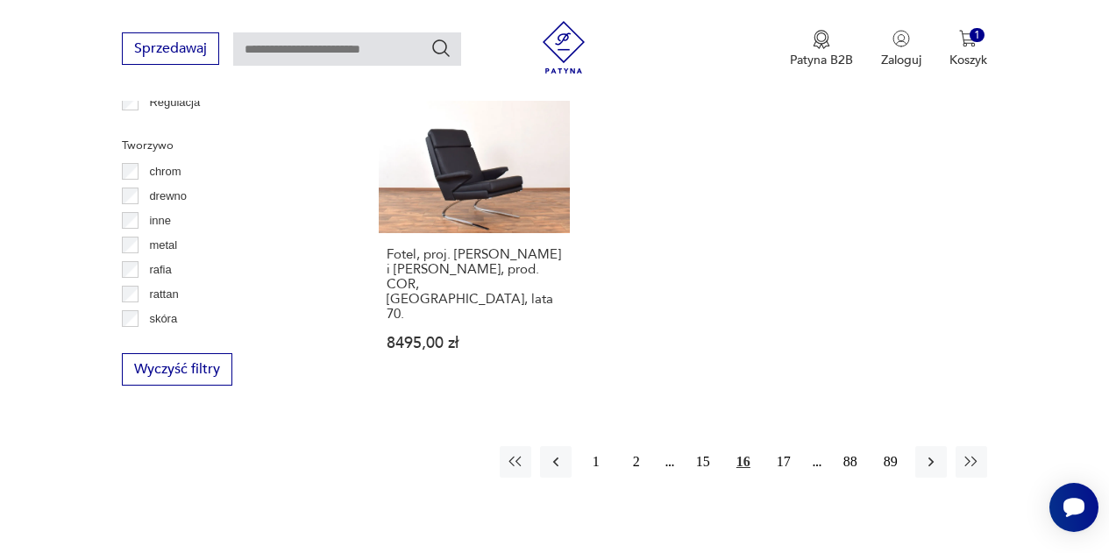
scroll to position [2493, 0]
click at [782, 445] on button "17" at bounding box center [784, 461] width 32 height 32
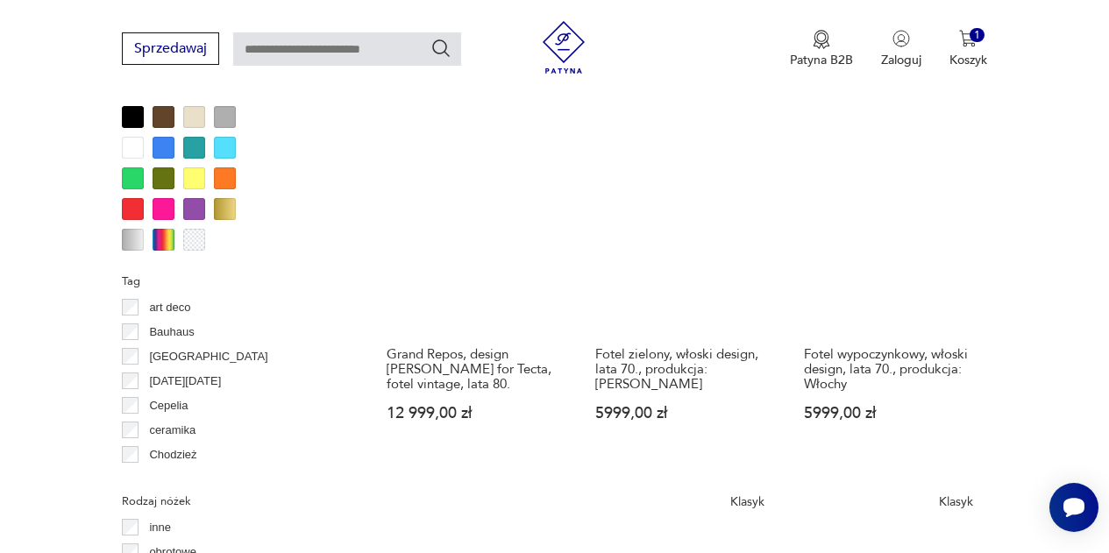
scroll to position [1714, 0]
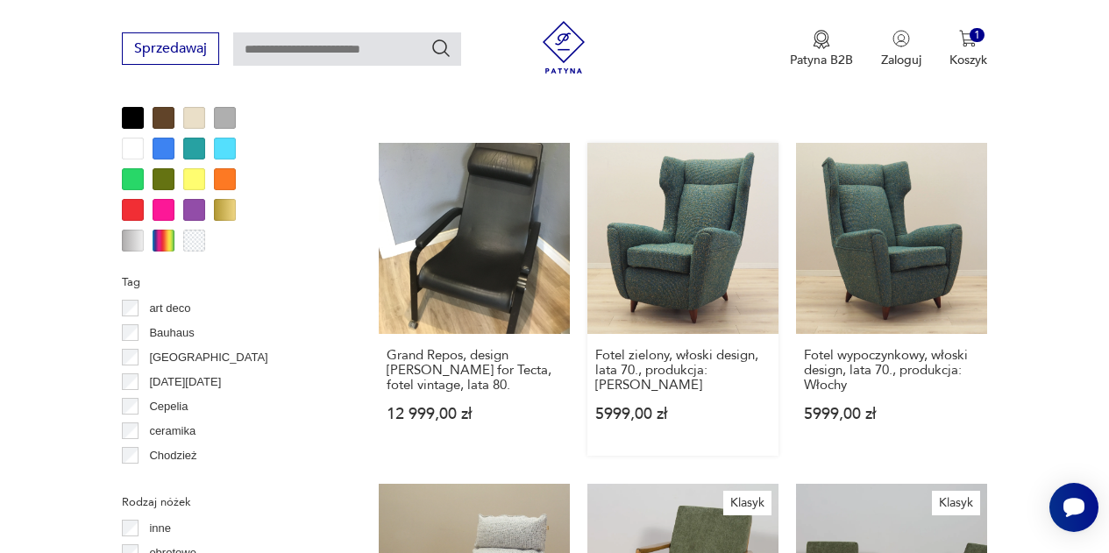
click at [685, 238] on link "Fotel zielony, włoski design, lata 70., produkcja: Włochy 5999,00 zł" at bounding box center [683, 299] width 191 height 313
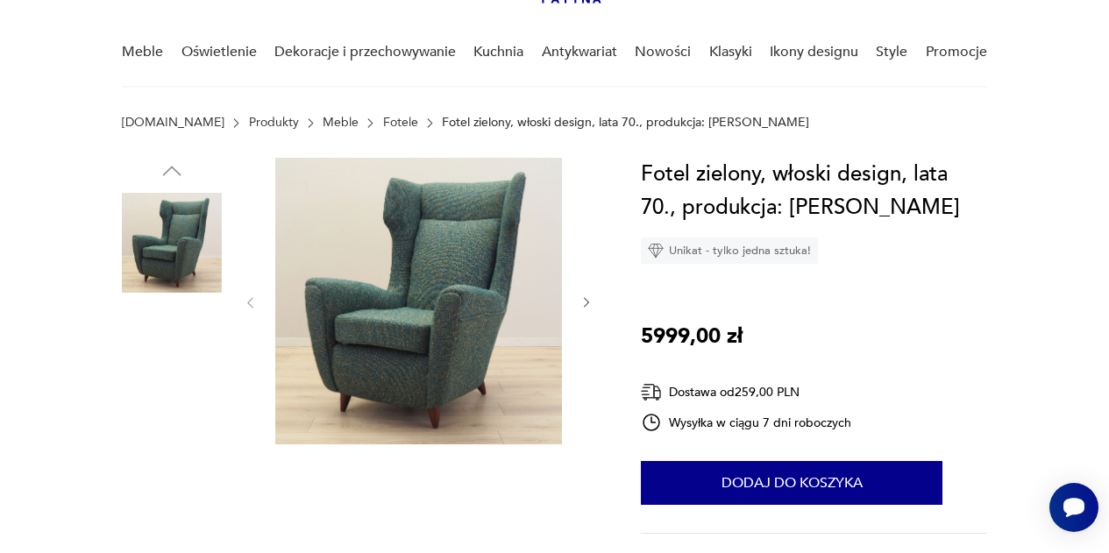
scroll to position [131, 0]
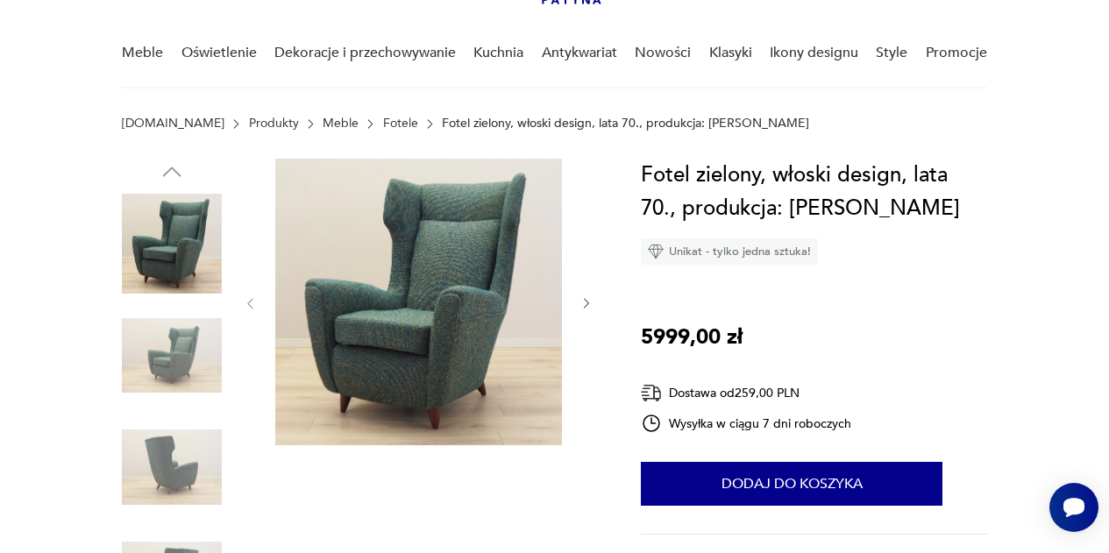
click at [883, 310] on div "Fotel zielony, włoski design, lata 70., produkcja: Włochy Unikat - tylko jedna …" at bounding box center [814, 424] width 346 height 531
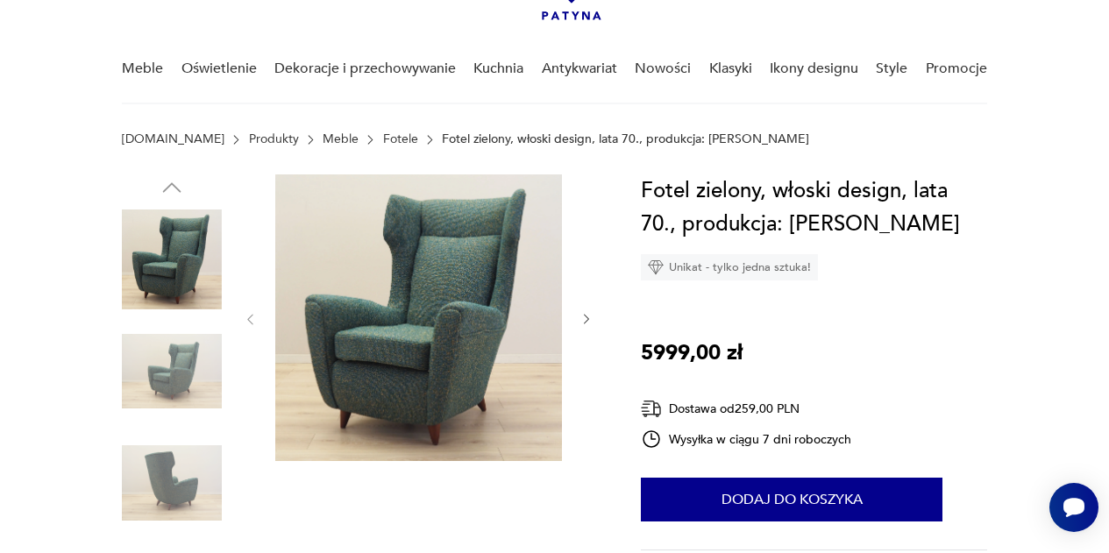
scroll to position [114, 0]
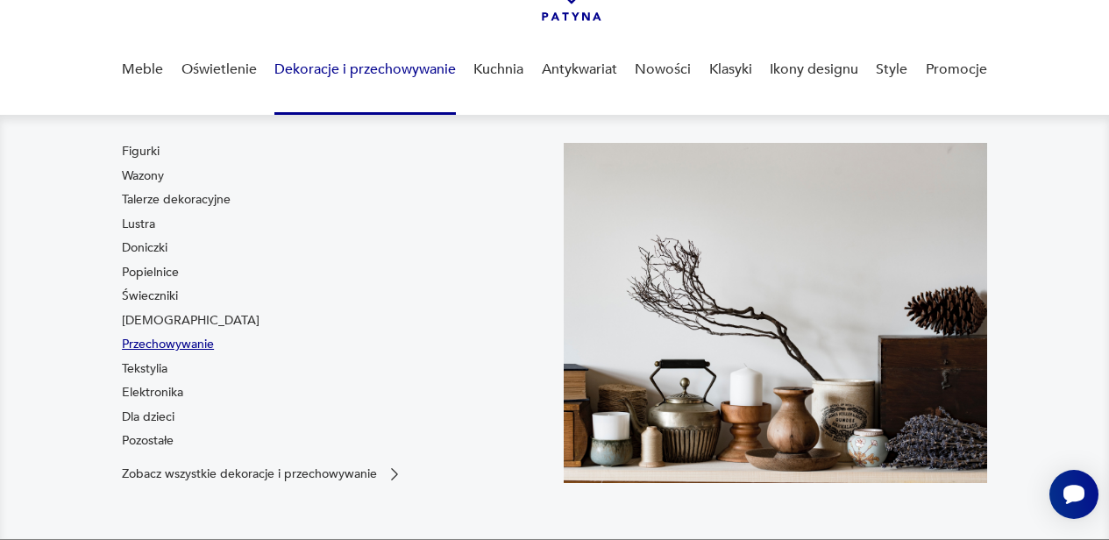
click at [197, 346] on link "Przechowywanie" at bounding box center [168, 345] width 92 height 18
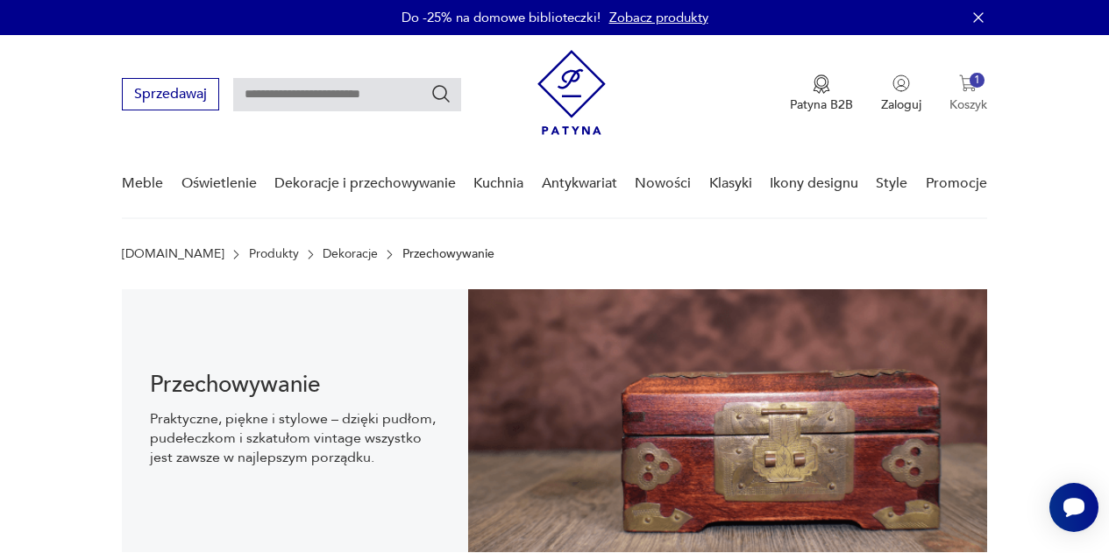
click at [962, 87] on img "button" at bounding box center [968, 84] width 18 height 18
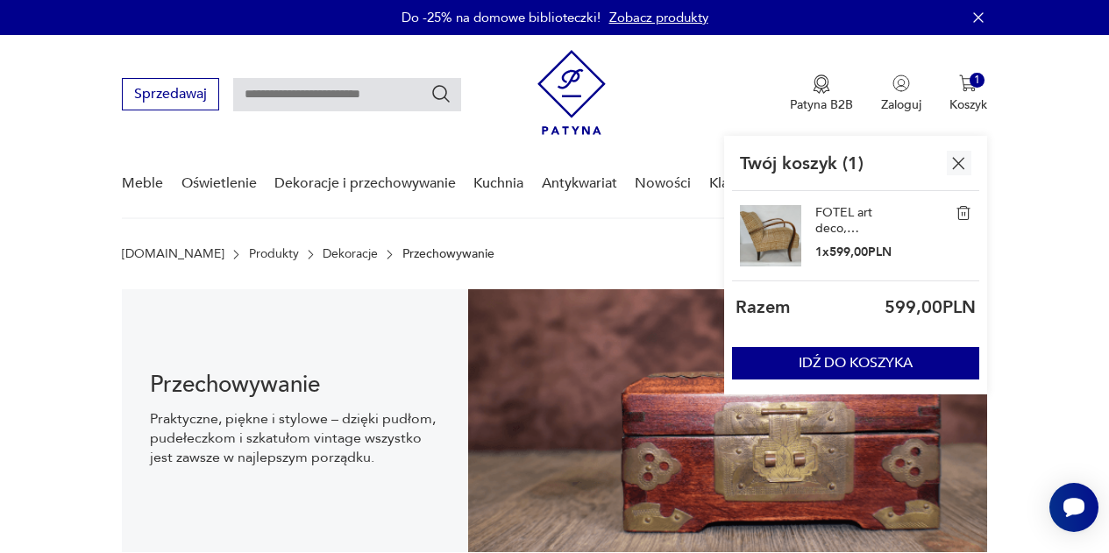
click at [965, 212] on img at bounding box center [964, 213] width 16 height 16
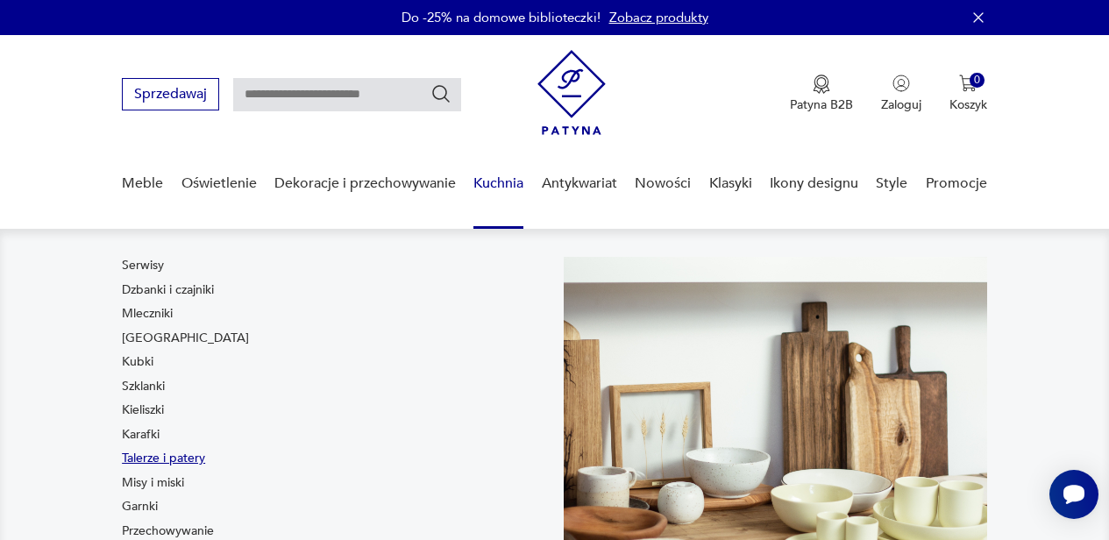
click at [168, 458] on link "Talerze i patery" at bounding box center [163, 459] width 83 height 18
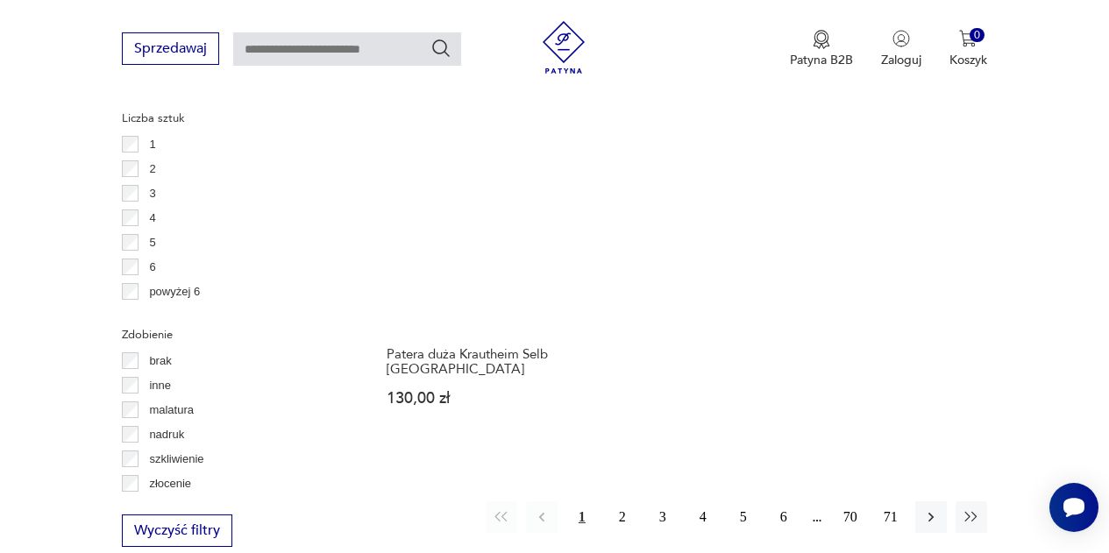
scroll to position [2400, 0]
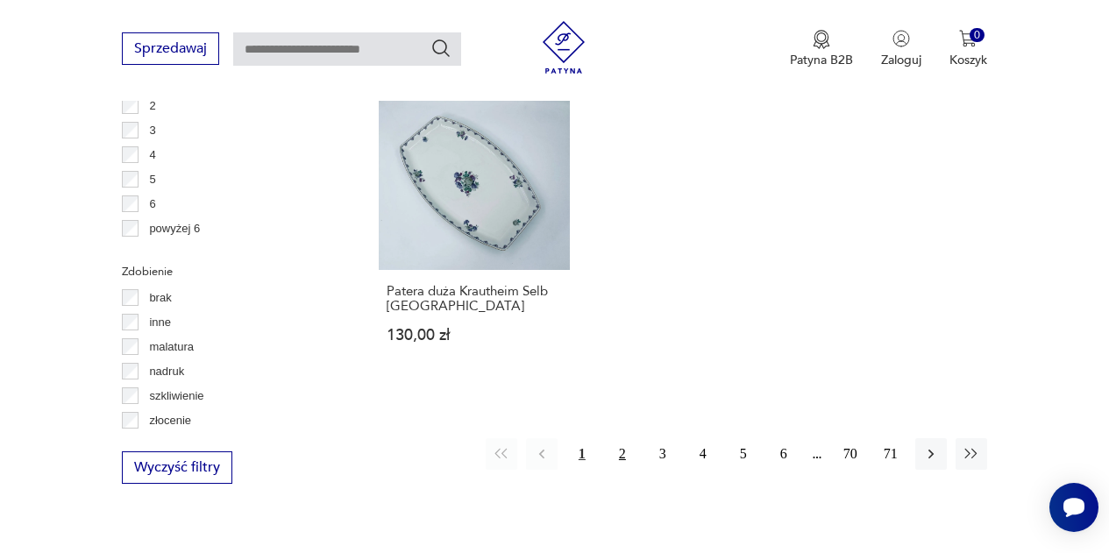
click at [621, 438] on button "2" at bounding box center [623, 454] width 32 height 32
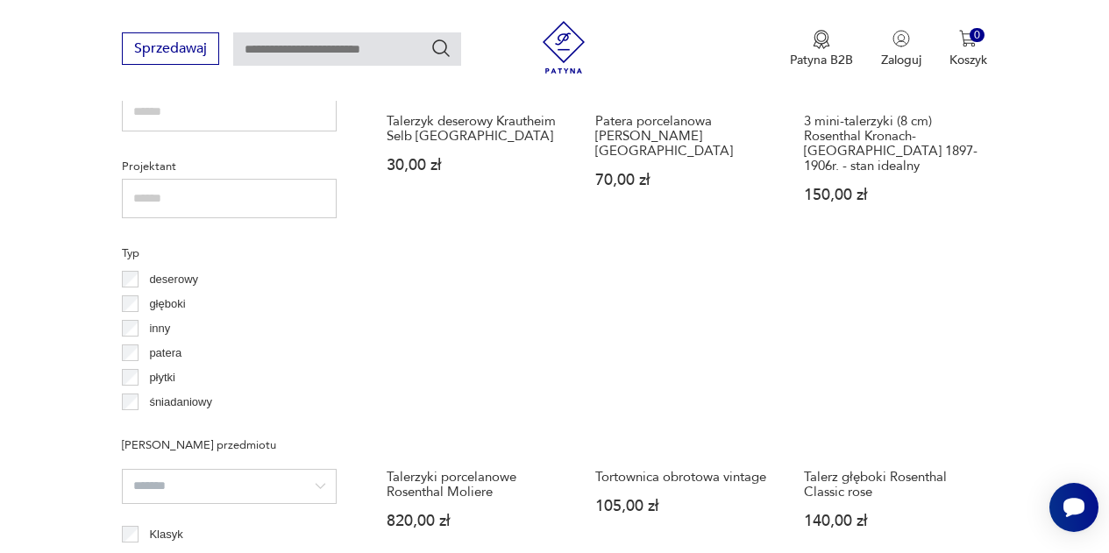
scroll to position [1250, 0]
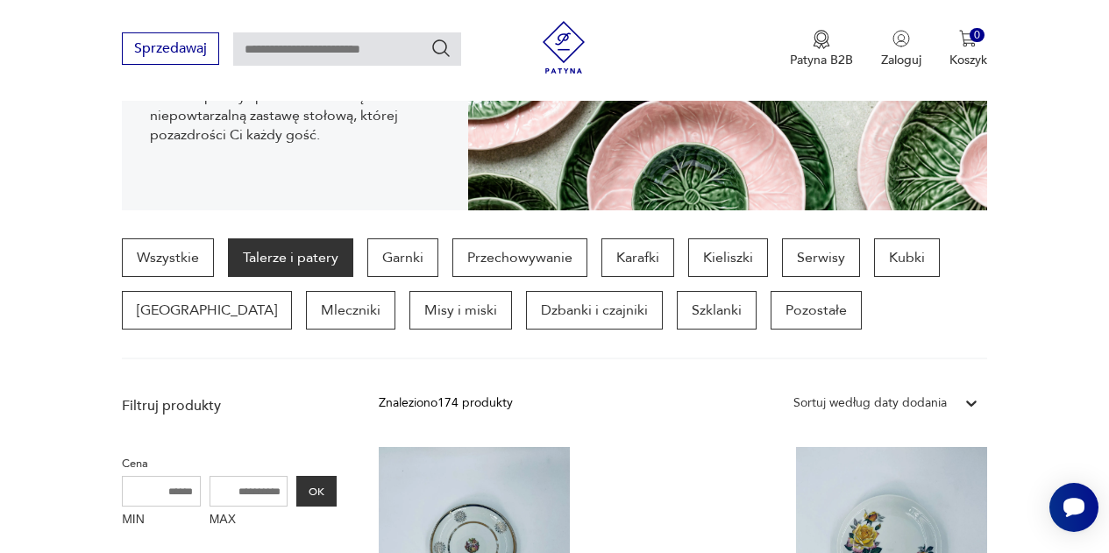
scroll to position [341, 0]
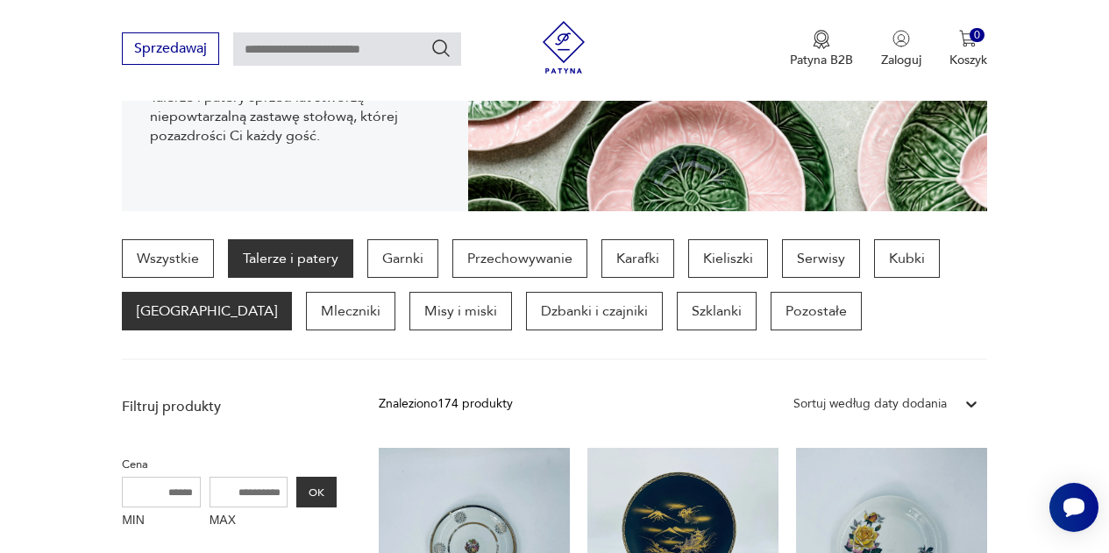
click at [153, 321] on p "[GEOGRAPHIC_DATA]" at bounding box center [207, 311] width 170 height 39
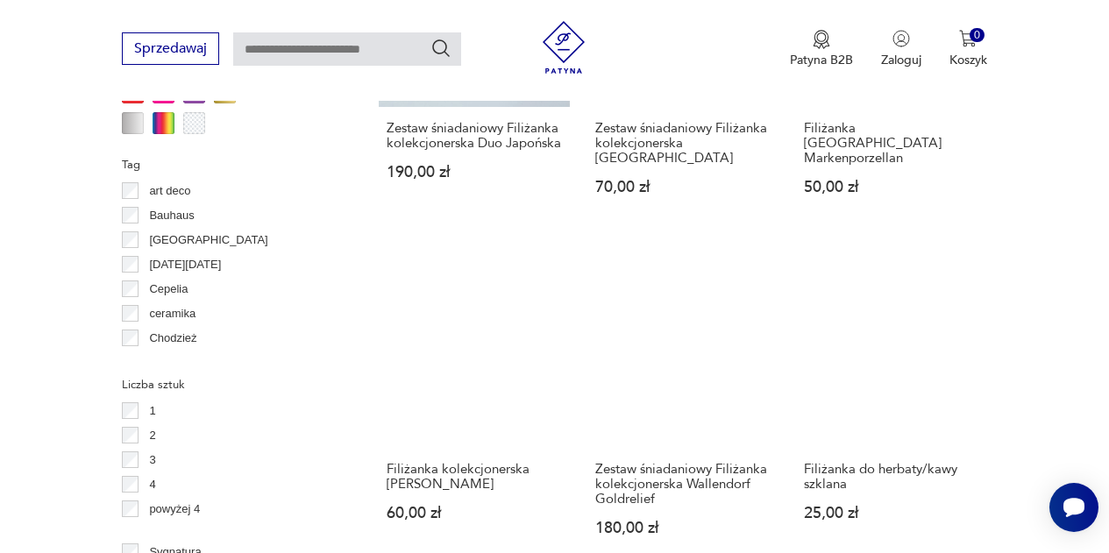
scroll to position [1616, 0]
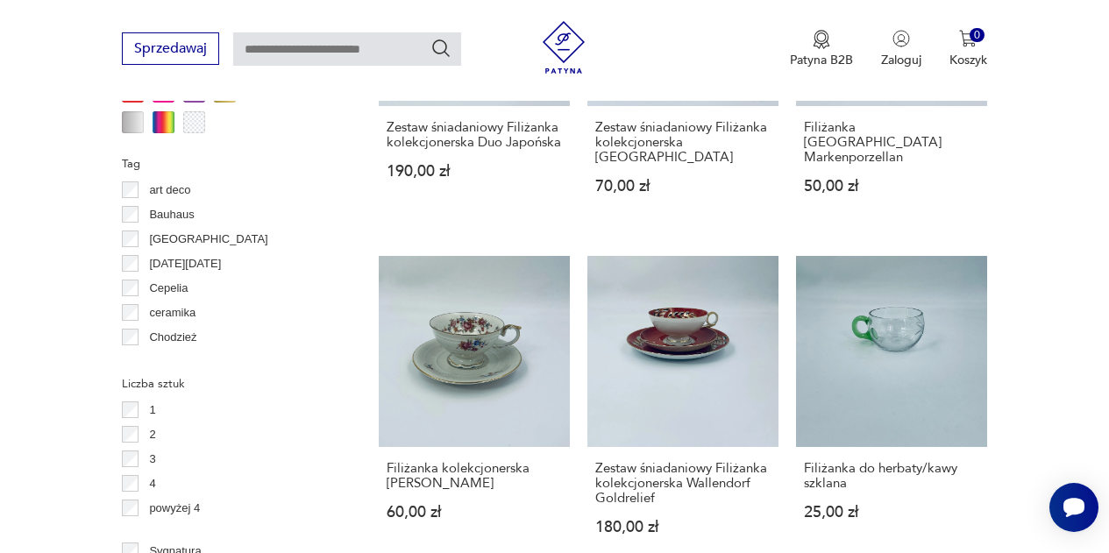
click at [1037, 351] on section "Filtruj produkty Cena MIN MAX OK Promocja Datowanie OK Kraj pochodzenia Polska …" at bounding box center [554, 262] width 1109 height 2299
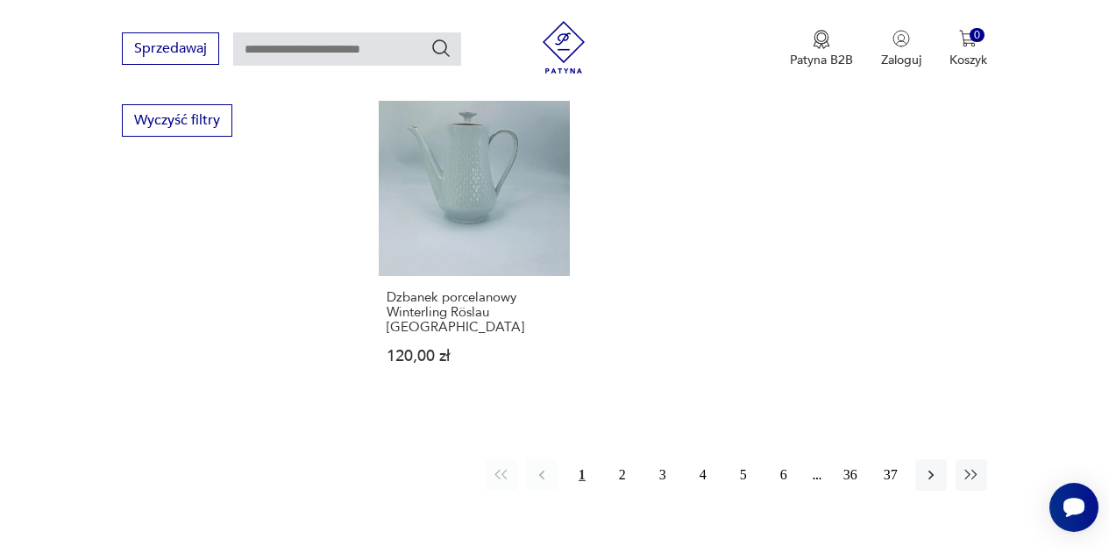
scroll to position [2455, 0]
click at [623, 459] on button "2" at bounding box center [623, 475] width 32 height 32
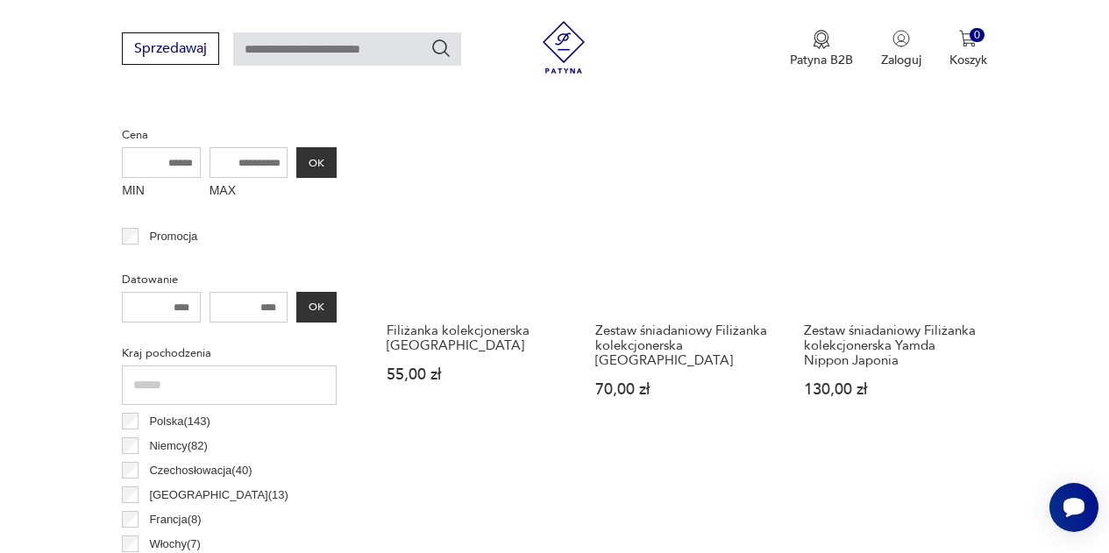
scroll to position [672, 0]
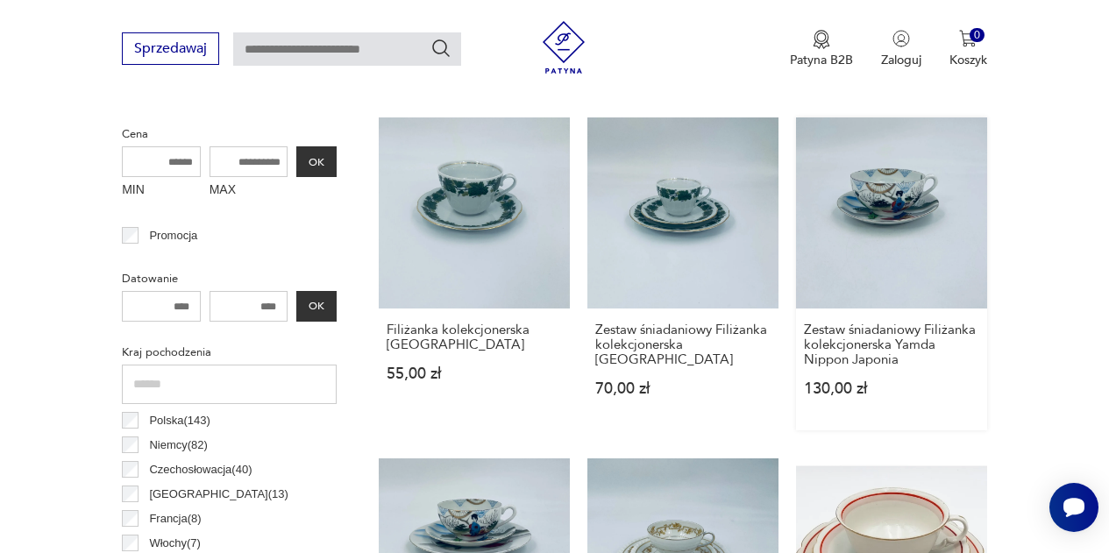
click at [896, 217] on link "Zestaw śniadaniowy Filiżanka kolekcjonerska Yamda Nippon Japonia 130,00 zł" at bounding box center [891, 274] width 191 height 313
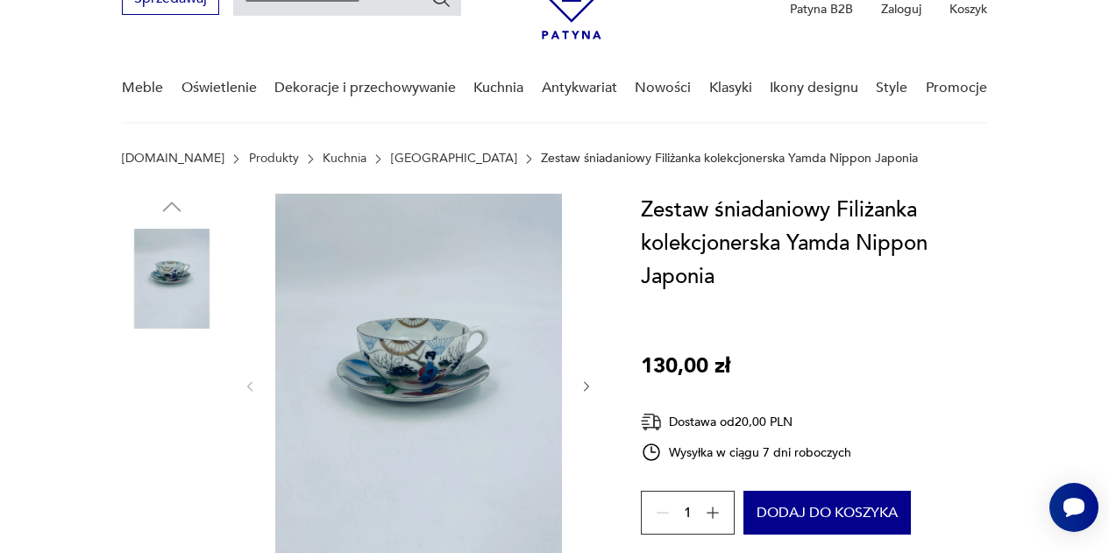
scroll to position [98, 0]
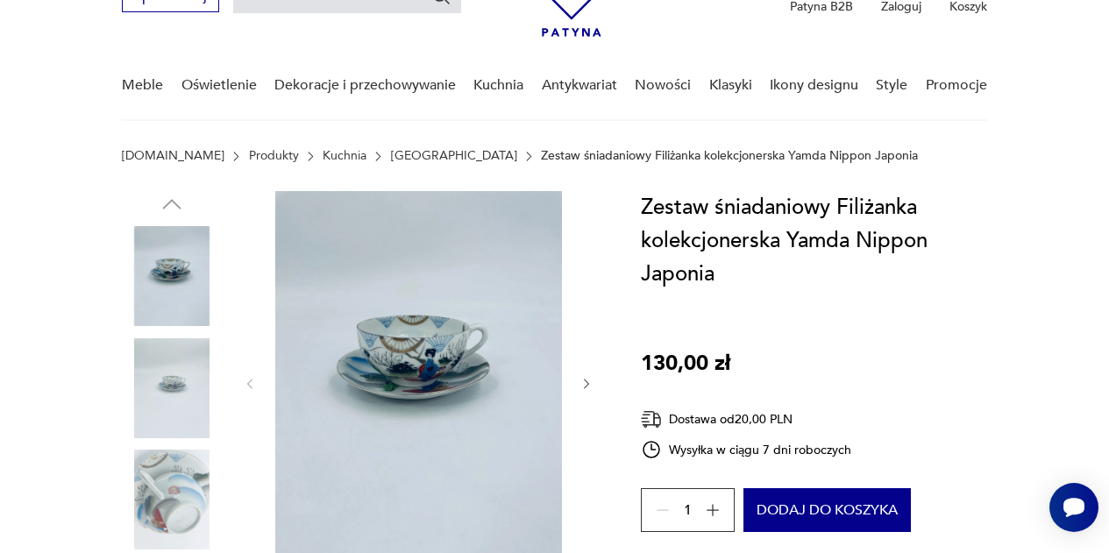
click at [592, 386] on icon "button" at bounding box center [587, 384] width 14 height 14
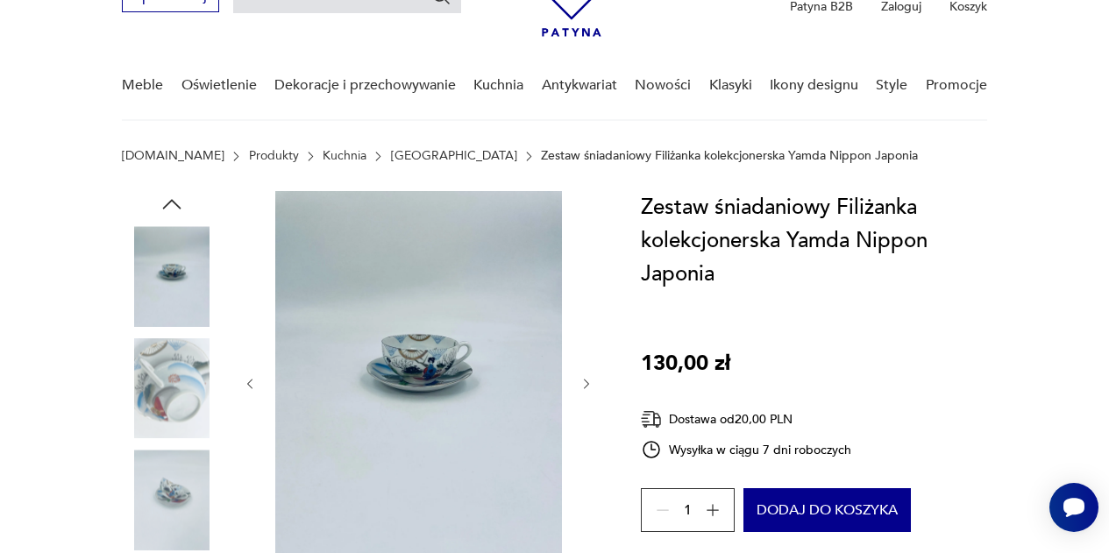
click at [592, 386] on icon "button" at bounding box center [587, 384] width 14 height 14
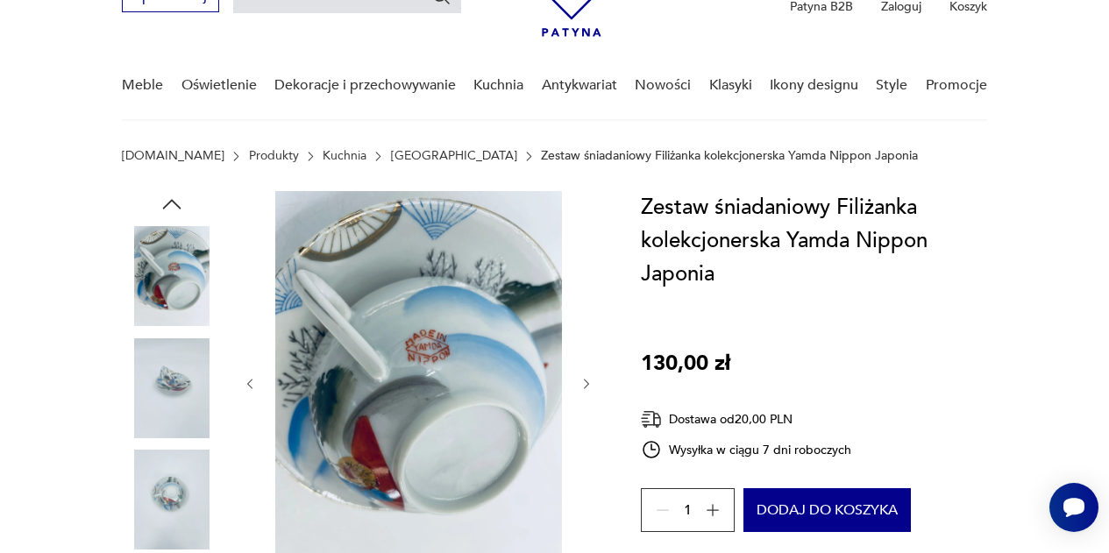
click at [592, 386] on icon "button" at bounding box center [587, 384] width 14 height 14
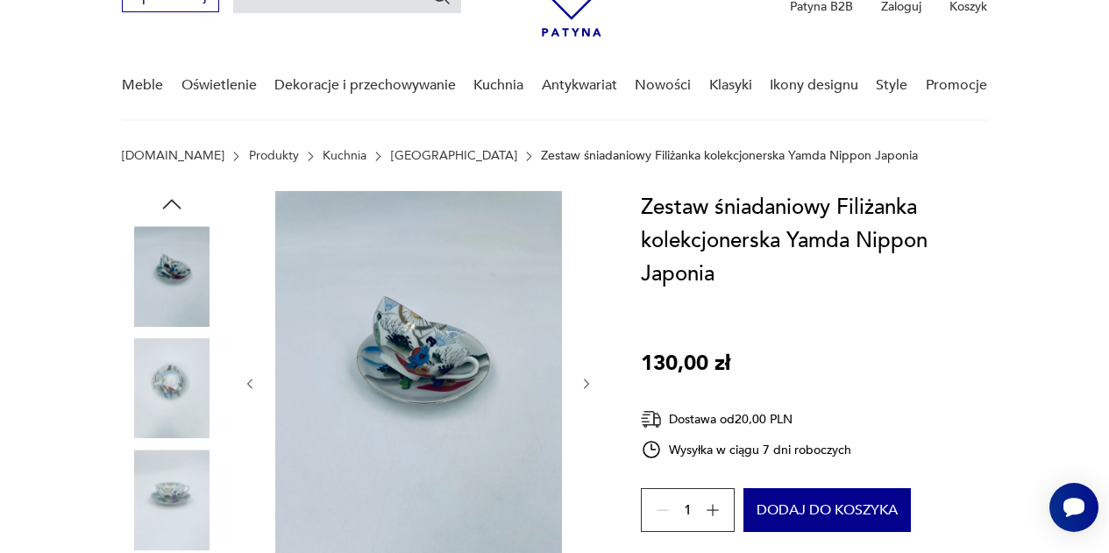
click at [592, 386] on icon "button" at bounding box center [587, 384] width 14 height 14
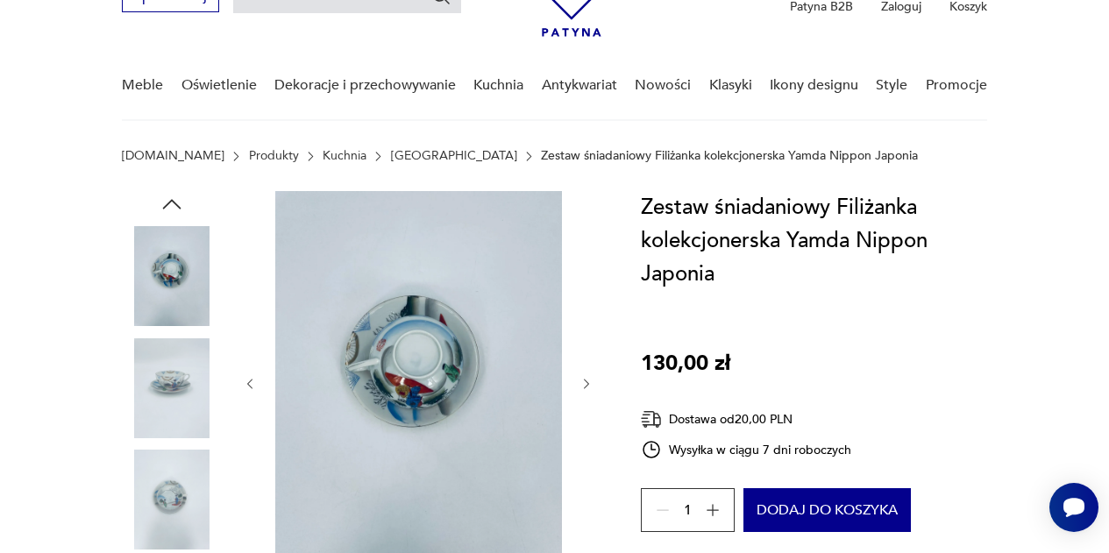
click at [592, 386] on icon "button" at bounding box center [587, 384] width 14 height 14
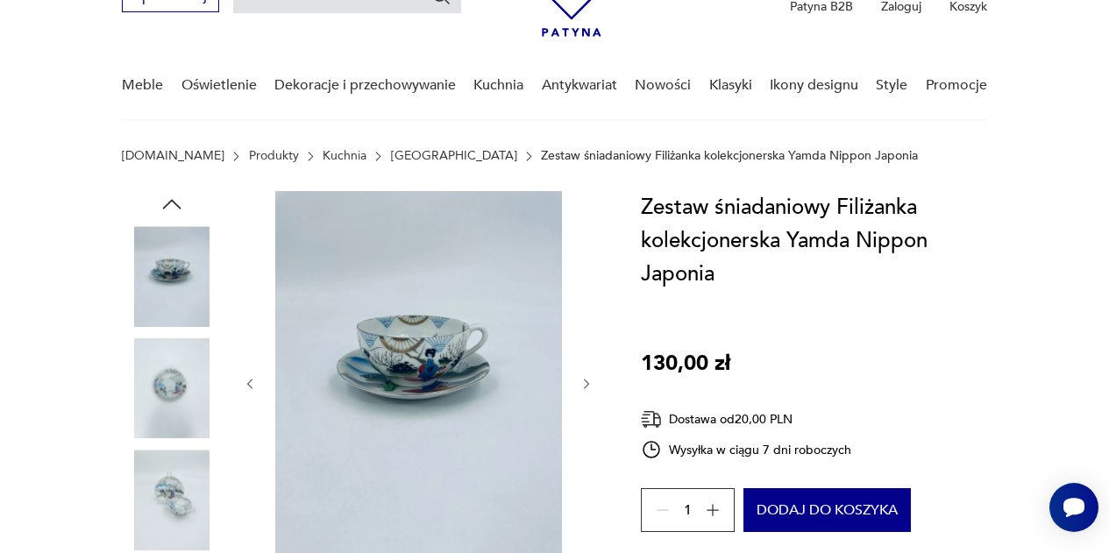
click at [592, 386] on icon "button" at bounding box center [587, 384] width 14 height 14
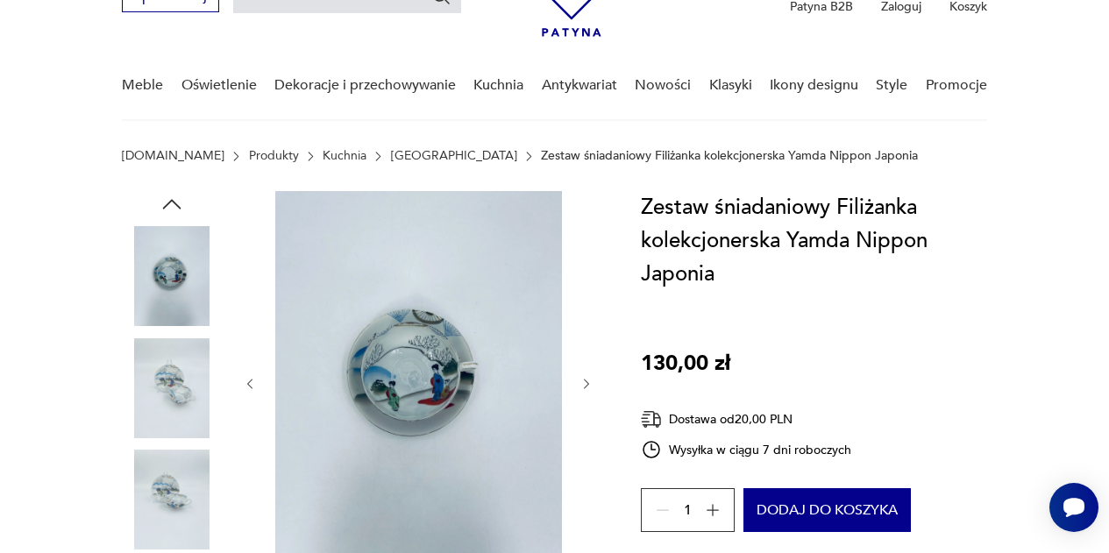
click at [592, 386] on icon "button" at bounding box center [587, 384] width 14 height 14
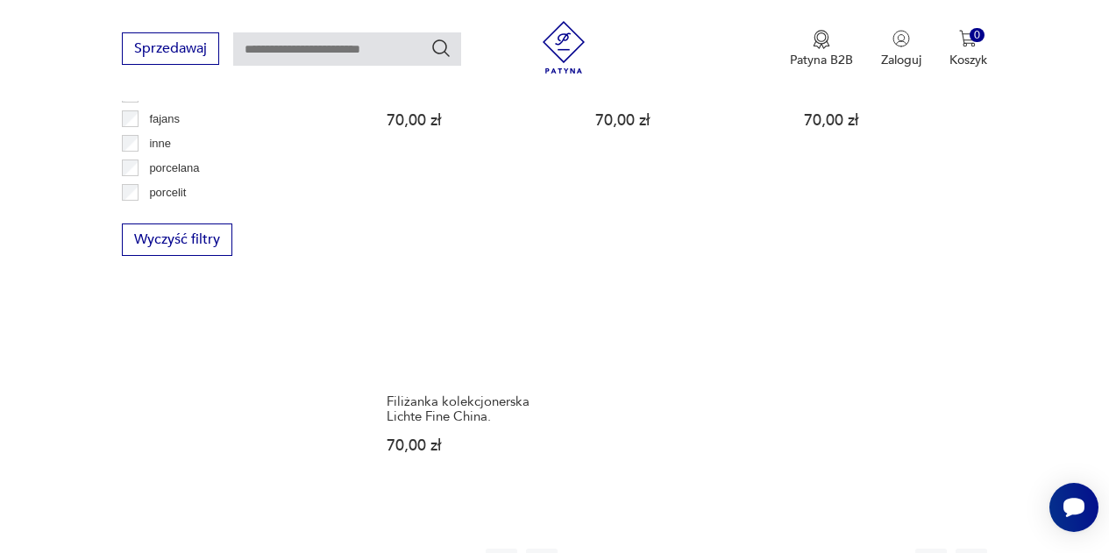
scroll to position [2429, 0]
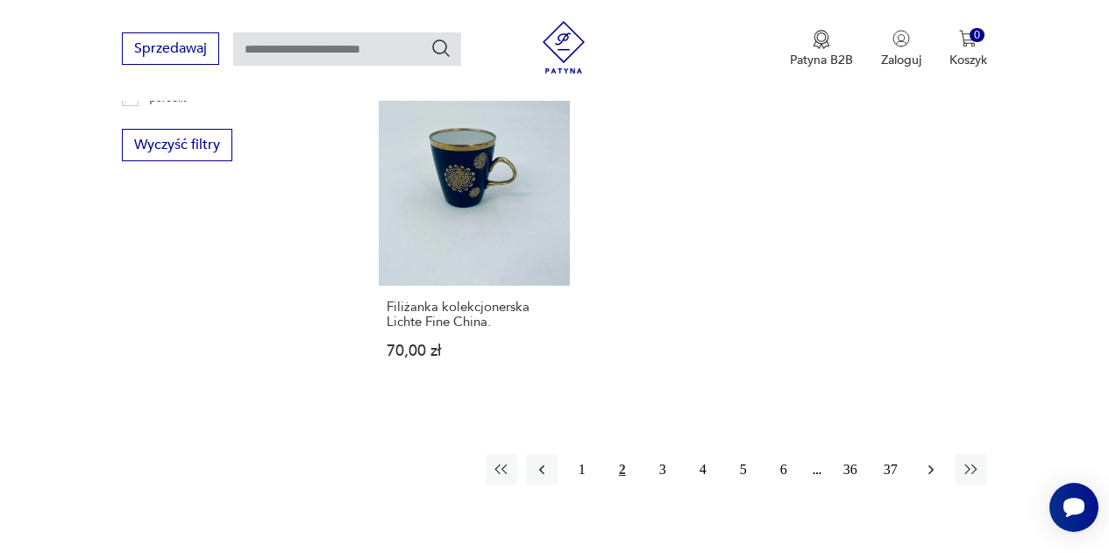
click at [929, 461] on icon "button" at bounding box center [932, 470] width 18 height 18
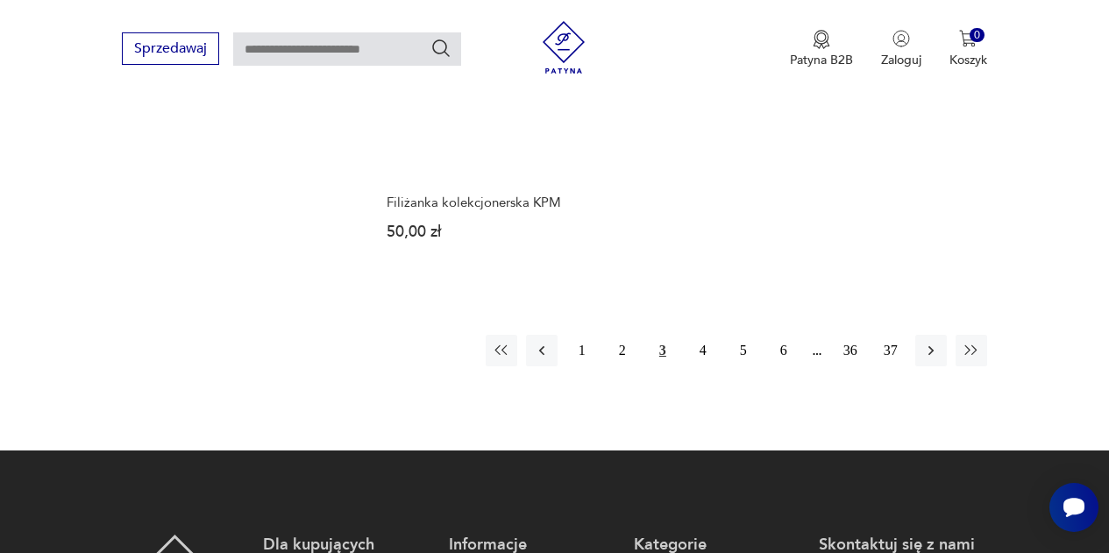
scroll to position [2514, 0]
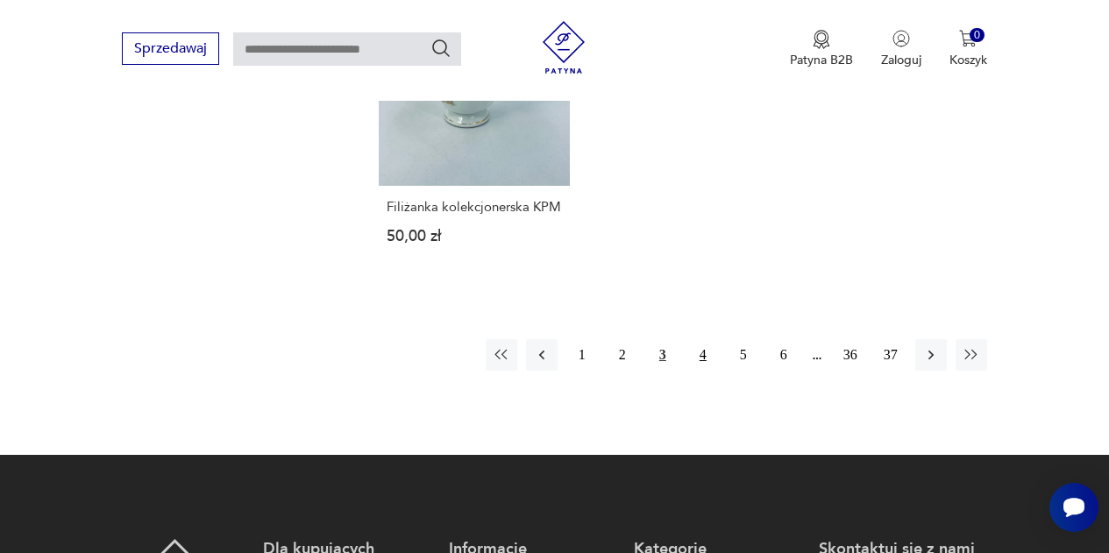
click at [706, 342] on button "4" at bounding box center [704, 355] width 32 height 32
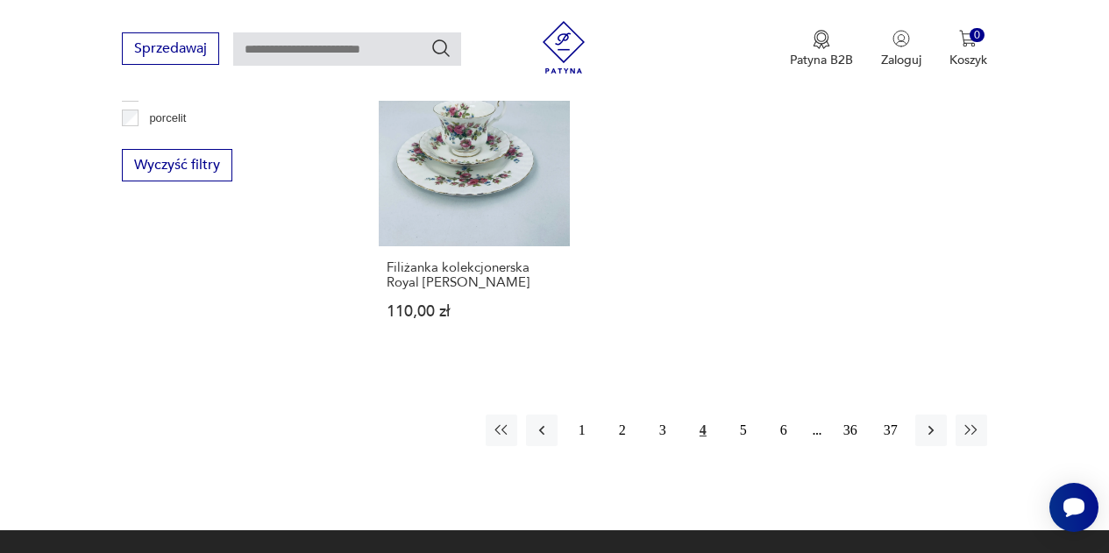
scroll to position [2415, 0]
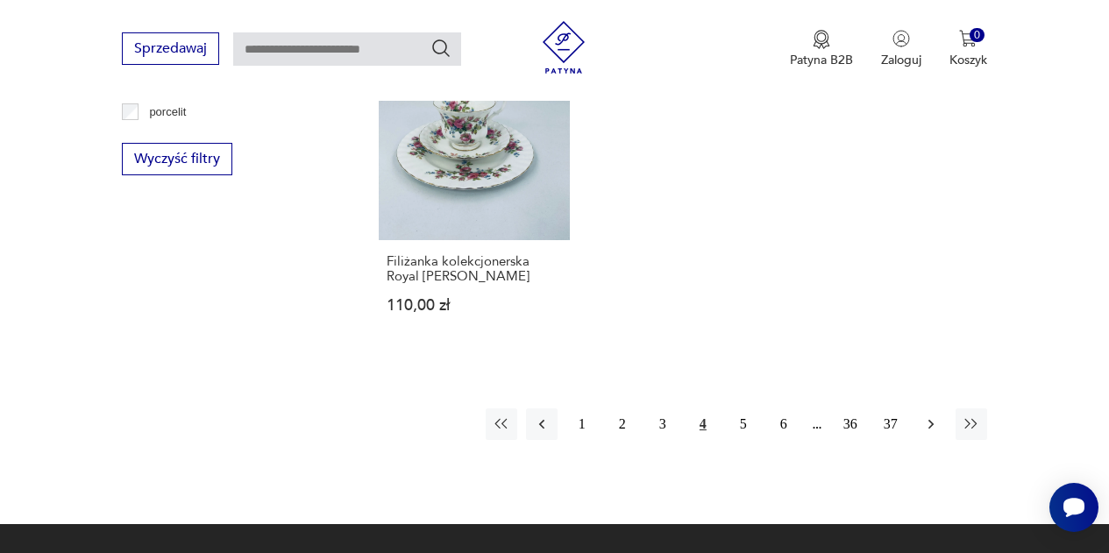
click at [934, 416] on icon "button" at bounding box center [932, 425] width 18 height 18
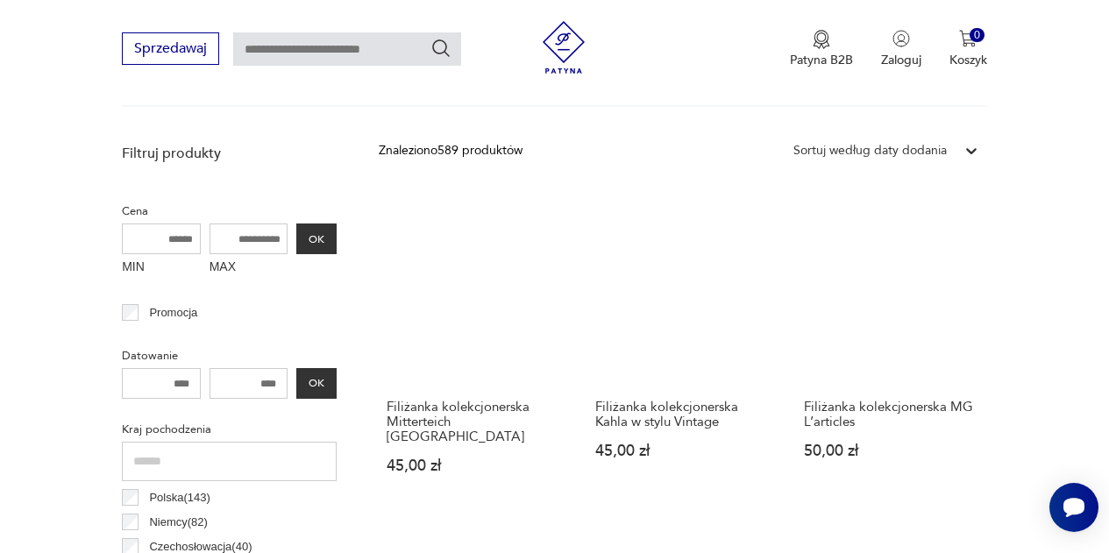
scroll to position [596, 0]
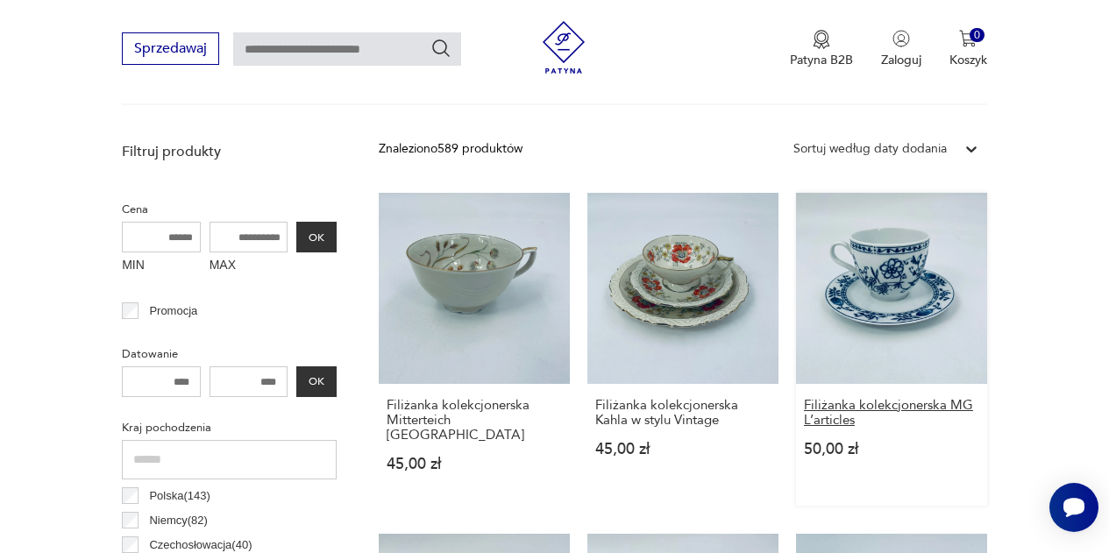
click at [934, 411] on h3 "Filiżanka kolekcjonerska MG L’articles" at bounding box center [891, 413] width 175 height 30
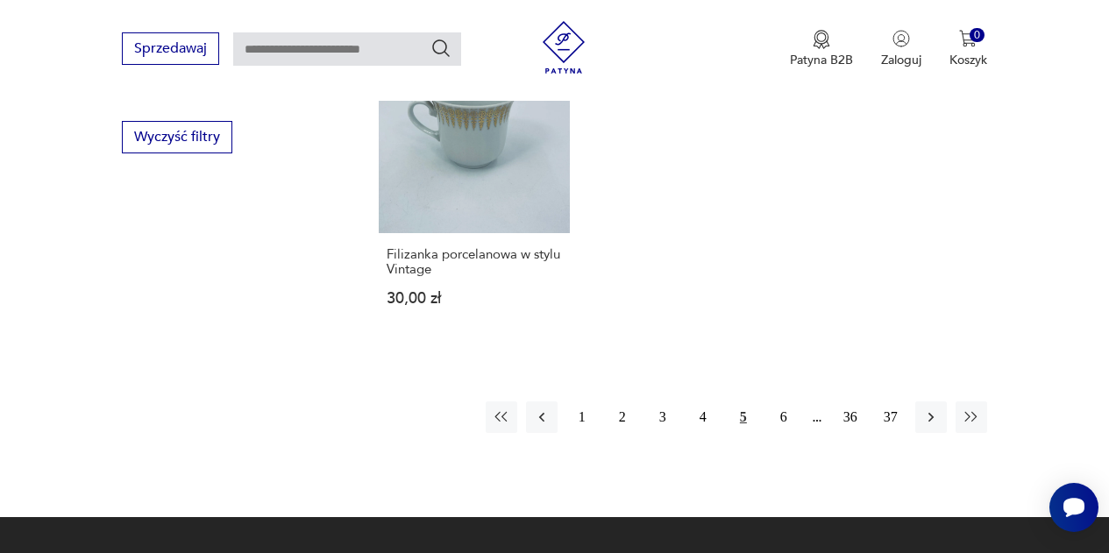
scroll to position [2447, 0]
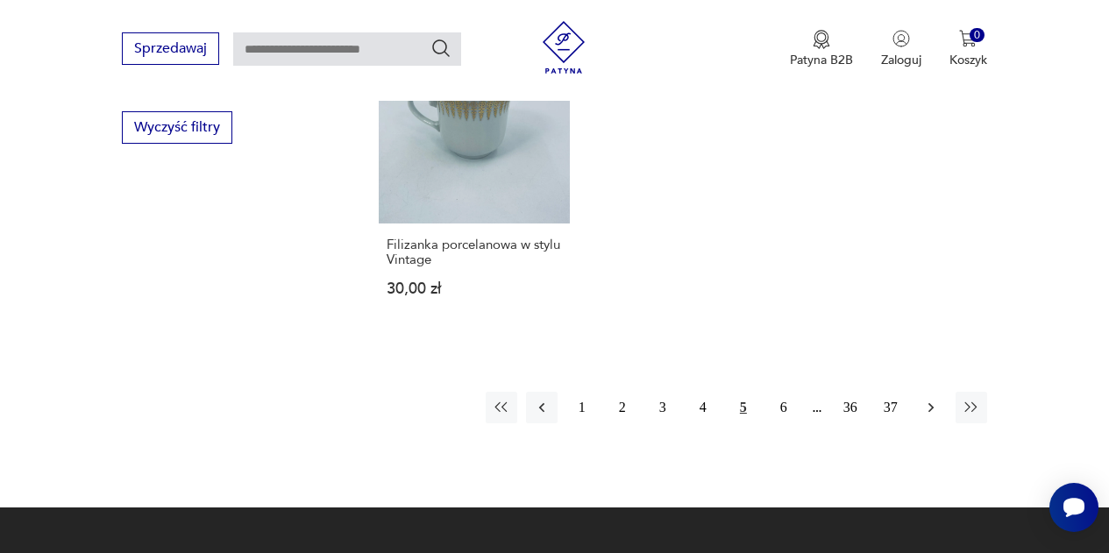
click at [939, 399] on icon "button" at bounding box center [932, 408] width 18 height 18
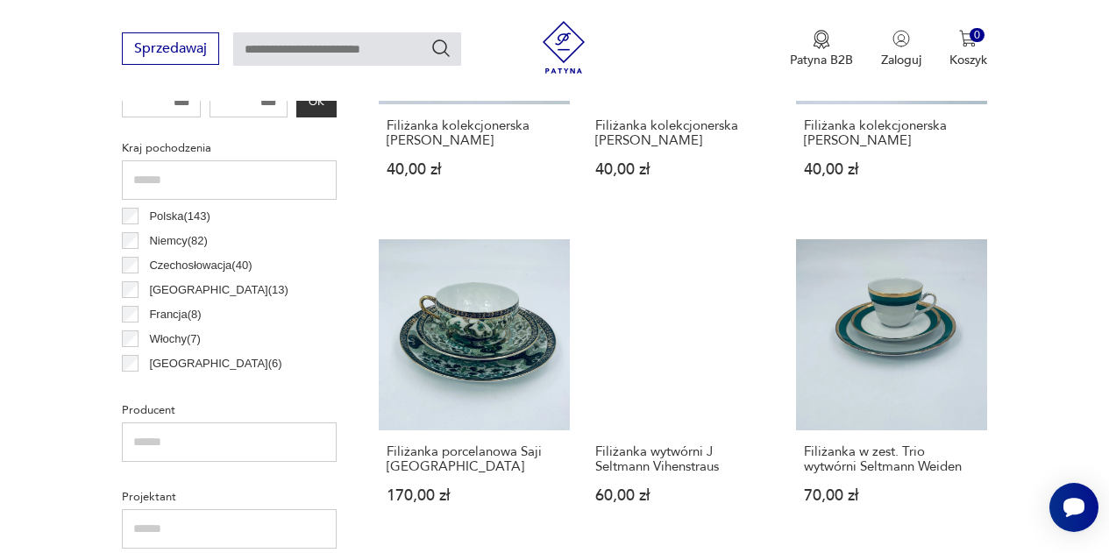
scroll to position [878, 0]
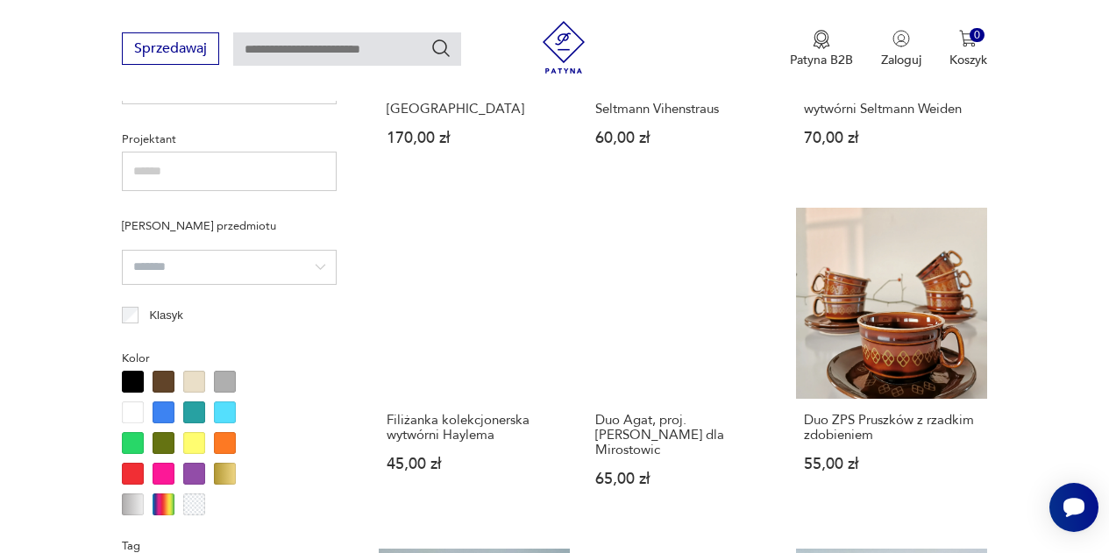
scroll to position [1235, 0]
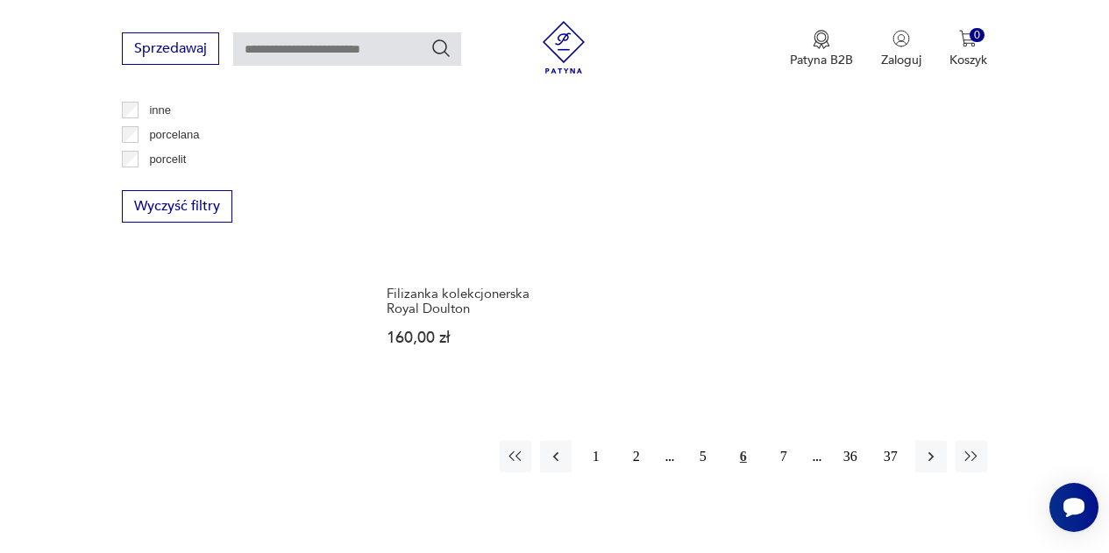
scroll to position [2369, 0]
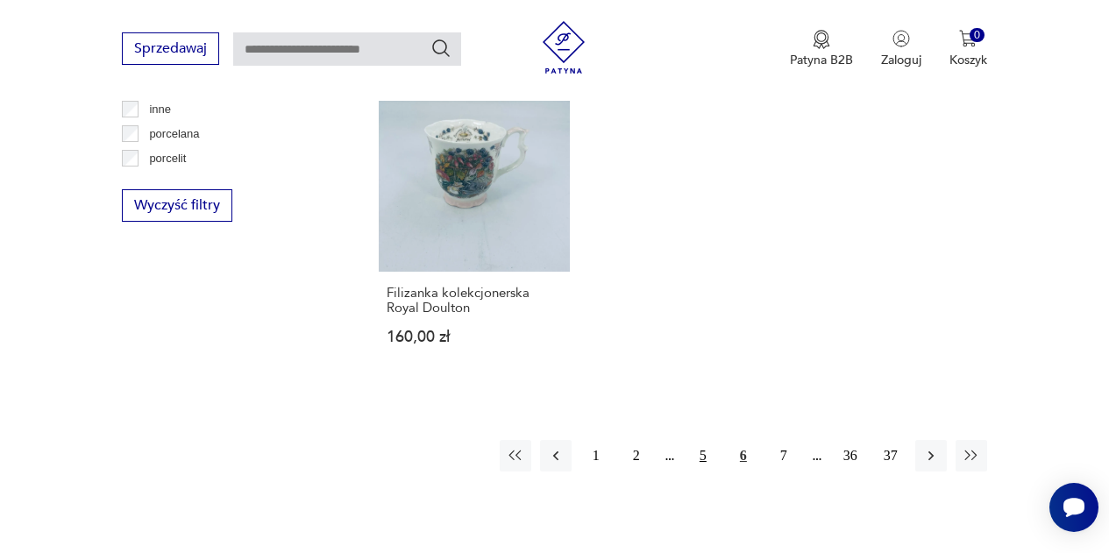
click at [704, 445] on button "5" at bounding box center [704, 456] width 32 height 32
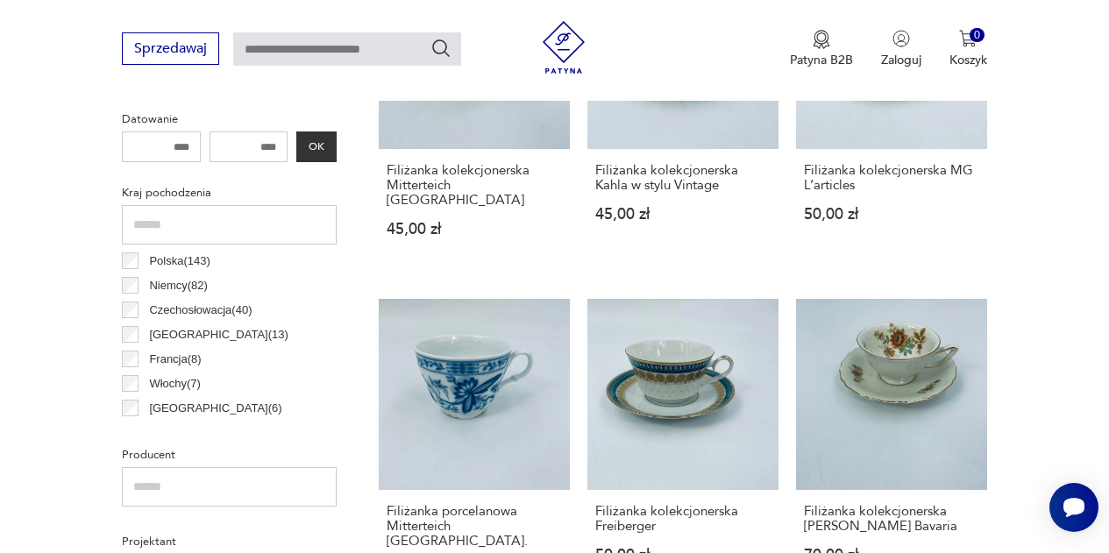
scroll to position [837, 0]
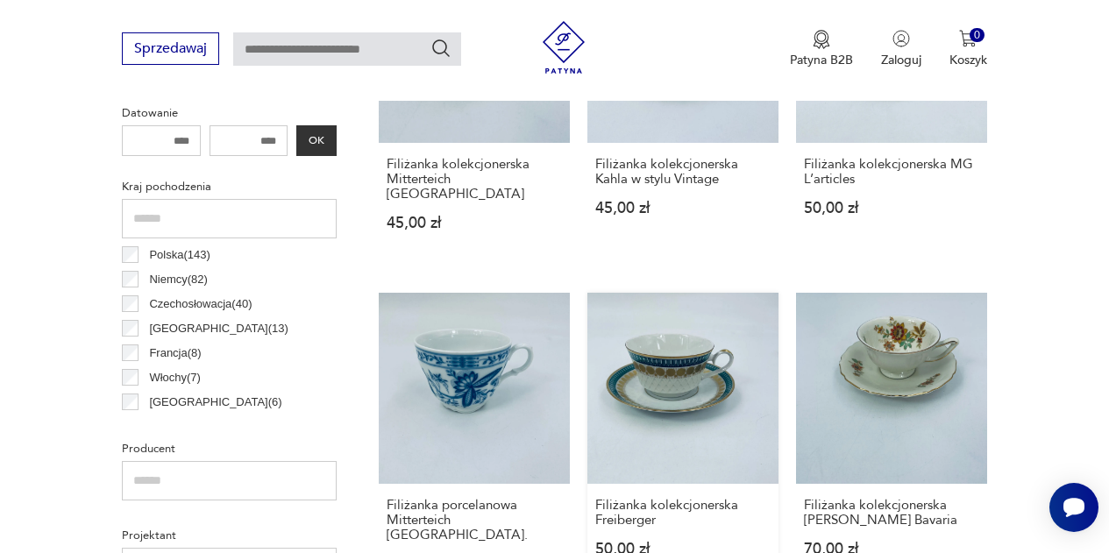
click at [704, 445] on link "Filiżanka kolekcjonerska Freiberger 50,00 zł" at bounding box center [683, 449] width 191 height 313
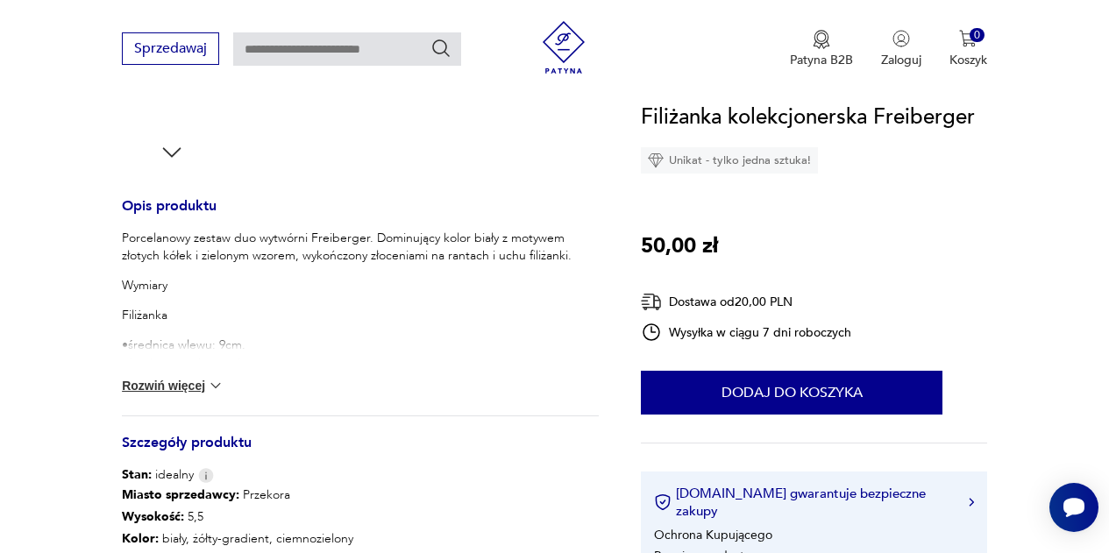
scroll to position [648, 0]
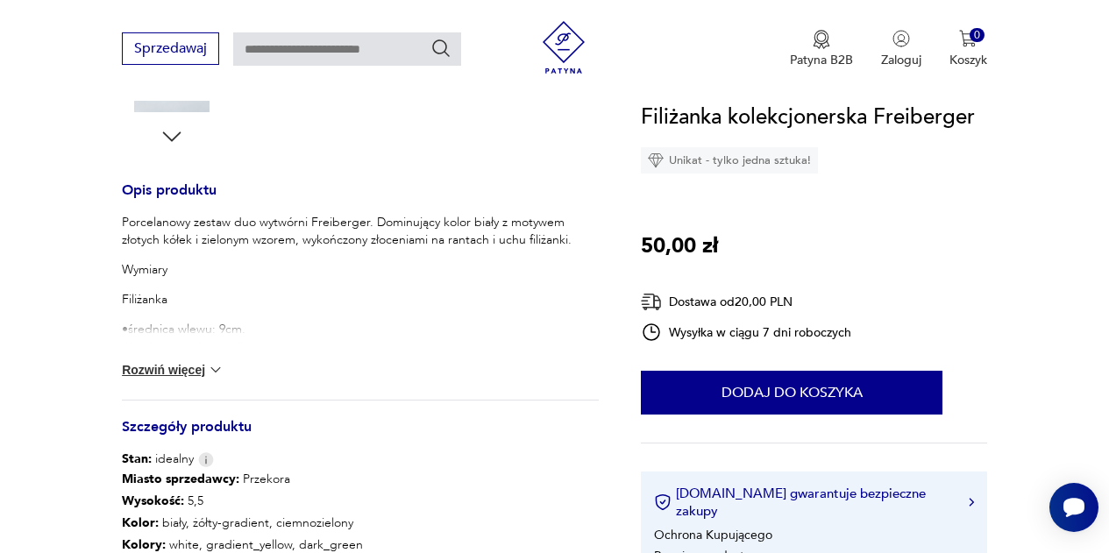
click at [193, 369] on button "Rozwiń więcej" at bounding box center [173, 370] width 102 height 18
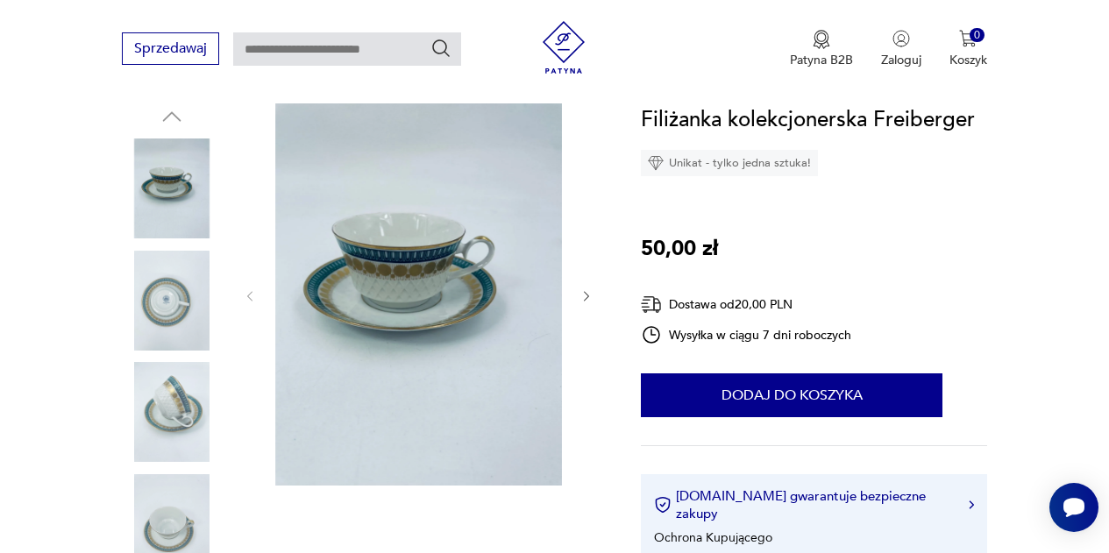
scroll to position [185, 0]
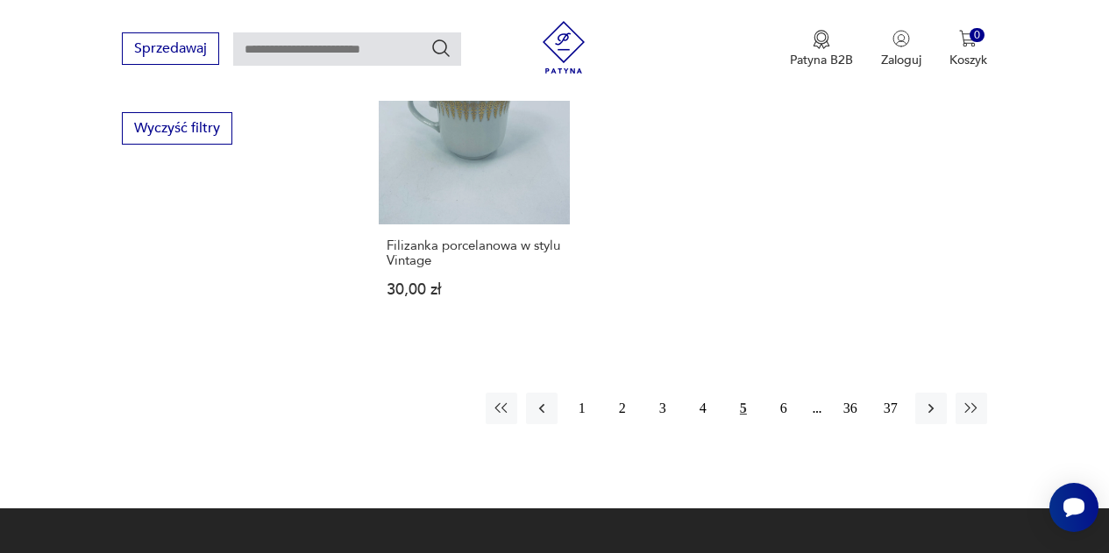
scroll to position [2448, 0]
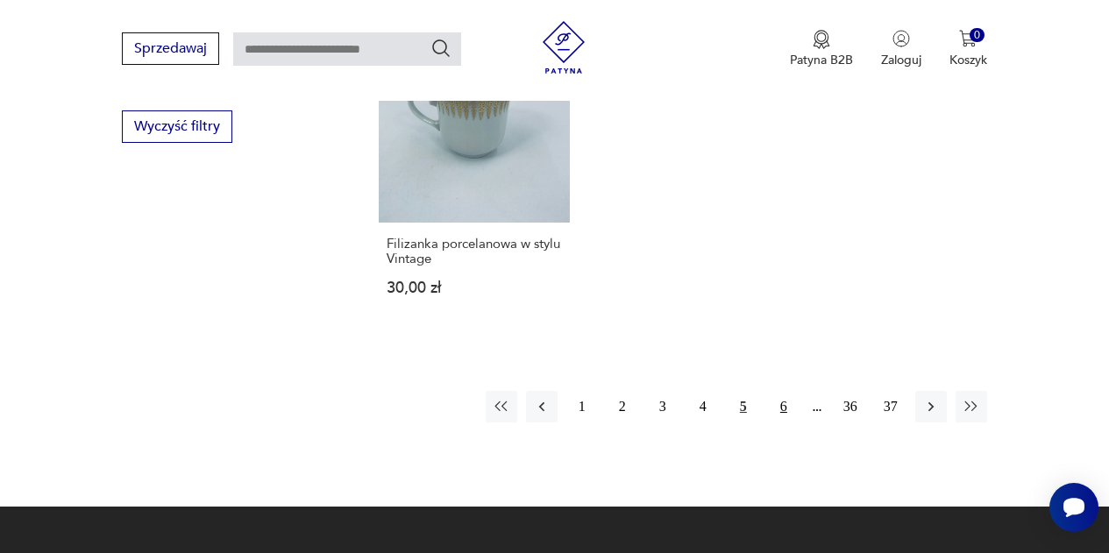
click at [784, 391] on button "6" at bounding box center [784, 407] width 32 height 32
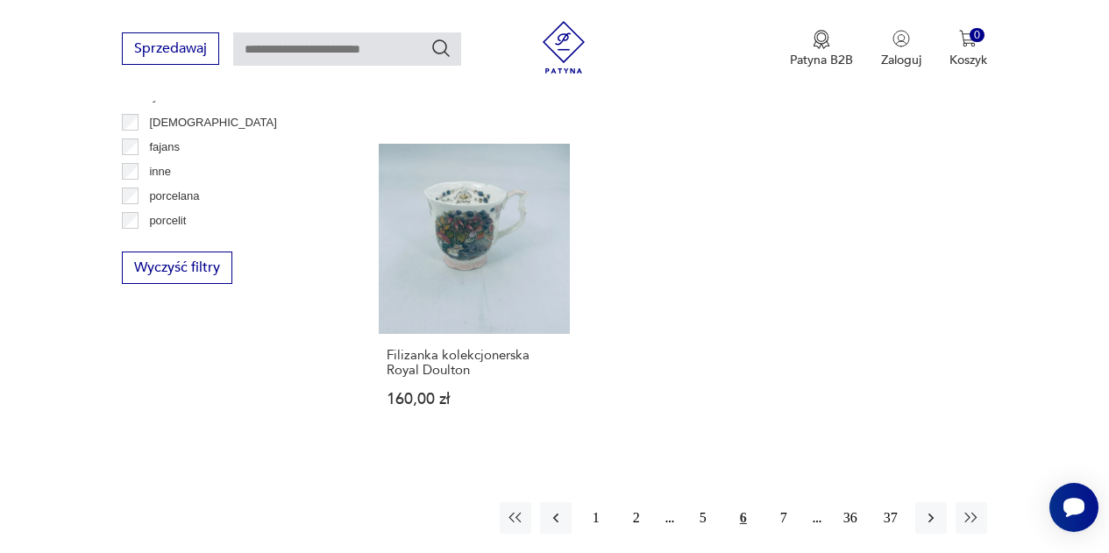
scroll to position [2543, 0]
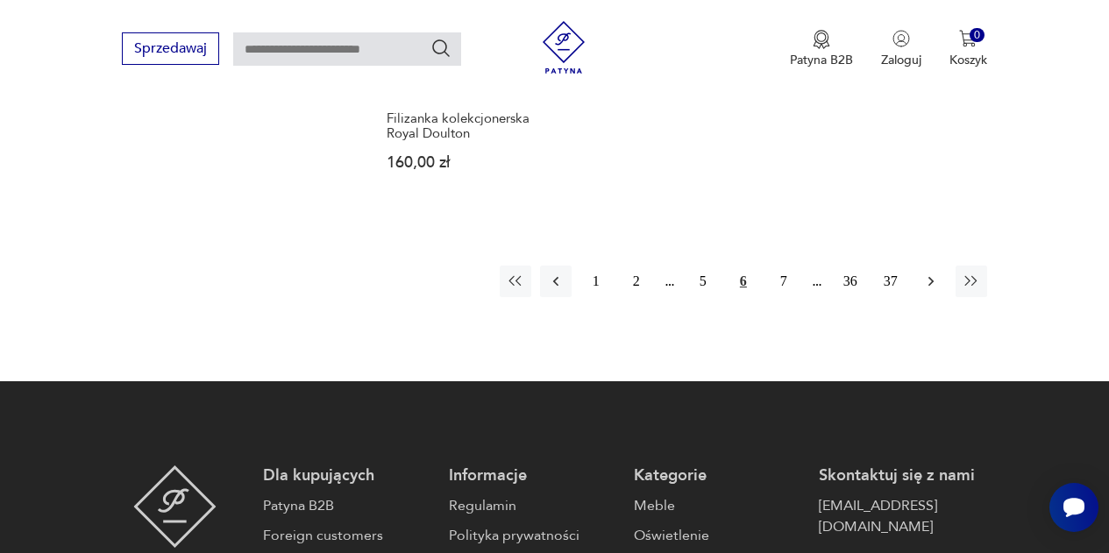
click at [937, 273] on icon "button" at bounding box center [932, 282] width 18 height 18
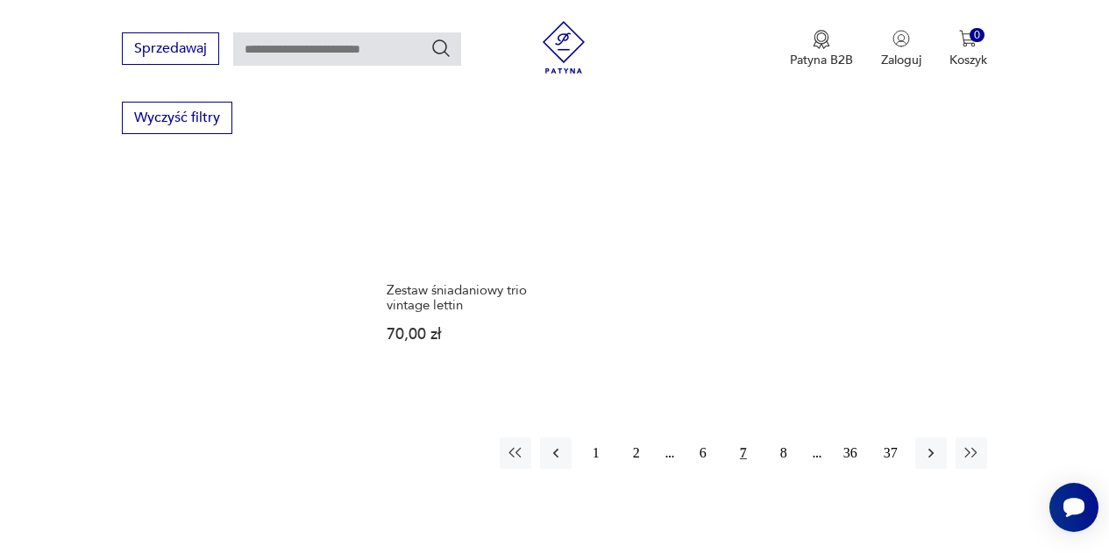
scroll to position [2458, 0]
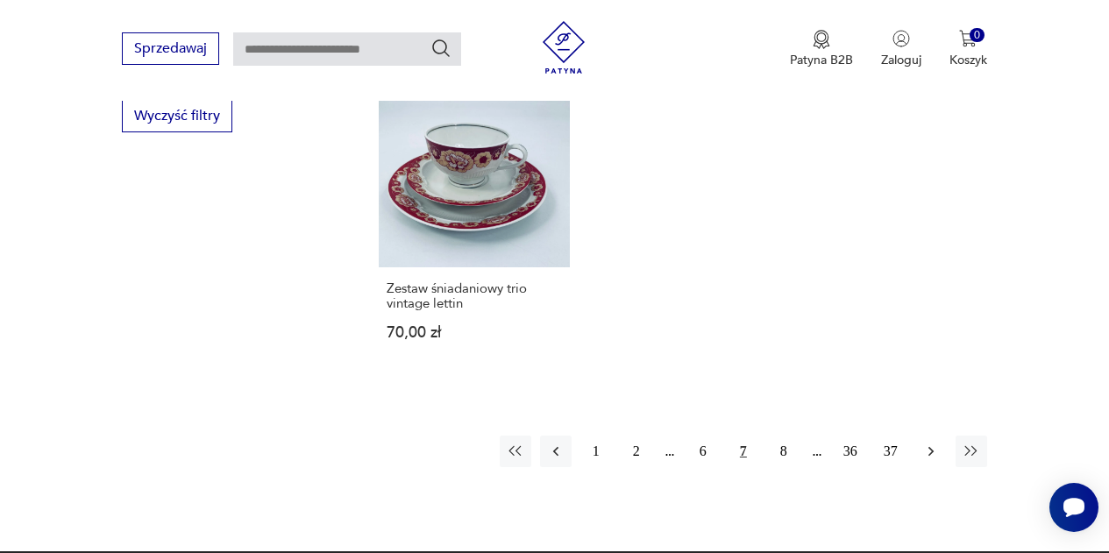
click at [929, 443] on icon "button" at bounding box center [932, 452] width 18 height 18
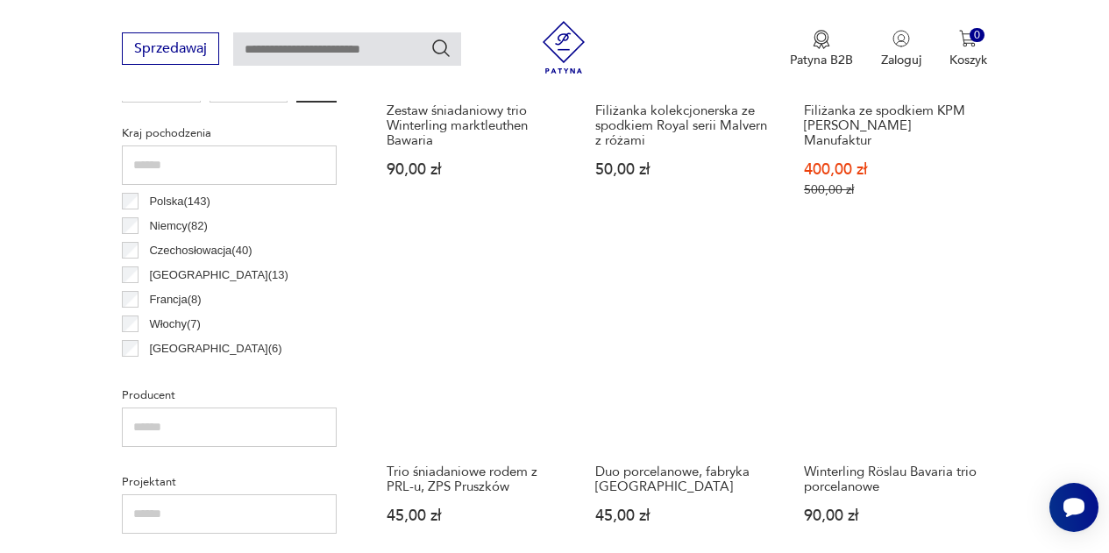
scroll to position [892, 0]
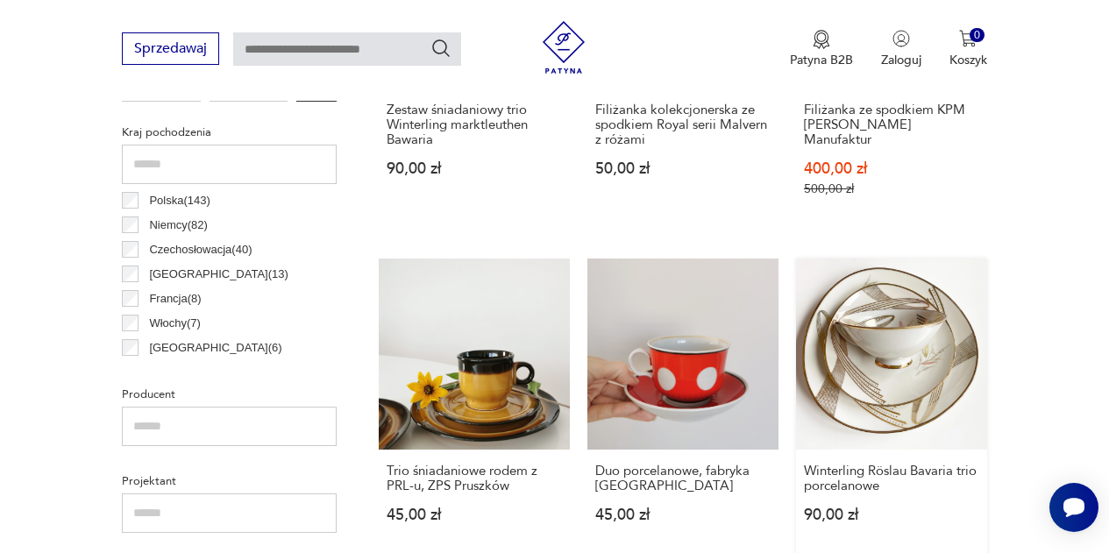
click at [894, 353] on link "Winterling Röslau Bavaria trio porcelanowe 90,00 zł" at bounding box center [891, 408] width 191 height 298
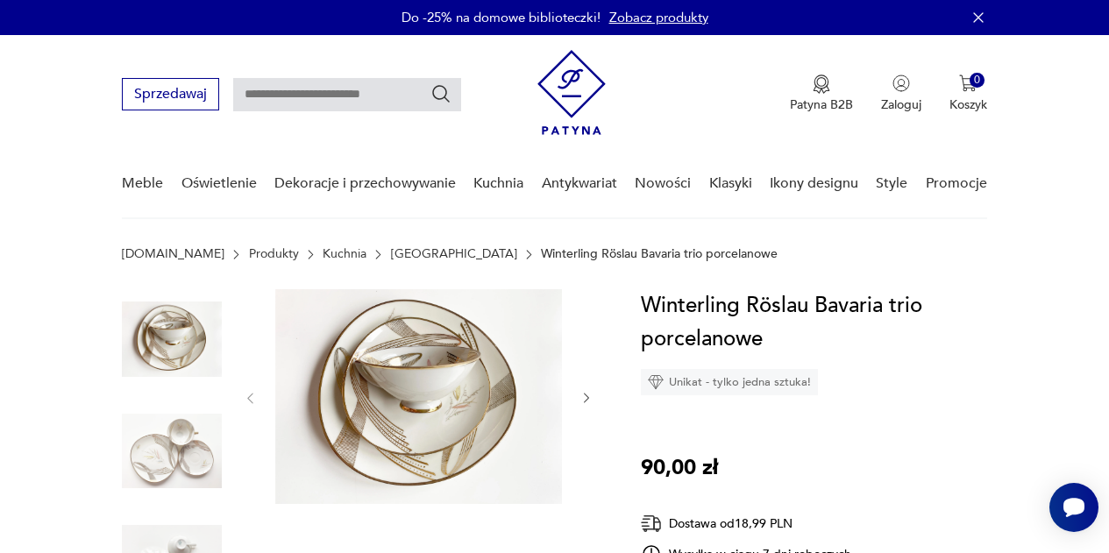
click at [581, 393] on icon "button" at bounding box center [587, 398] width 14 height 14
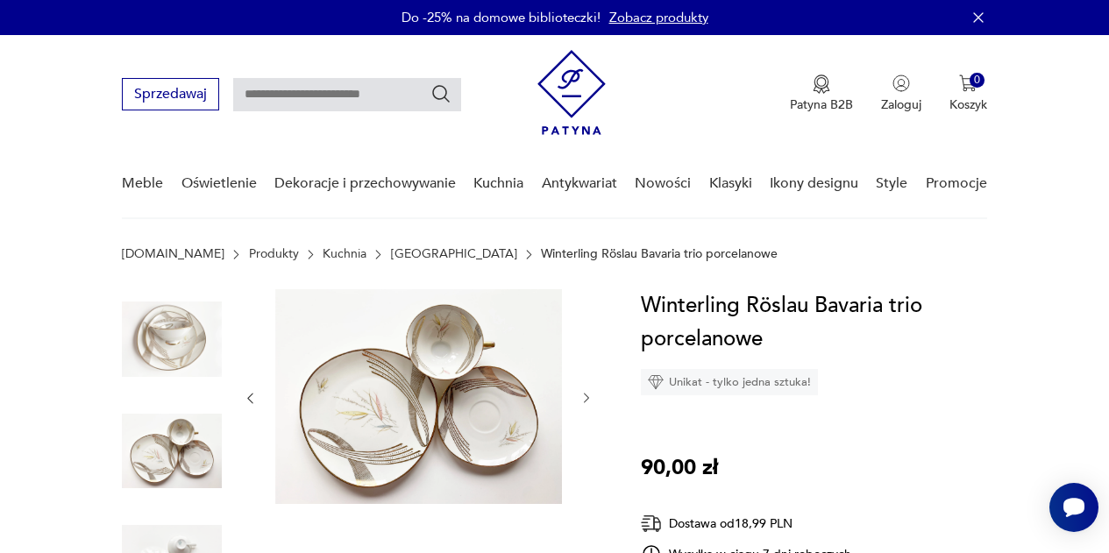
click at [581, 393] on icon "button" at bounding box center [587, 398] width 14 height 14
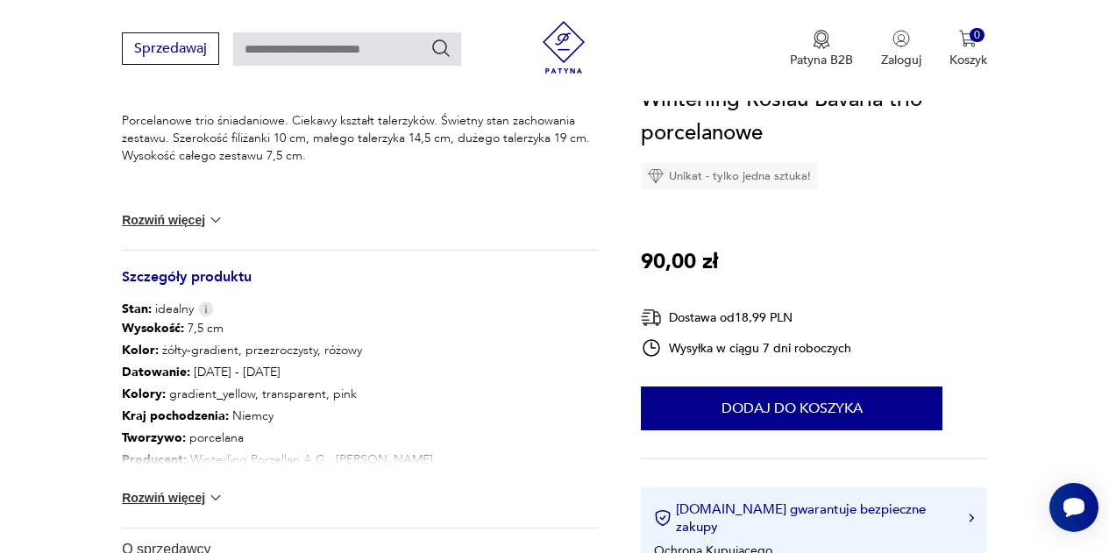
scroll to position [680, 0]
click at [183, 495] on button "Rozwiń więcej" at bounding box center [173, 497] width 102 height 18
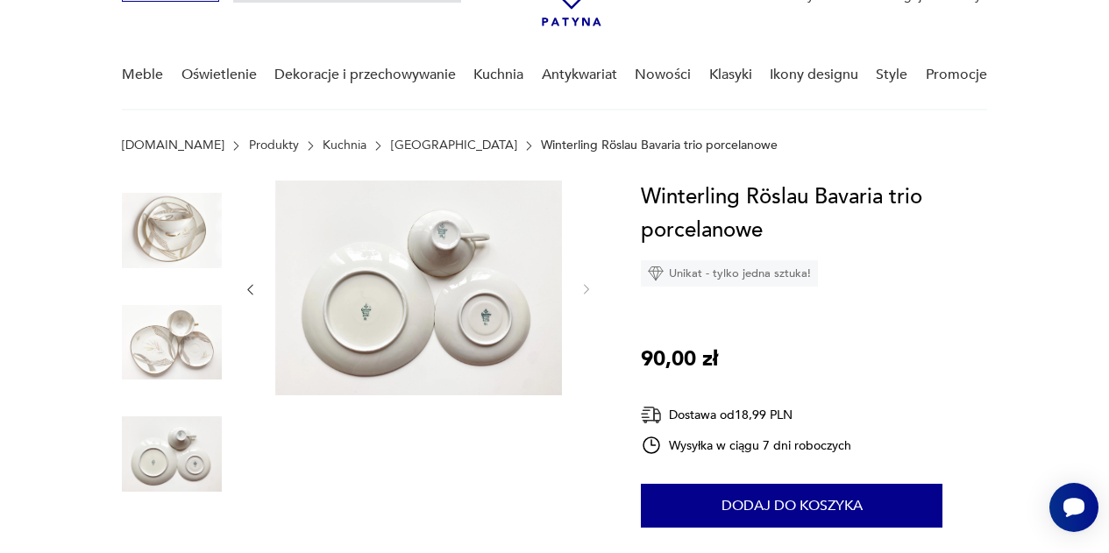
scroll to position [108, 0]
click at [253, 288] on icon "button" at bounding box center [250, 290] width 14 height 14
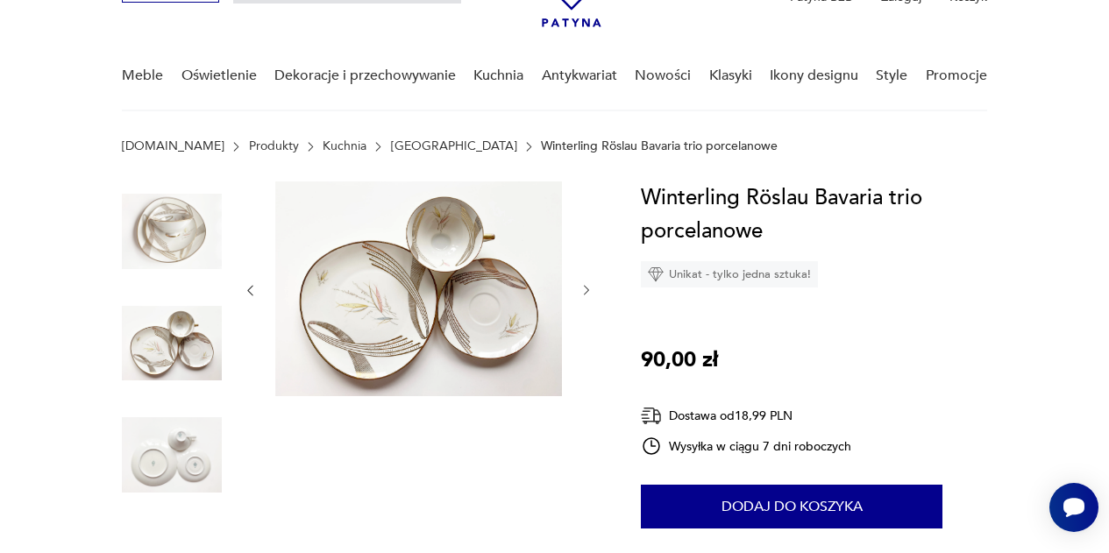
click at [253, 288] on icon "button" at bounding box center [250, 290] width 14 height 14
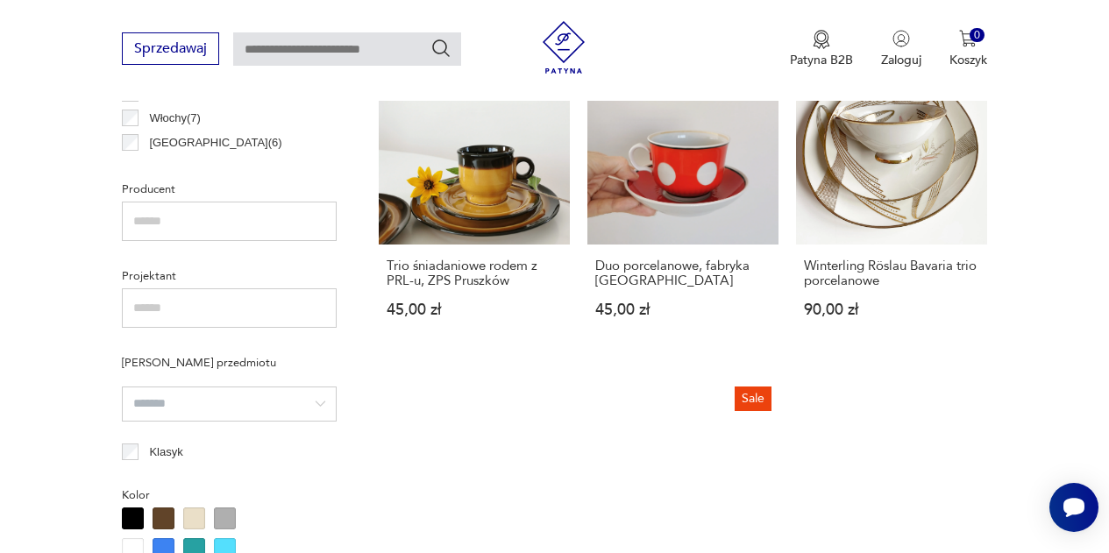
scroll to position [1098, 0]
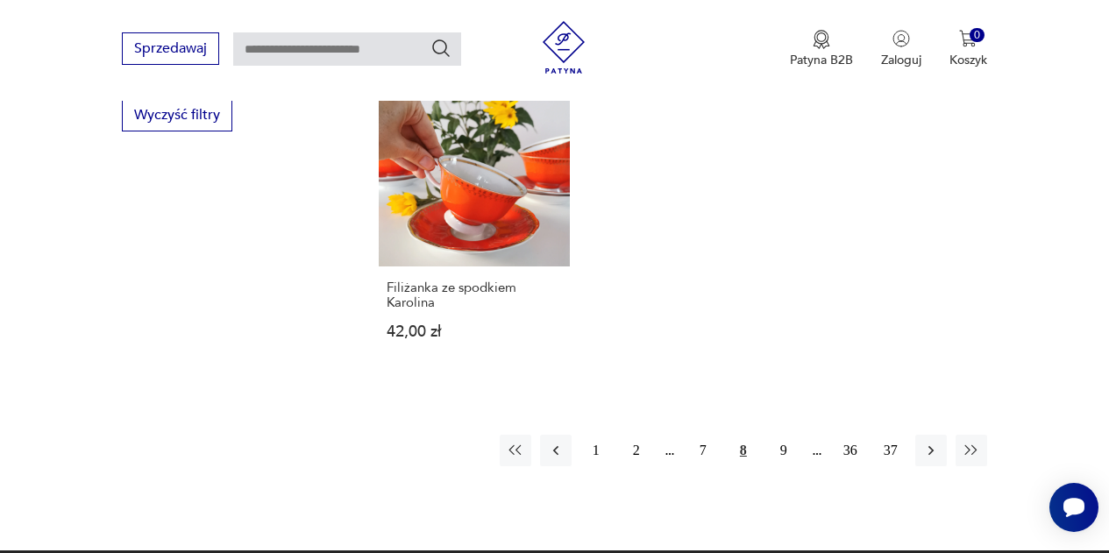
scroll to position [2466, 0]
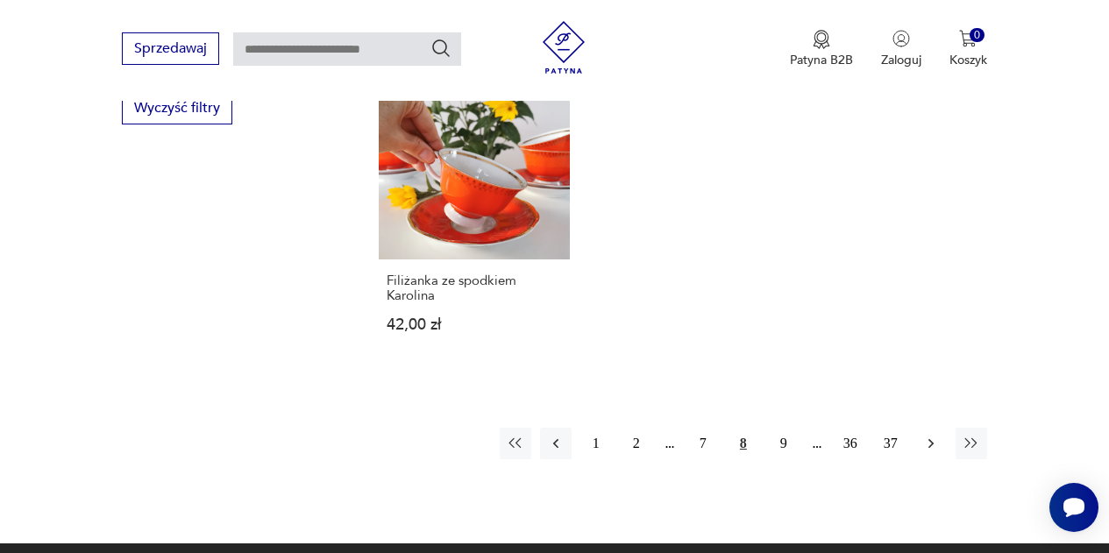
click at [940, 430] on button "button" at bounding box center [932, 444] width 32 height 32
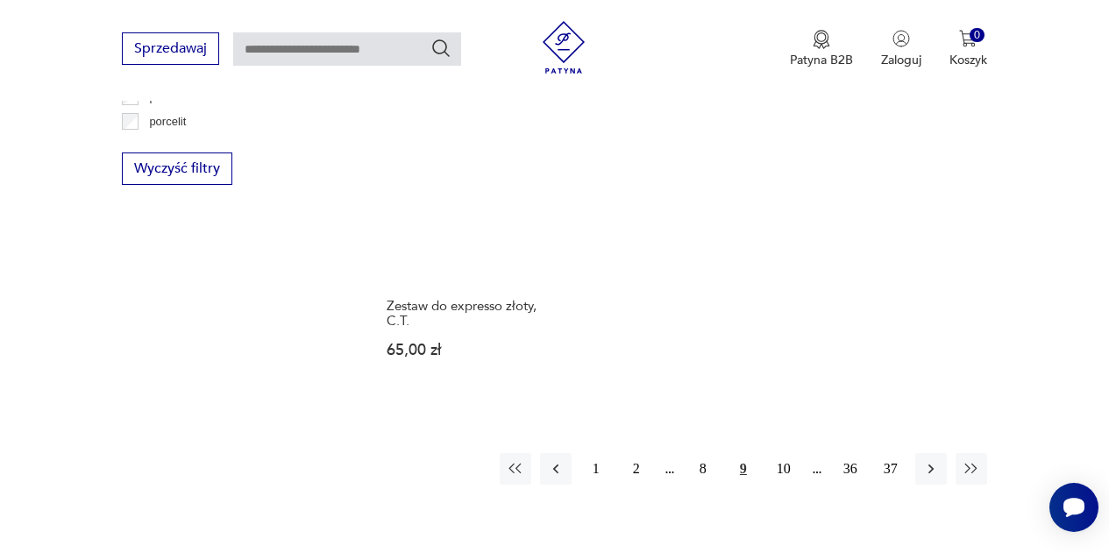
scroll to position [2467, 0]
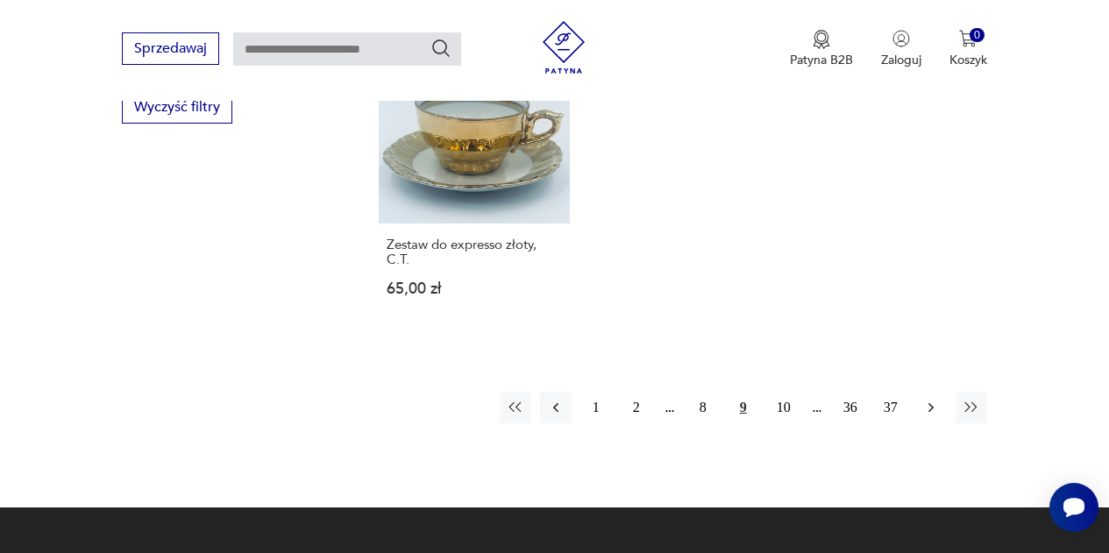
click at [933, 399] on icon "button" at bounding box center [932, 408] width 18 height 18
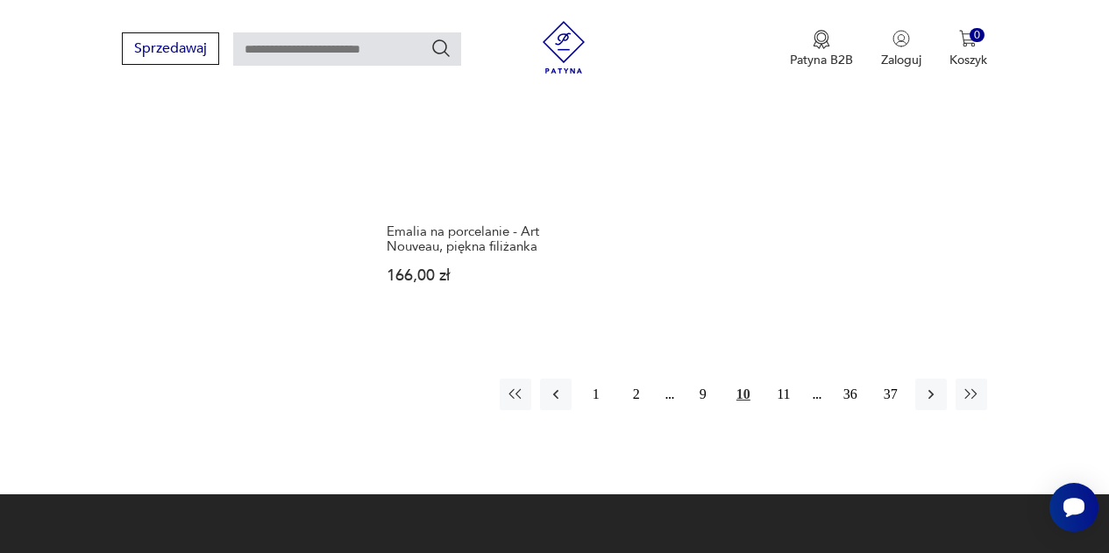
scroll to position [2615, 0]
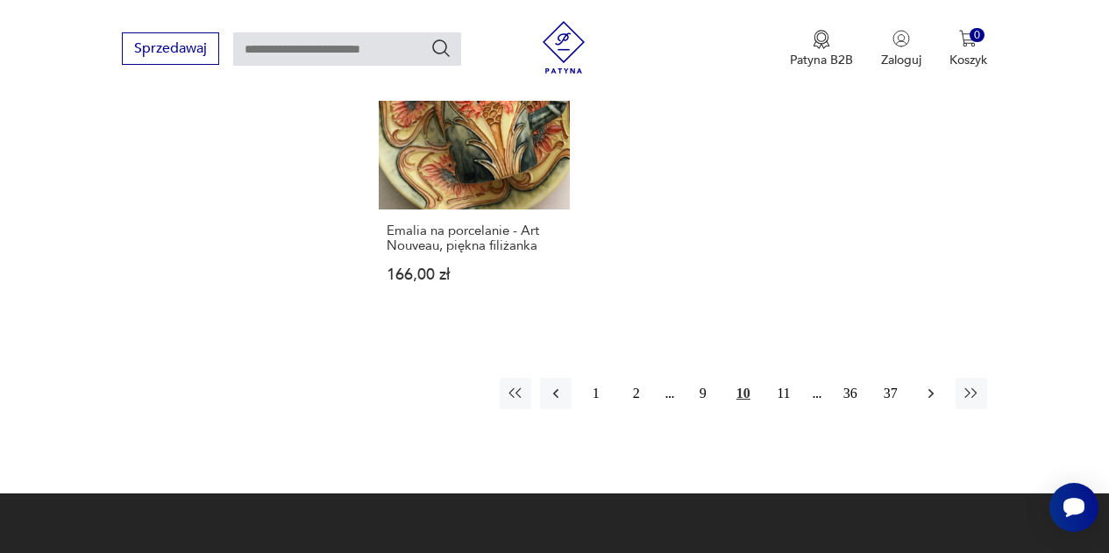
click at [939, 385] on icon "button" at bounding box center [932, 394] width 18 height 18
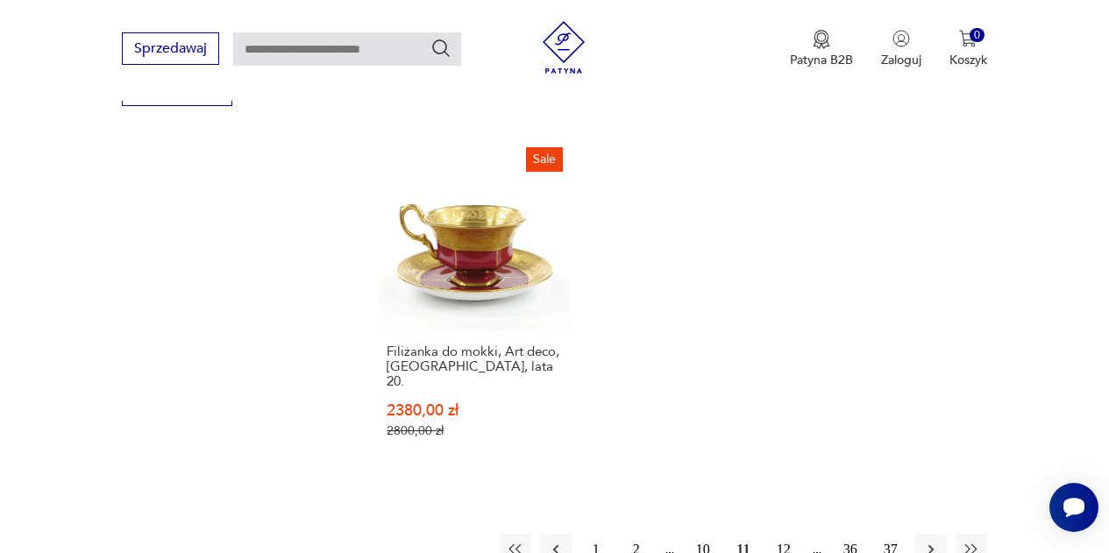
scroll to position [2505, 0]
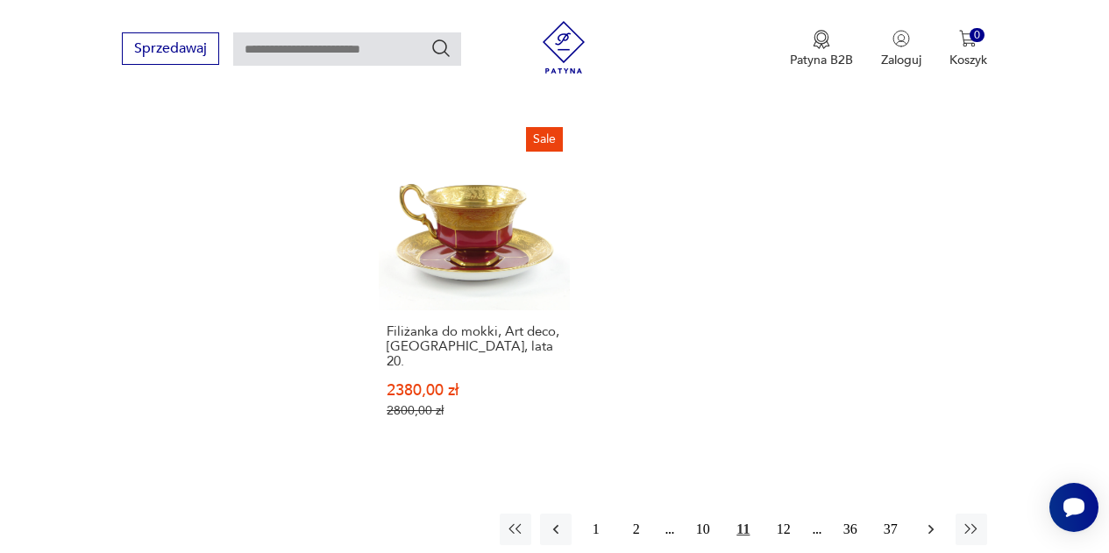
click at [940, 514] on button "button" at bounding box center [932, 530] width 32 height 32
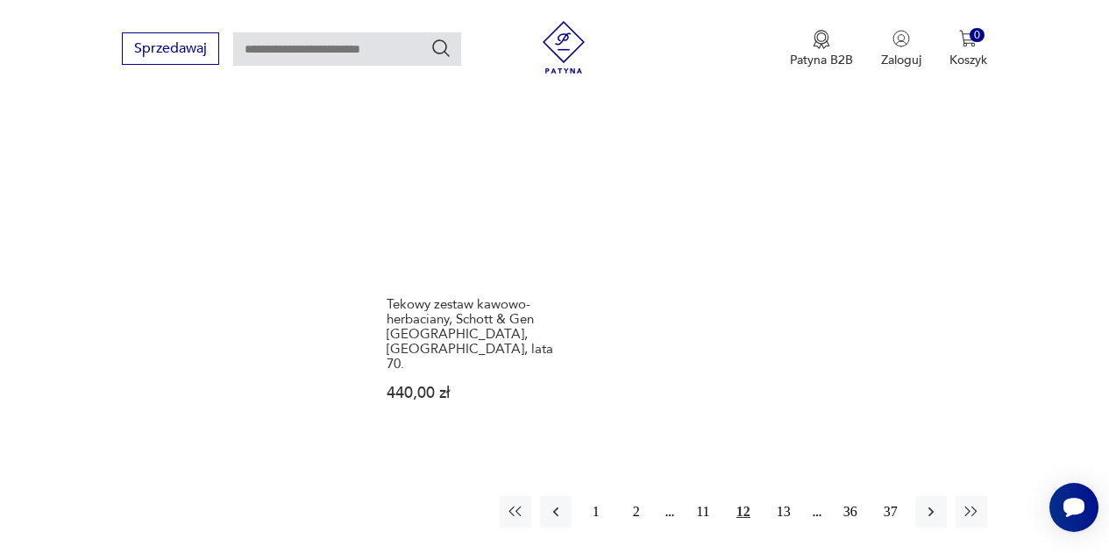
scroll to position [2521, 0]
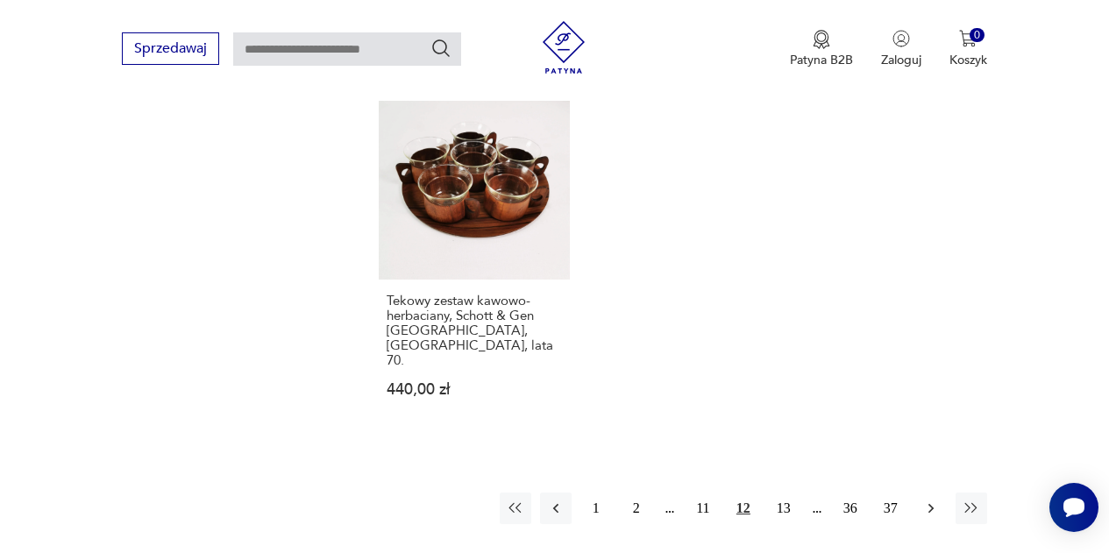
click at [939, 500] on icon "button" at bounding box center [932, 509] width 18 height 18
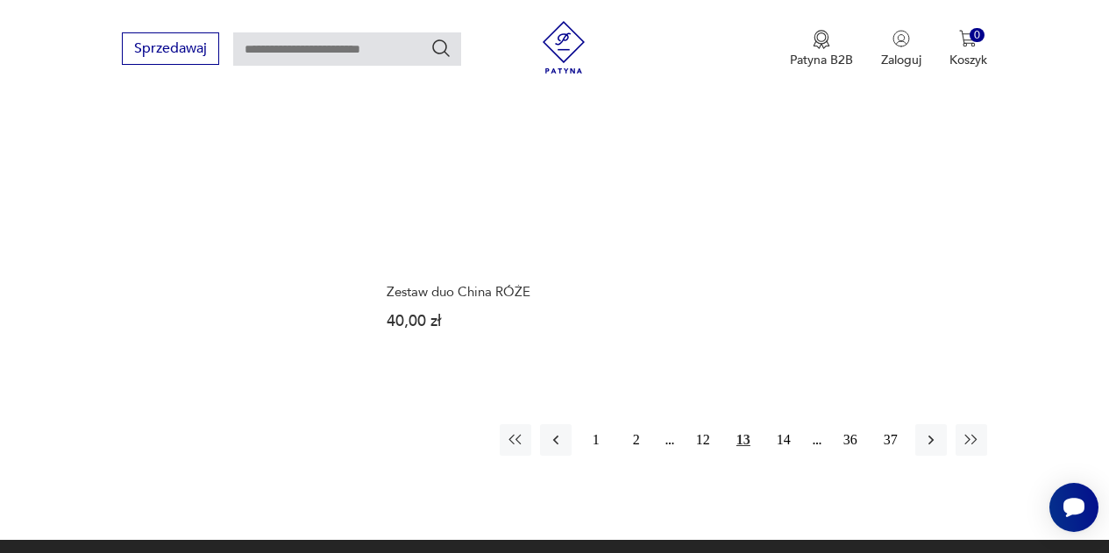
scroll to position [2700, 0]
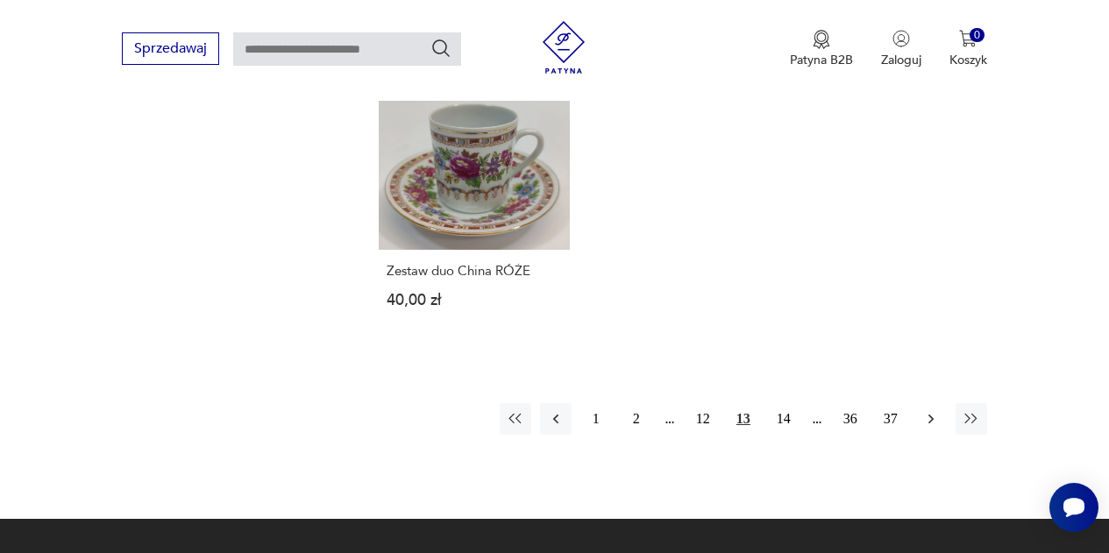
click at [933, 410] on icon "button" at bounding box center [932, 419] width 18 height 18
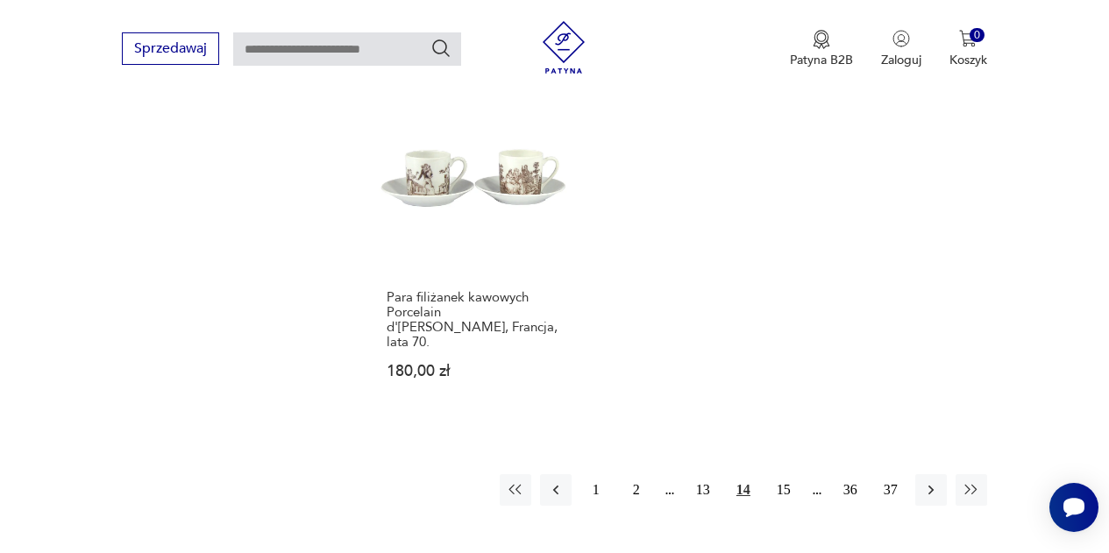
scroll to position [2536, 0]
click at [935, 479] on icon "button" at bounding box center [932, 488] width 18 height 18
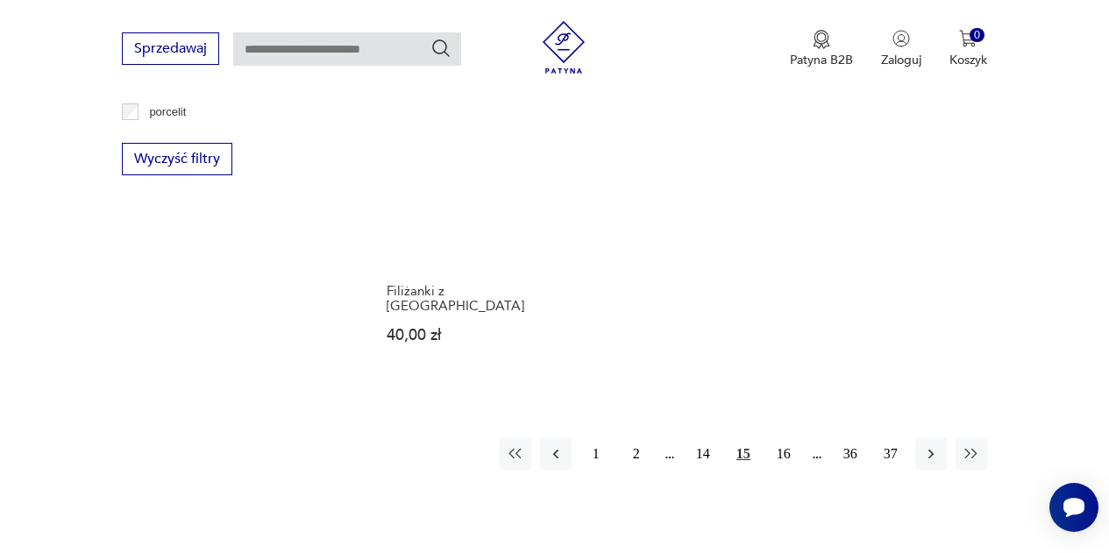
scroll to position [2416, 0]
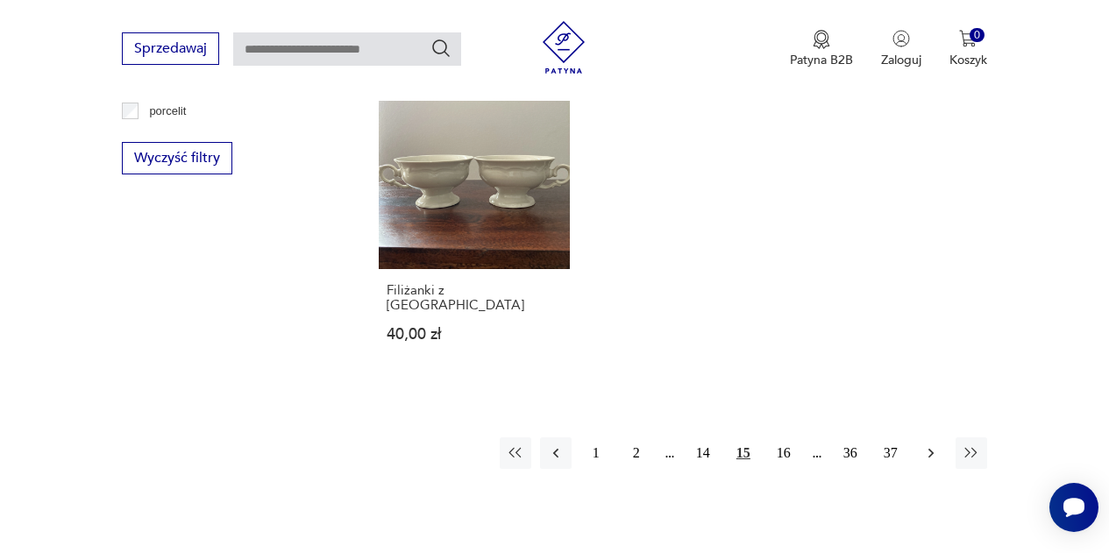
click at [931, 449] on icon "button" at bounding box center [931, 454] width 5 height 10
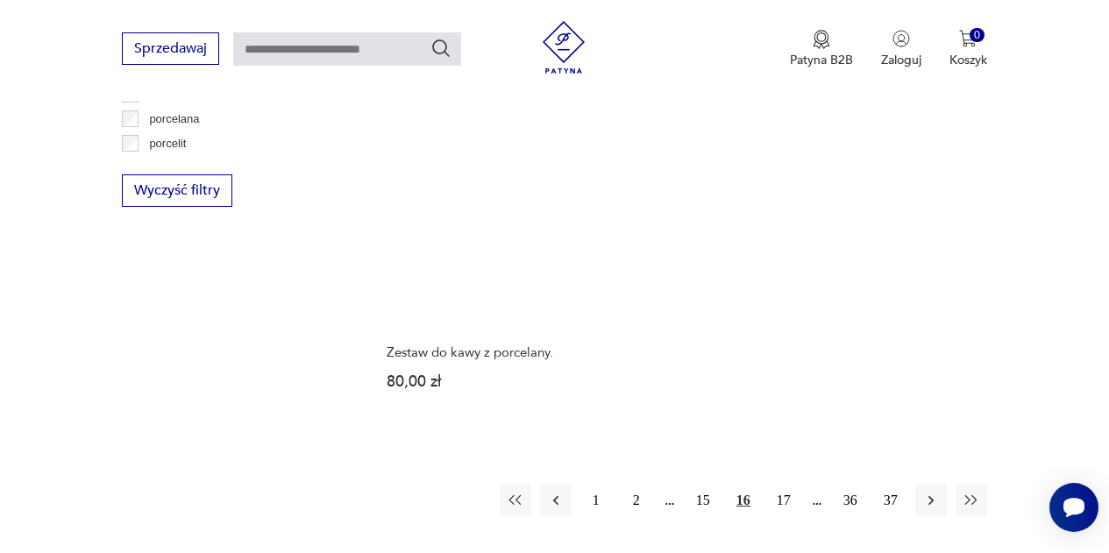
scroll to position [2384, 0]
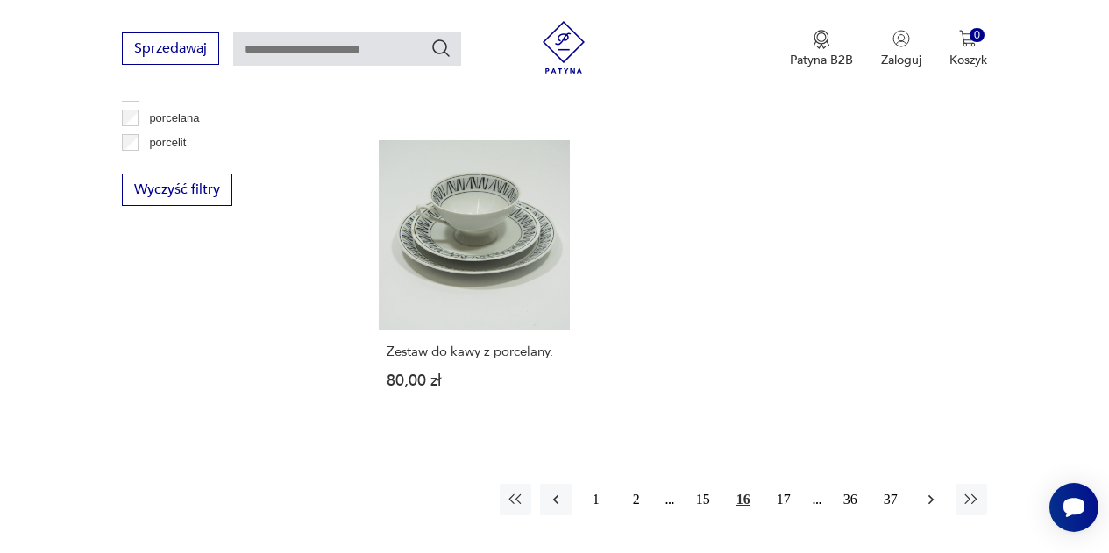
click at [941, 484] on button "button" at bounding box center [932, 500] width 32 height 32
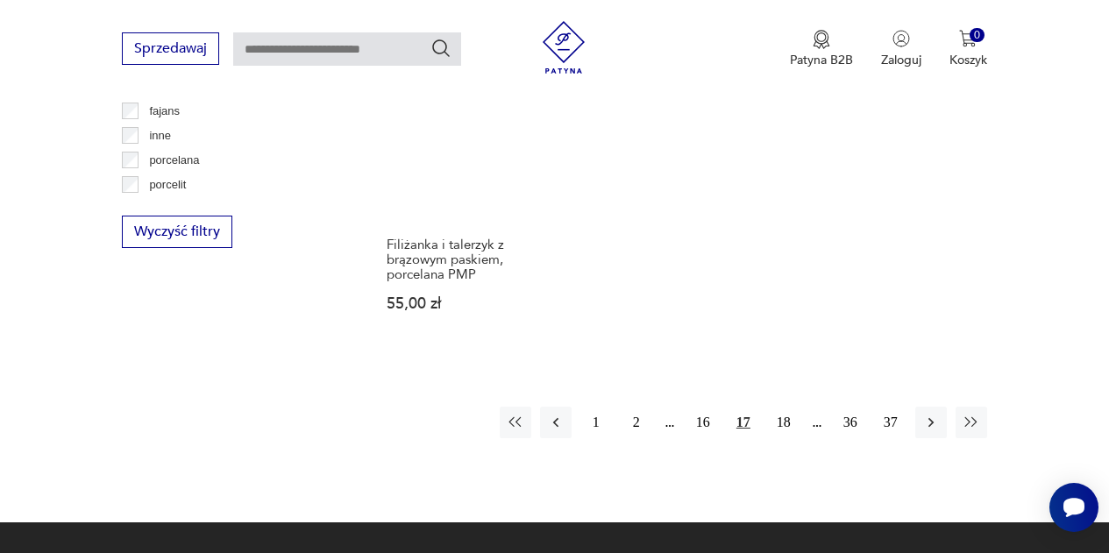
scroll to position [2367, 0]
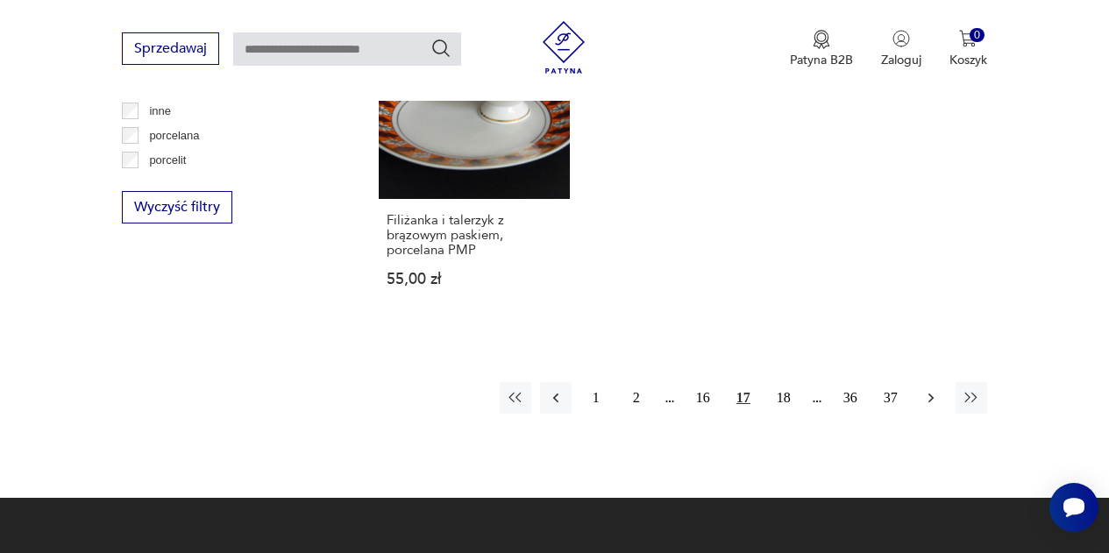
click at [935, 395] on icon "button" at bounding box center [932, 398] width 18 height 18
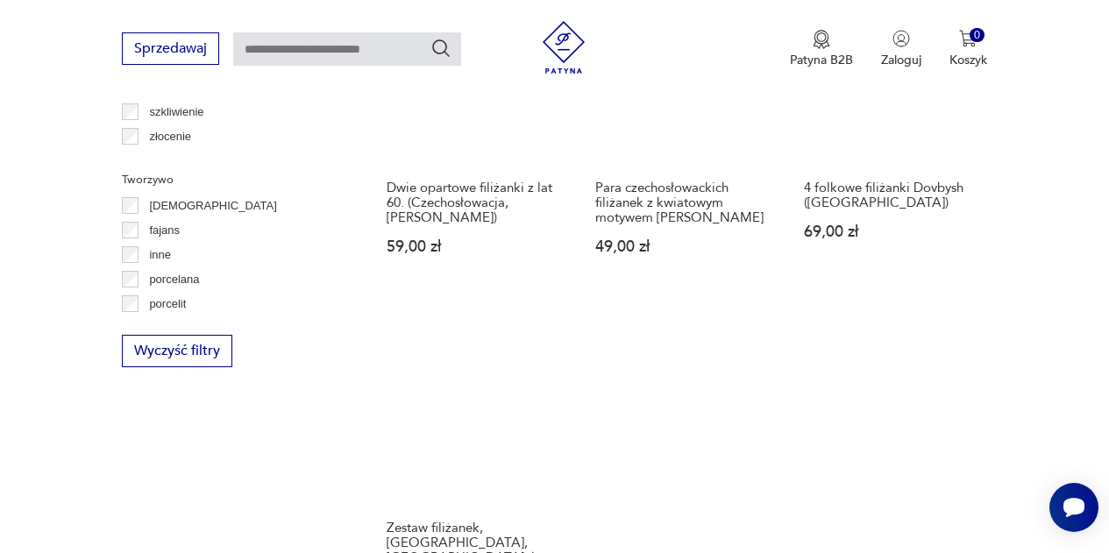
scroll to position [2224, 0]
